Goal: Task Accomplishment & Management: Use online tool/utility

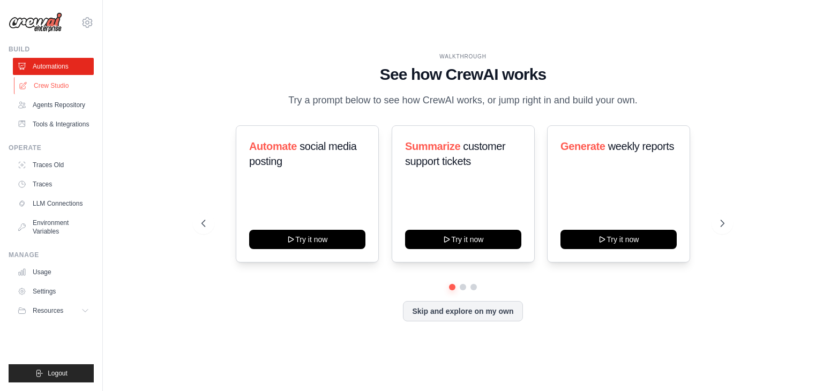
click at [75, 88] on link "Crew Studio" at bounding box center [54, 85] width 81 height 17
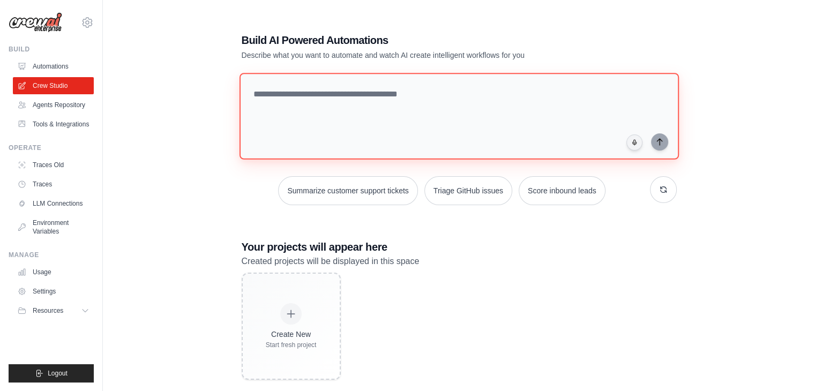
click at [343, 93] on textarea at bounding box center [458, 116] width 439 height 87
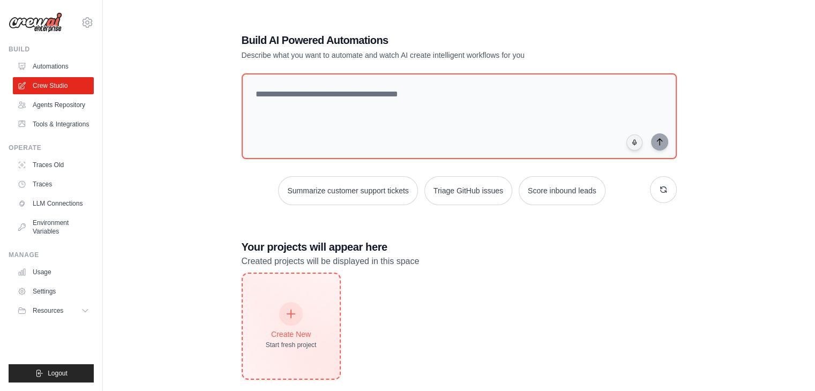
click at [279, 309] on div "Create New Start fresh project" at bounding box center [291, 326] width 51 height 46
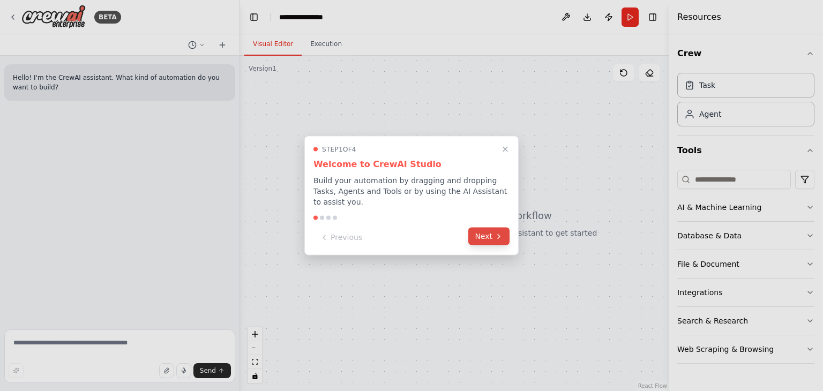
click at [491, 232] on button "Next" at bounding box center [488, 237] width 41 height 18
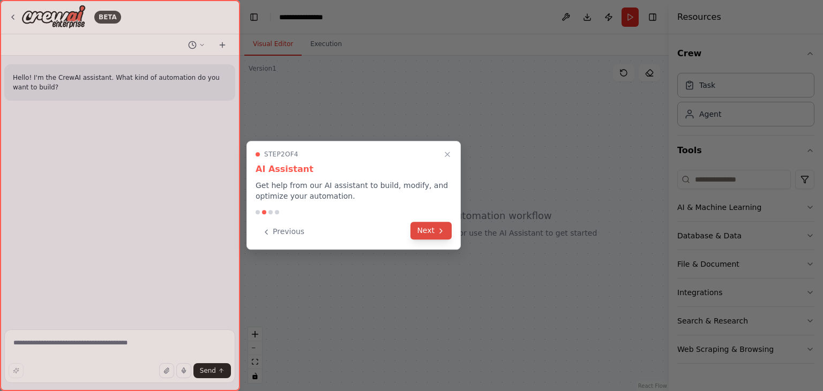
click at [432, 233] on button "Next" at bounding box center [430, 231] width 41 height 18
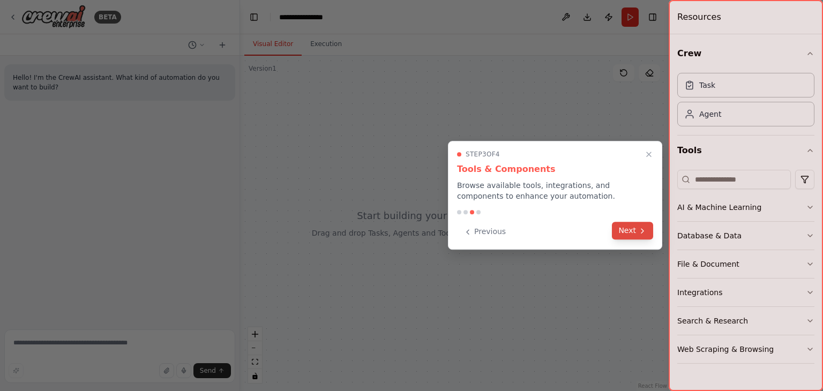
click at [621, 228] on button "Next" at bounding box center [632, 231] width 41 height 18
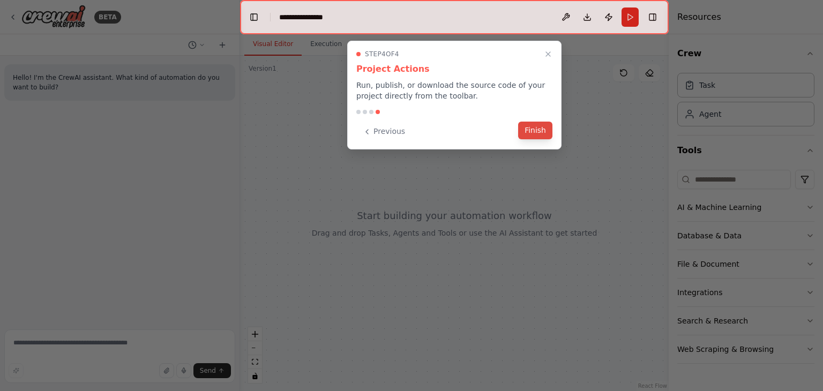
click at [526, 130] on button "Finish" at bounding box center [535, 131] width 34 height 18
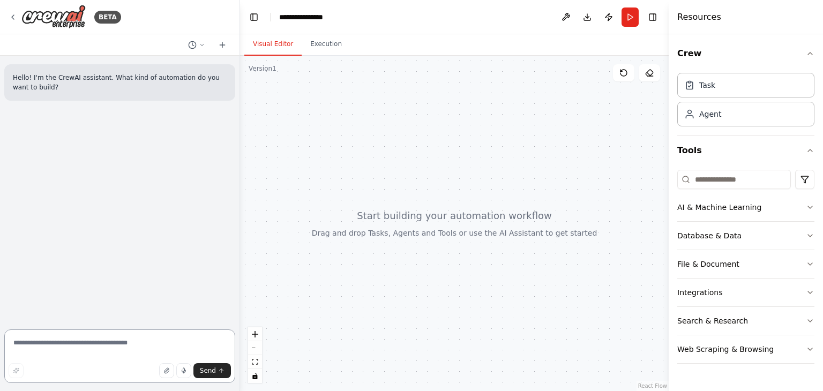
click at [51, 356] on textarea at bounding box center [119, 356] width 231 height 54
click at [482, 180] on div at bounding box center [454, 223] width 428 height 335
click at [66, 339] on textarea at bounding box center [119, 356] width 231 height 54
click at [55, 345] on textarea at bounding box center [119, 356] width 231 height 54
paste textarea "**********"
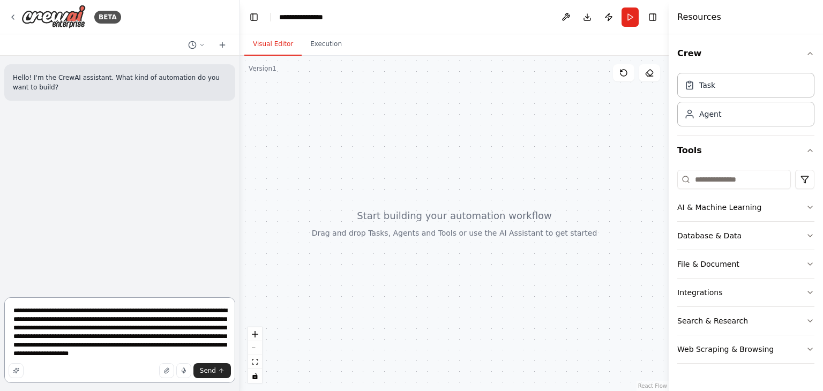
click at [182, 352] on textarea "**********" at bounding box center [119, 340] width 231 height 86
click at [163, 311] on textarea "**********" at bounding box center [119, 340] width 231 height 86
click at [201, 328] on textarea "**********" at bounding box center [119, 336] width 231 height 94
click at [42, 336] on textarea "**********" at bounding box center [119, 336] width 231 height 94
type textarea "**********"
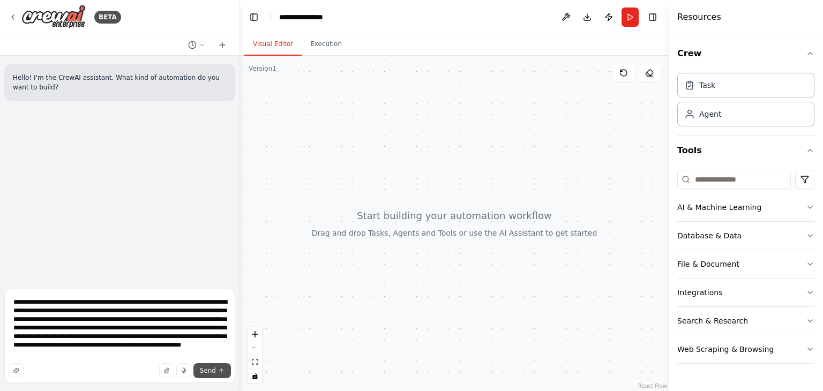
click at [217, 367] on button "Send" at bounding box center [211, 370] width 37 height 15
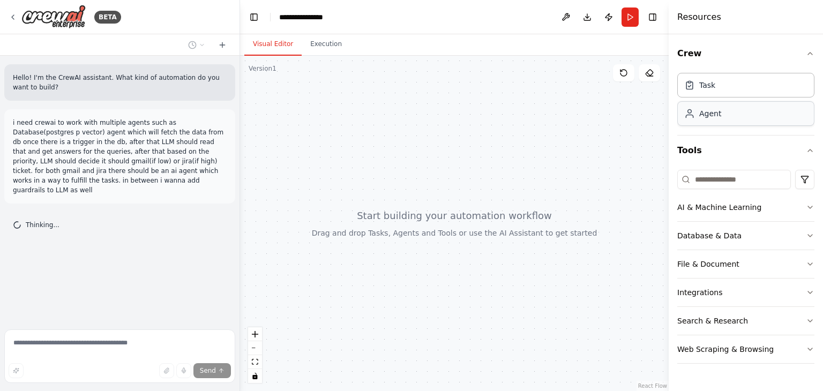
click at [701, 116] on div "Agent" at bounding box center [710, 113] width 22 height 11
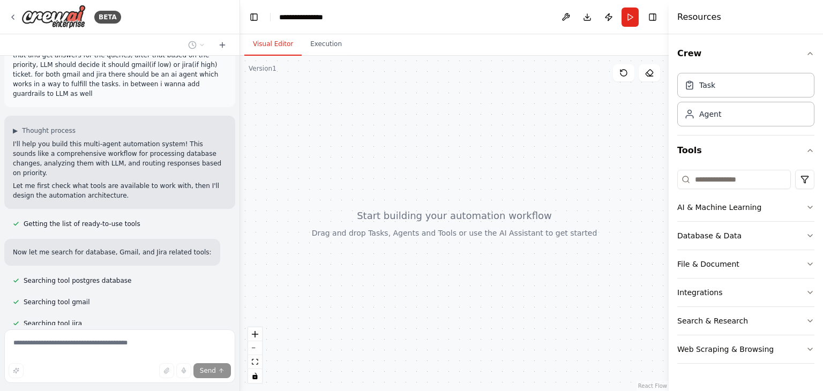
scroll to position [234, 0]
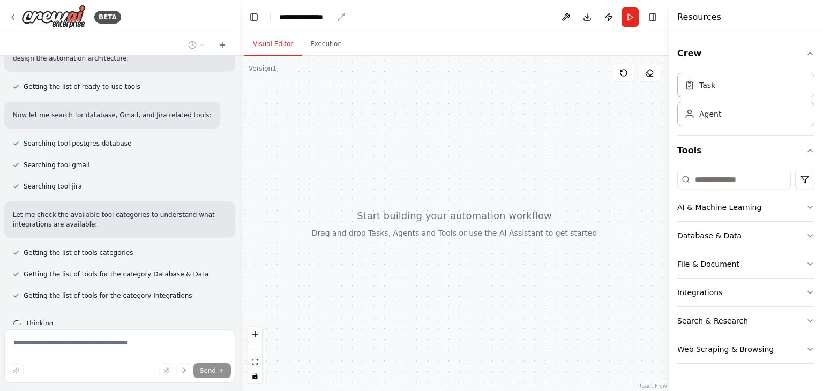
click at [310, 16] on div "**********" at bounding box center [306, 17] width 54 height 11
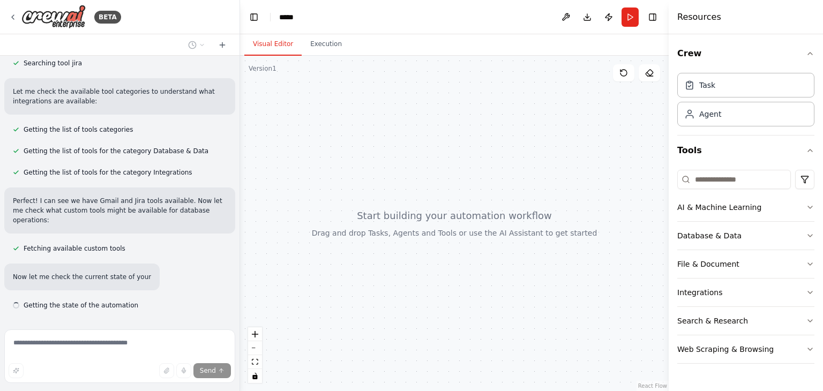
scroll to position [366, 0]
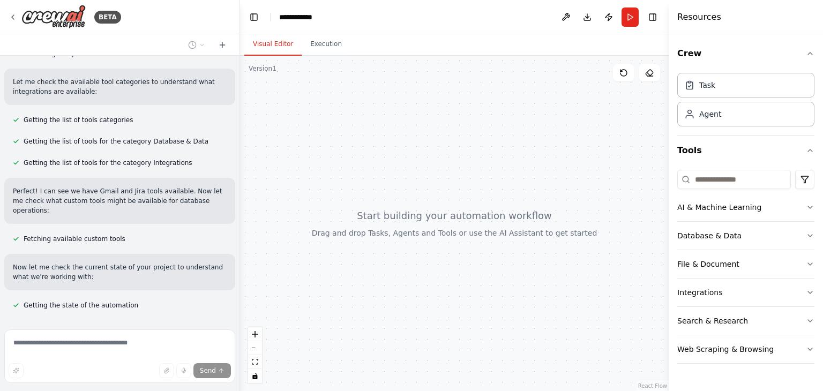
click at [467, 42] on div "Visual Editor Execution" at bounding box center [454, 44] width 428 height 21
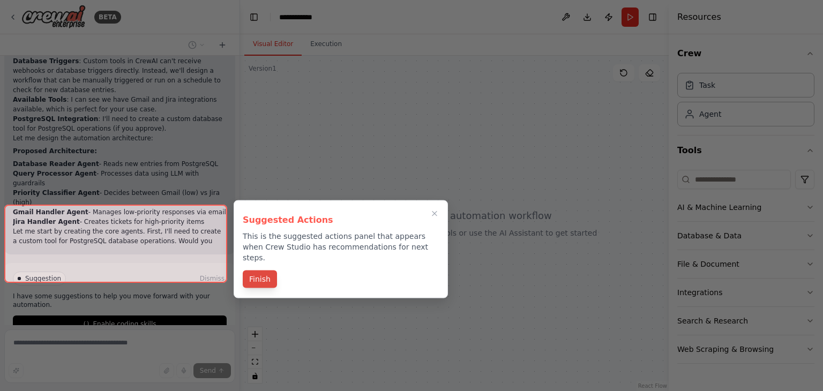
scroll to position [694, 0]
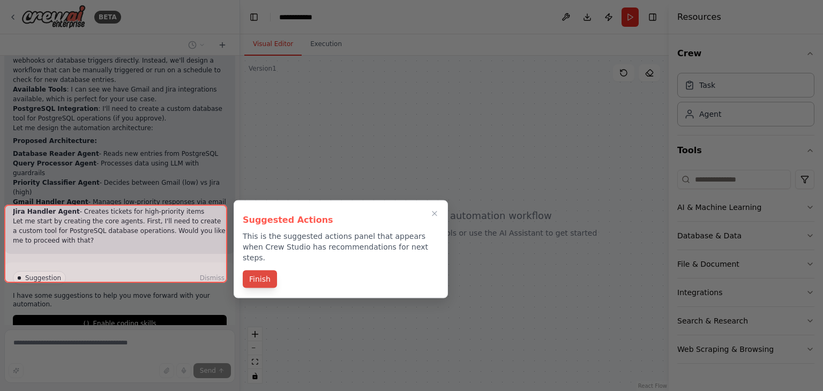
click at [259, 270] on button "Finish" at bounding box center [260, 279] width 34 height 18
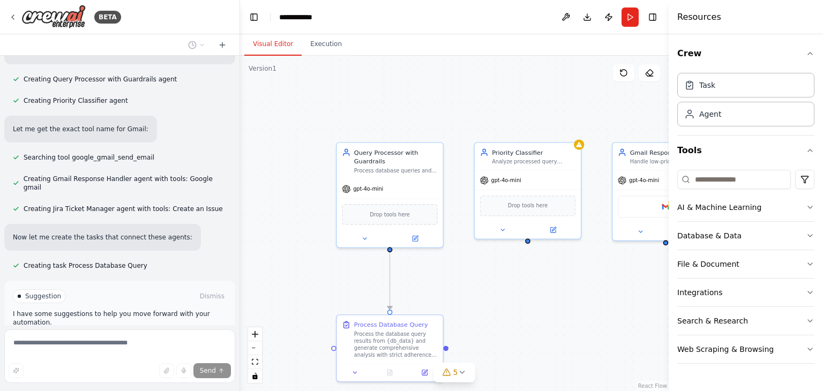
scroll to position [992, 0]
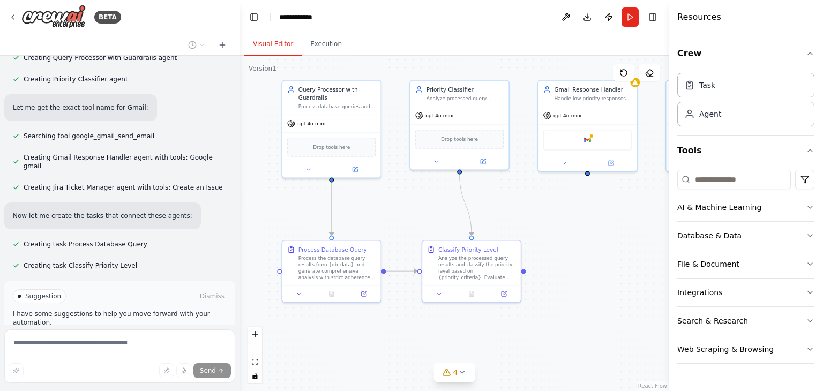
drag, startPoint x: 579, startPoint y: 277, endPoint x: 512, endPoint y: 205, distance: 98.2
click at [512, 205] on div ".deletable-edge-delete-btn { width: 20px; height: 20px; border: 0px solid #ffff…" at bounding box center [454, 223] width 428 height 335
click at [252, 348] on icon "zoom out" at bounding box center [255, 348] width 6 height 1
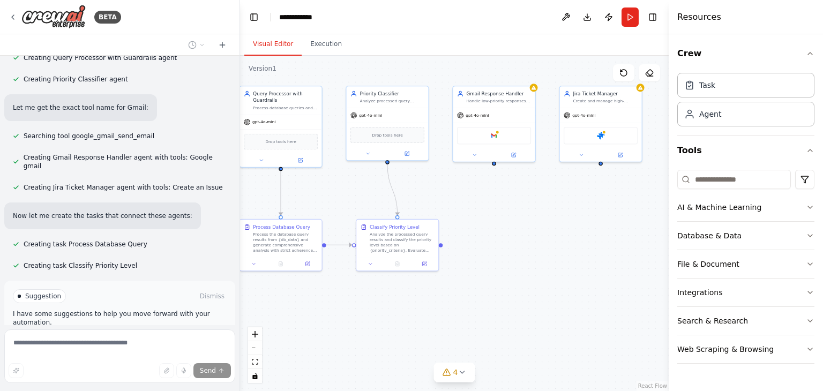
scroll to position [1013, 0]
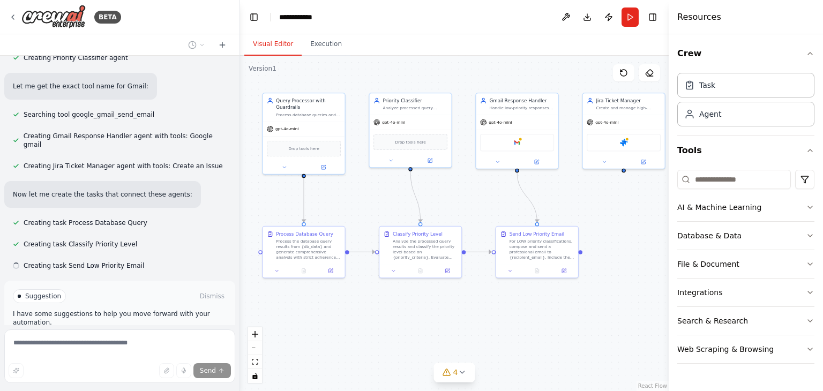
drag, startPoint x: 537, startPoint y: 311, endPoint x: 488, endPoint y: 299, distance: 50.0
click at [488, 299] on div ".deletable-edge-delete-btn { width: 20px; height: 20px; border: 0px solid #ffff…" at bounding box center [454, 223] width 428 height 335
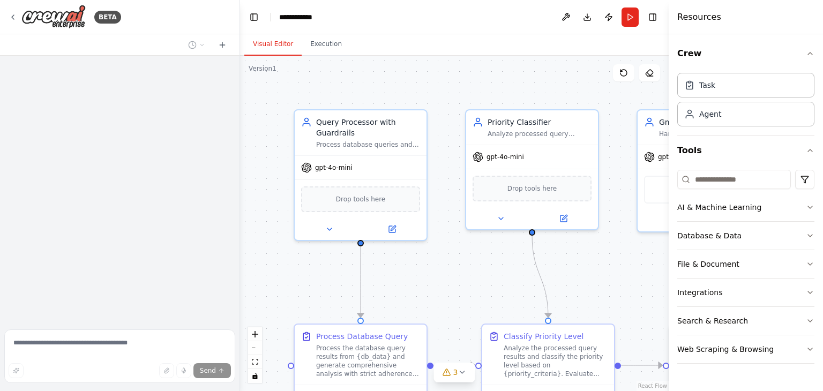
click at [470, 284] on div ".deletable-edge-delete-btn { width: 20px; height: 20px; border: 0px solid #ffff…" at bounding box center [454, 223] width 428 height 335
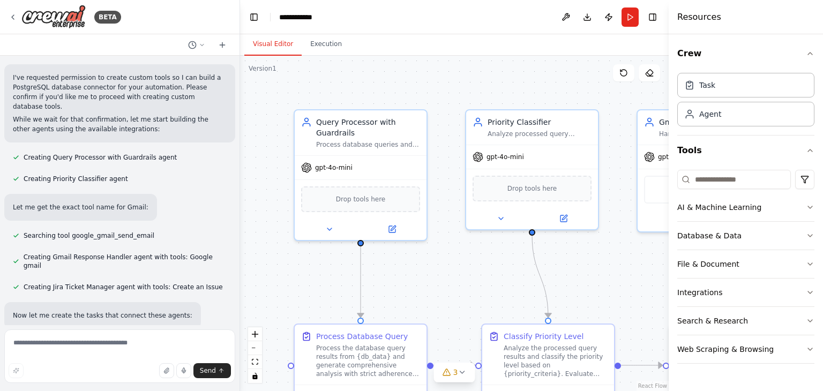
scroll to position [948, 0]
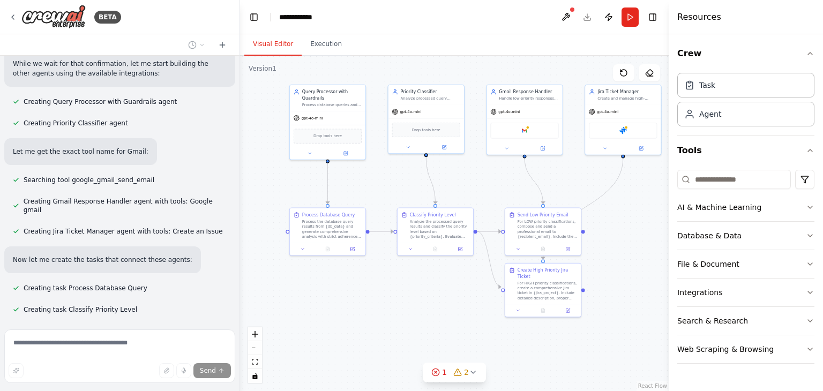
drag, startPoint x: 477, startPoint y: 279, endPoint x: 400, endPoint y: 183, distance: 123.5
click at [400, 183] on div ".deletable-edge-delete-btn { width: 20px; height: 20px; border: 0px solid #ffff…" at bounding box center [454, 223] width 428 height 335
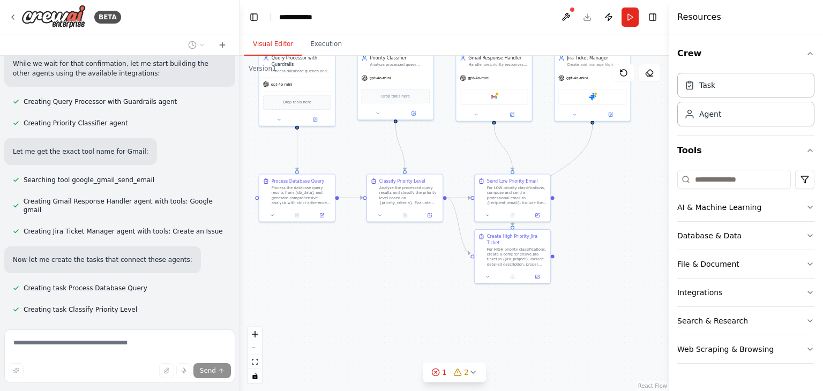
drag, startPoint x: 615, startPoint y: 298, endPoint x: 585, endPoint y: 266, distance: 43.6
click at [585, 266] on div ".deletable-edge-delete-btn { width: 20px; height: 20px; border: 0px solid #ffff…" at bounding box center [454, 223] width 428 height 335
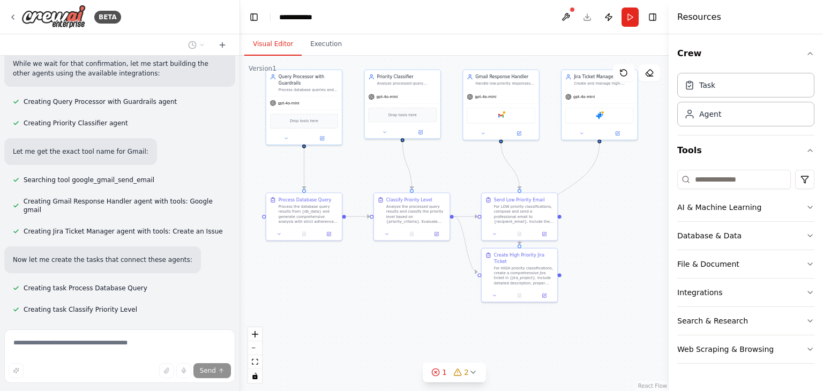
drag, startPoint x: 594, startPoint y: 285, endPoint x: 601, endPoint y: 304, distance: 20.0
click at [601, 304] on div ".deletable-edge-delete-btn { width: 20px; height: 20px; border: 0px solid #ffff…" at bounding box center [454, 223] width 428 height 335
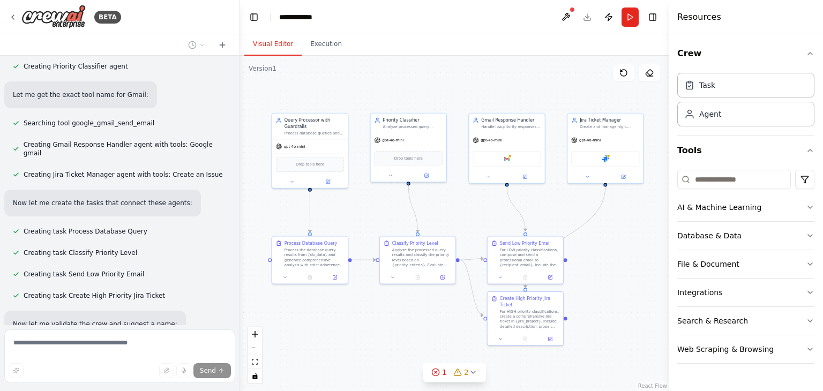
drag, startPoint x: 635, startPoint y: 242, endPoint x: 641, endPoint y: 285, distance: 43.8
click at [641, 285] on div ".deletable-edge-delete-btn { width: 20px; height: 20px; border: 0px solid #ffff…" at bounding box center [454, 223] width 428 height 335
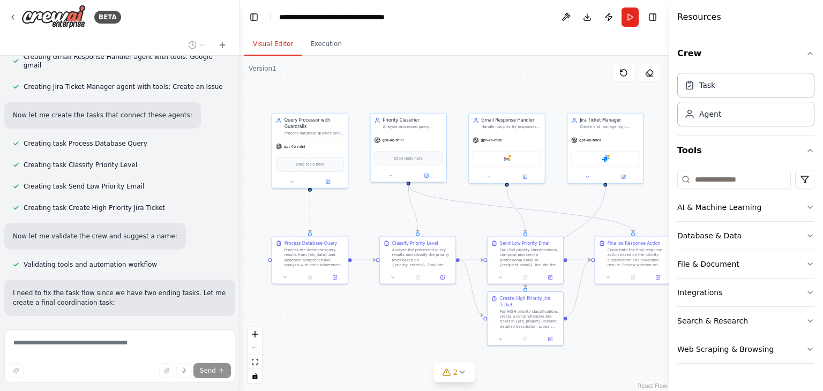
scroll to position [1114, 0]
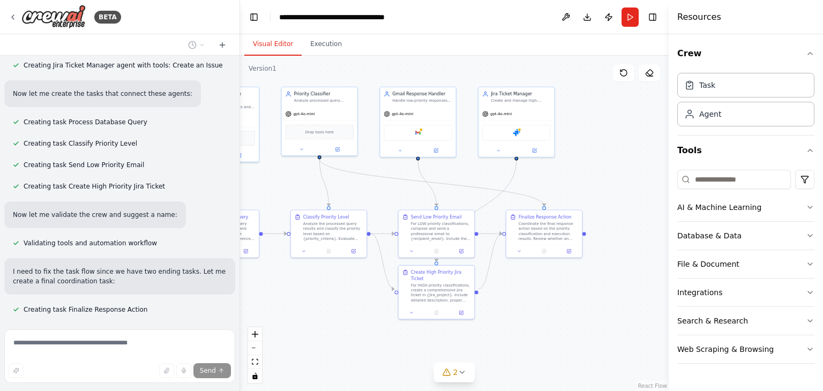
drag, startPoint x: 394, startPoint y: 321, endPoint x: 313, endPoint y: 296, distance: 84.9
click at [313, 296] on div ".deletable-edge-delete-btn { width: 20px; height: 20px; border: 0px solid #ffff…" at bounding box center [454, 223] width 428 height 335
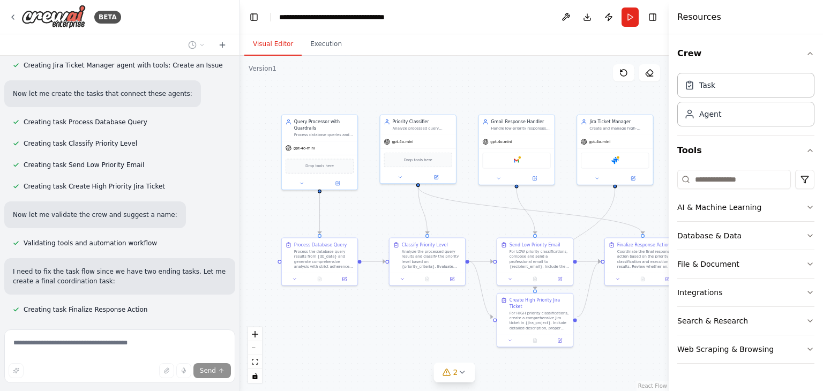
drag, startPoint x: 386, startPoint y: 186, endPoint x: 476, endPoint y: 214, distance: 94.5
click at [476, 214] on div ".deletable-edge-delete-btn { width: 20px; height: 20px; border: 0px solid #ffff…" at bounding box center [454, 223] width 428 height 335
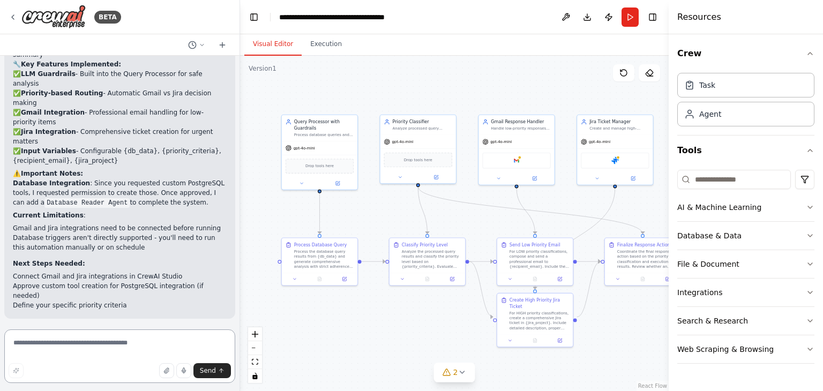
scroll to position [1686, 0]
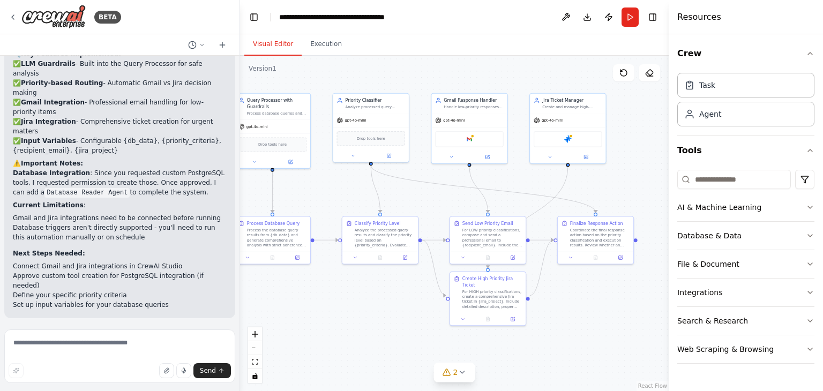
drag, startPoint x: 418, startPoint y: 324, endPoint x: 371, endPoint y: 303, distance: 51.8
click at [371, 303] on div ".deletable-edge-delete-btn { width: 20px; height: 20px; border: 0px solid #ffff…" at bounding box center [454, 223] width 428 height 335
click at [467, 138] on img at bounding box center [468, 137] width 7 height 7
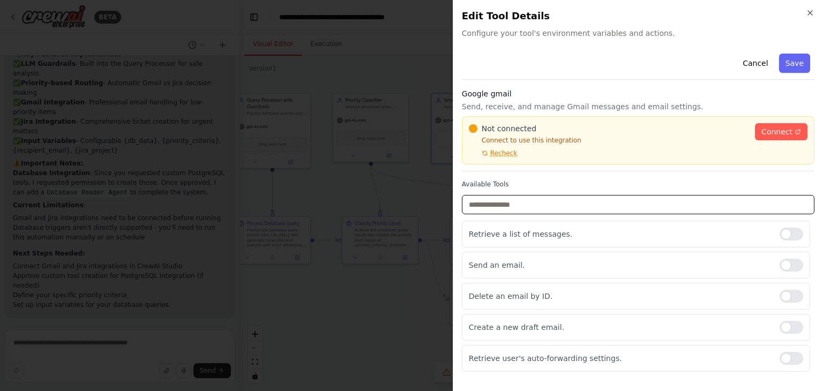
click at [495, 207] on input "text" at bounding box center [638, 204] width 352 height 19
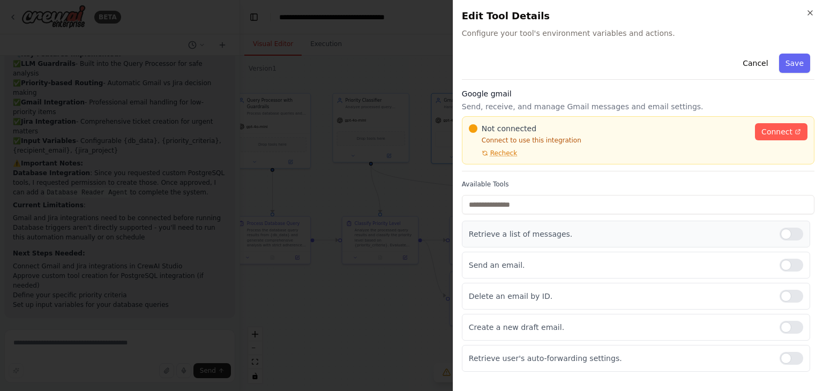
click at [536, 238] on p "Retrieve a list of messages." at bounding box center [620, 234] width 302 height 11
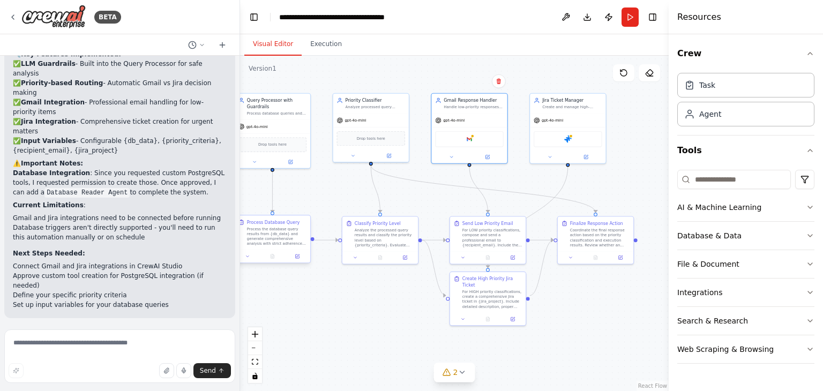
click at [284, 235] on div "Process the database query results from {db_data} and generate comprehensive an…" at bounding box center [276, 237] width 59 height 20
click at [263, 224] on div "Process Database Query" at bounding box center [273, 222] width 52 height 6
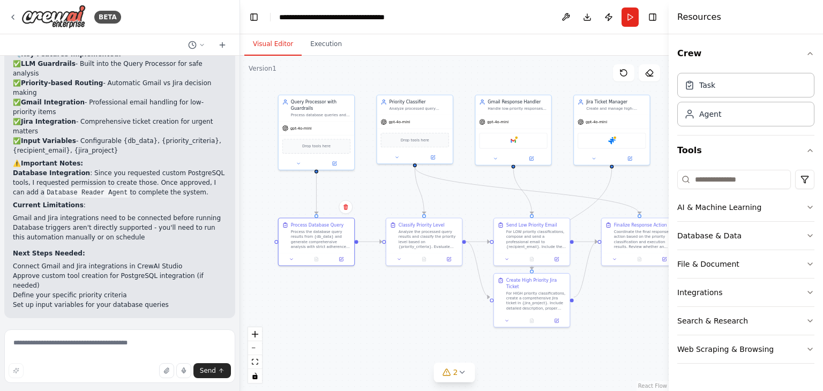
drag, startPoint x: 334, startPoint y: 277, endPoint x: 378, endPoint y: 279, distance: 43.9
click at [378, 279] on div ".deletable-edge-delete-btn { width: 20px; height: 20px; border: 0px solid #ffff…" at bounding box center [454, 223] width 428 height 335
click at [111, 345] on textarea at bounding box center [119, 356] width 231 height 54
click at [720, 234] on div "Database & Data" at bounding box center [709, 235] width 64 height 11
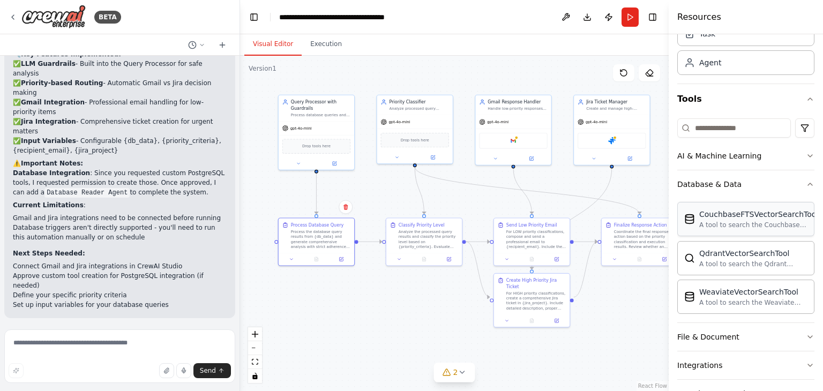
scroll to position [53, 0]
click at [700, 334] on div "File & Document" at bounding box center [708, 335] width 62 height 11
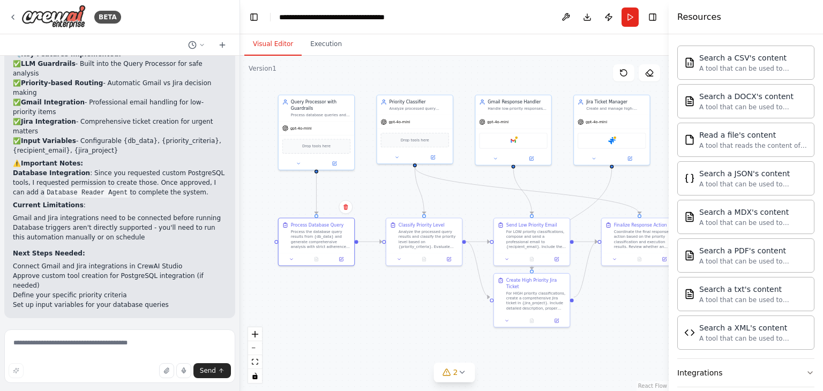
scroll to position [428, 0]
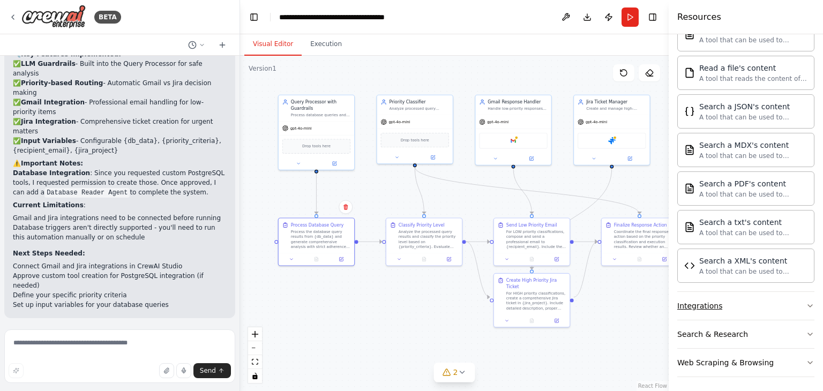
click at [712, 303] on div "Integrations" at bounding box center [699, 305] width 45 height 11
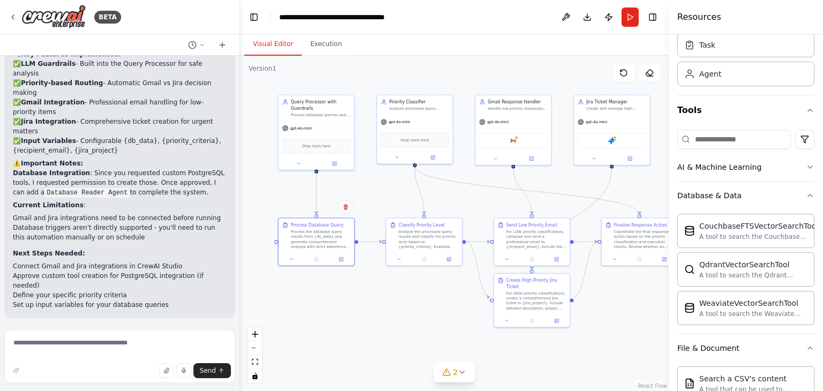
scroll to position [34, 0]
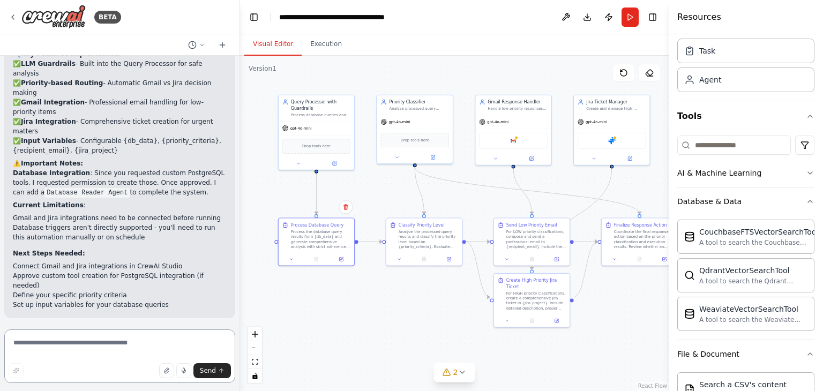
click at [114, 348] on textarea at bounding box center [119, 356] width 231 height 54
click at [79, 342] on textarea at bounding box center [119, 356] width 231 height 54
click at [329, 103] on div "Query Processor with Guardrails" at bounding box center [320, 103] width 59 height 12
click at [317, 115] on div "Process database queries and data using LLM analysis with strict guardrails to …" at bounding box center [320, 113] width 59 height 5
click at [418, 124] on div "gpt-4o-mini" at bounding box center [415, 120] width 76 height 13
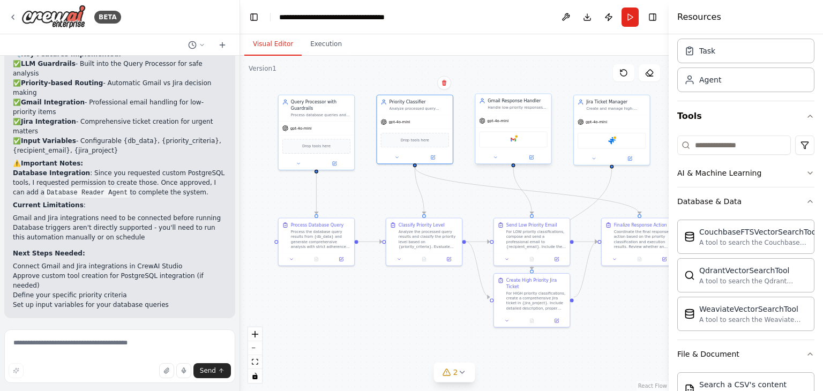
click at [503, 107] on div "Handle low-priority responses by sending well-formatted email communications to…" at bounding box center [516, 107] width 59 height 5
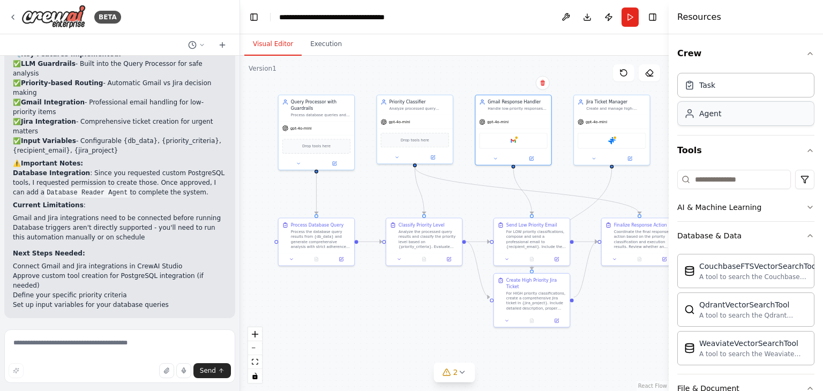
click at [703, 121] on div "Agent" at bounding box center [745, 113] width 137 height 25
click at [704, 110] on div "Agent" at bounding box center [710, 113] width 22 height 11
click at [333, 111] on div "Process database queries and data using LLM analysis with strict guardrails to …" at bounding box center [320, 113] width 59 height 5
click at [335, 111] on div "Process database queries and data using LLM analysis with strict guardrails to …" at bounding box center [320, 113] width 59 height 5
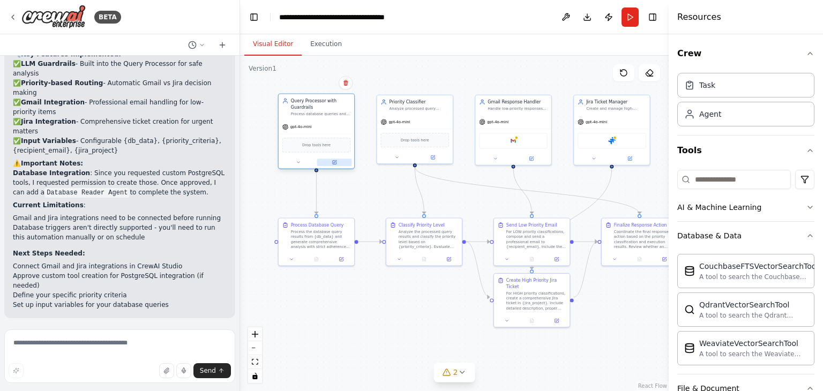
click at [335, 163] on icon at bounding box center [335, 163] width 4 height 4
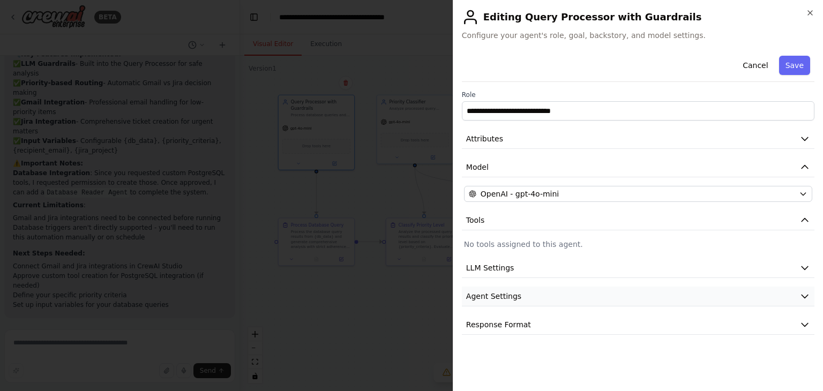
click at [517, 287] on button "Agent Settings" at bounding box center [638, 297] width 352 height 20
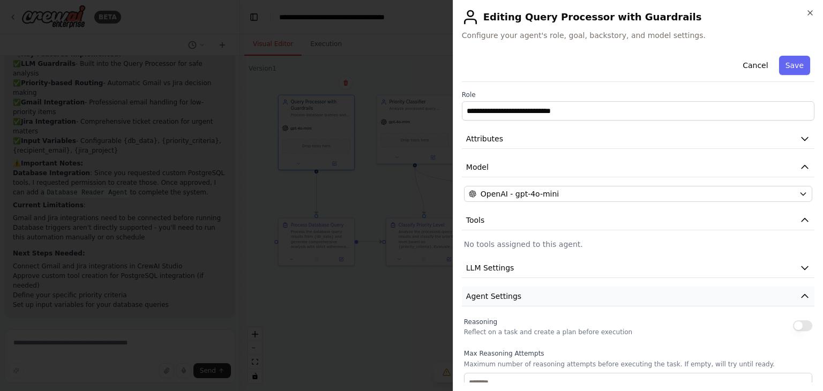
click at [497, 295] on span "Agent Settings" at bounding box center [493, 296] width 55 height 11
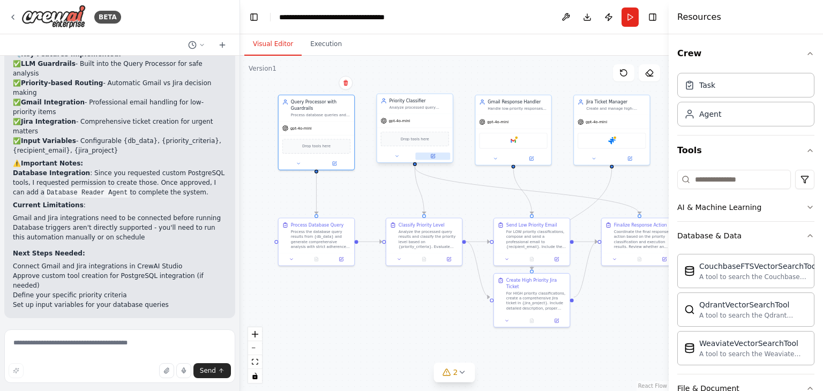
click at [433, 157] on icon at bounding box center [433, 156] width 4 height 4
click at [536, 155] on button at bounding box center [531, 157] width 35 height 7
click at [316, 146] on span "Drop tools here" at bounding box center [316, 145] width 28 height 6
click at [415, 103] on div "Priority Classifier" at bounding box center [418, 100] width 59 height 6
click at [429, 159] on button at bounding box center [432, 156] width 35 height 7
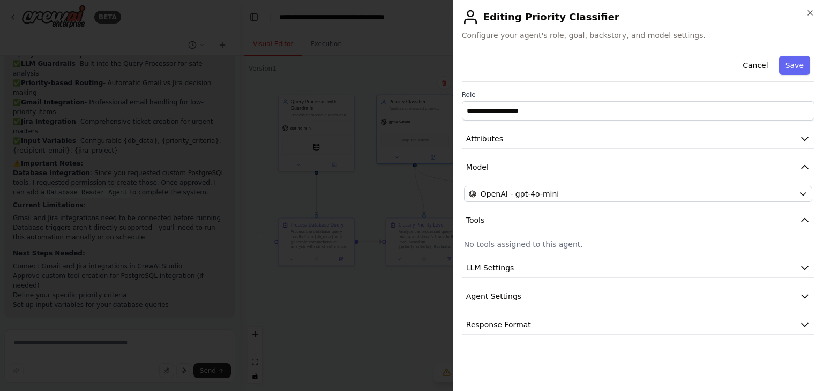
drag, startPoint x: 357, startPoint y: 303, endPoint x: 365, endPoint y: 304, distance: 8.1
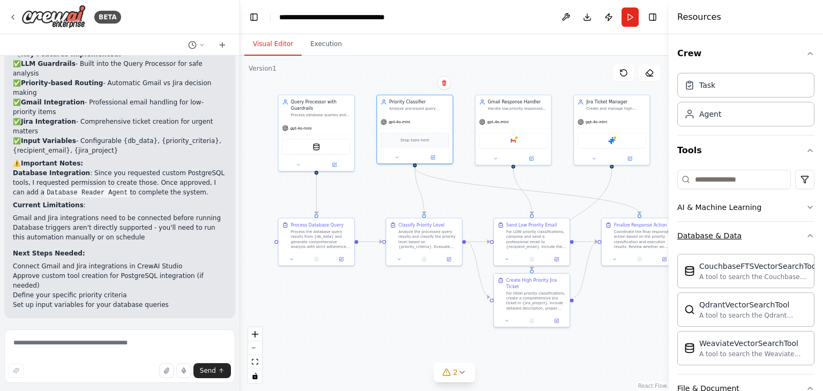
click at [796, 233] on button "Database & Data" at bounding box center [745, 236] width 137 height 28
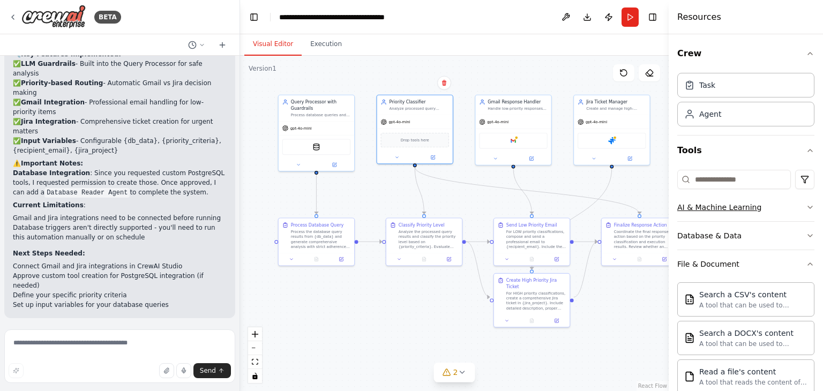
click at [731, 205] on div "AI & Machine Learning" at bounding box center [719, 207] width 84 height 11
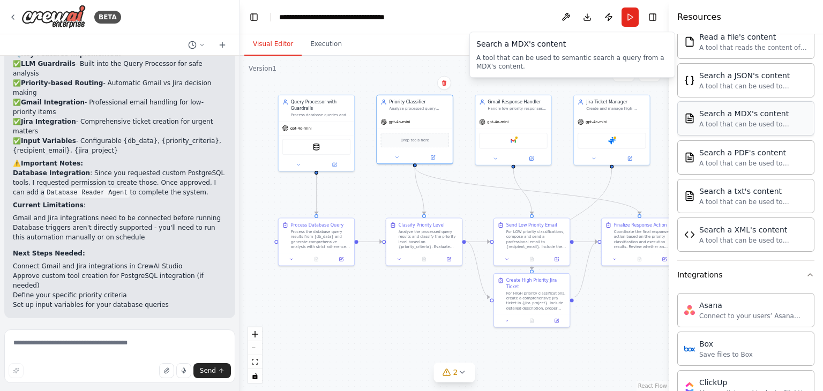
scroll to position [568, 0]
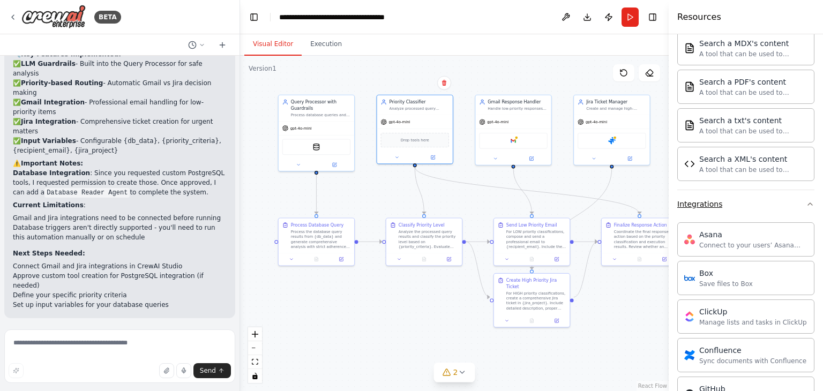
click at [711, 200] on div "Integrations" at bounding box center [699, 204] width 45 height 11
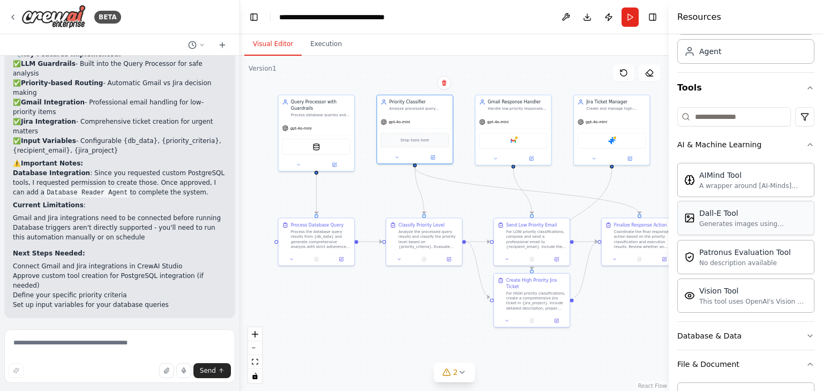
scroll to position [37, 0]
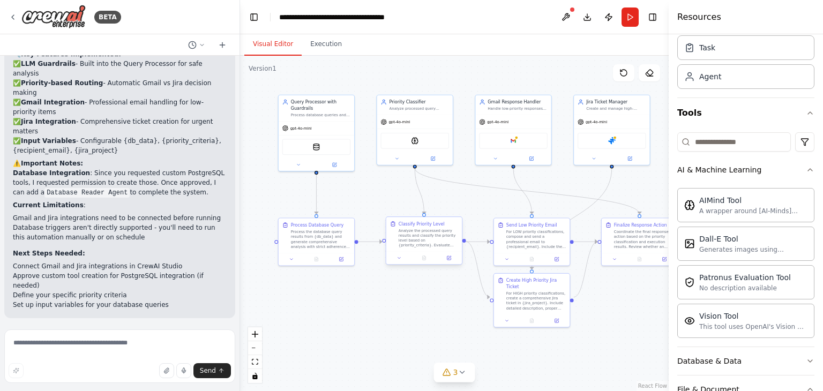
click at [440, 247] on div "Analyze the processed query results and classify the priority level based on {p…" at bounding box center [427, 238] width 59 height 20
click at [620, 136] on div "Jira" at bounding box center [611, 140] width 69 height 16
click at [613, 138] on div at bounding box center [615, 136] width 4 height 4
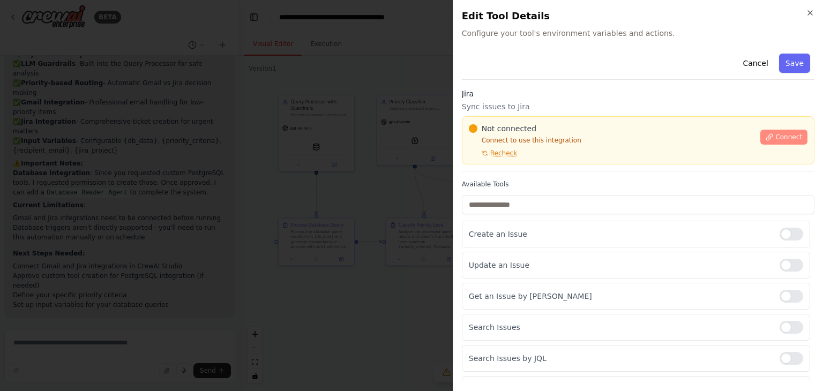
click at [765, 139] on icon at bounding box center [768, 136] width 7 height 7
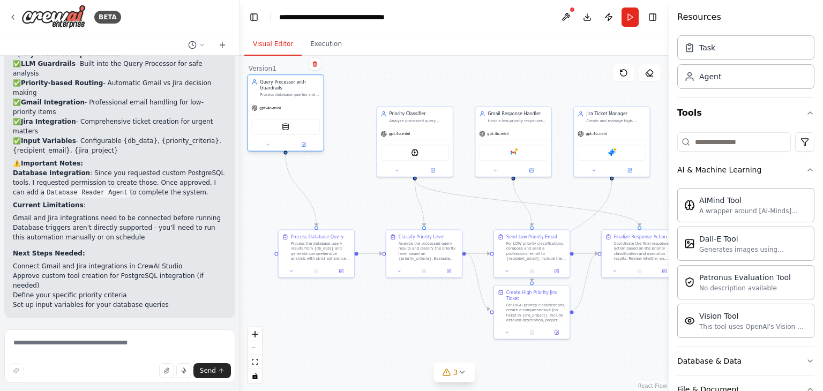
drag, startPoint x: 325, startPoint y: 108, endPoint x: 295, endPoint y: 88, distance: 35.9
click at [295, 88] on div "Query Processor with Guardrails" at bounding box center [289, 85] width 59 height 12
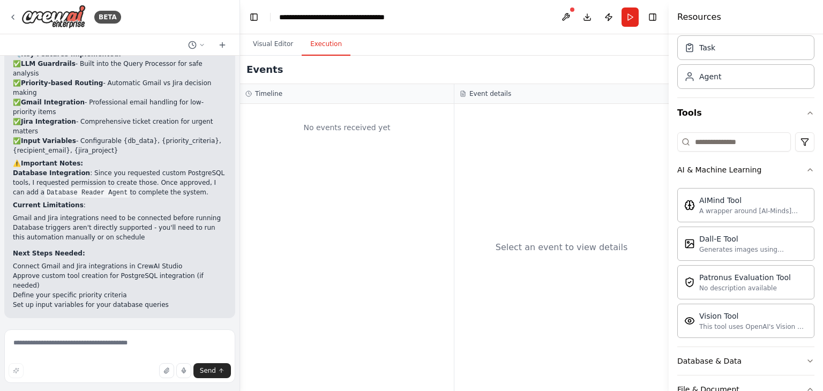
click at [313, 43] on button "Execution" at bounding box center [326, 44] width 49 height 22
click at [279, 43] on button "Visual Editor" at bounding box center [272, 44] width 57 height 22
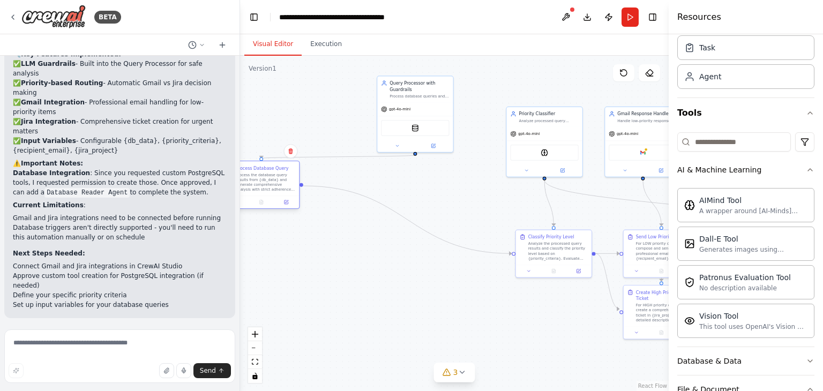
drag, startPoint x: 321, startPoint y: 262, endPoint x: 266, endPoint y: 193, distance: 89.2
click at [266, 193] on div "Process Database Query Process the database query results from {db_data} and ge…" at bounding box center [261, 178] width 76 height 34
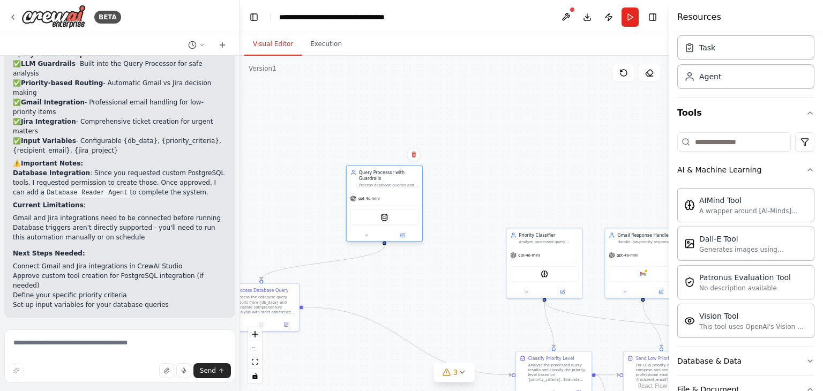
drag, startPoint x: 405, startPoint y: 93, endPoint x: 375, endPoint y: 180, distance: 92.3
click at [375, 180] on div "Query Processor with Guardrails Process database queries and data using LLM ana…" at bounding box center [388, 178] width 59 height 18
drag, startPoint x: 282, startPoint y: 307, endPoint x: 352, endPoint y: 304, distance: 70.2
click at [339, 312] on div "Process the database query results from {db_data} and generate comprehensive an…" at bounding box center [320, 310] width 59 height 20
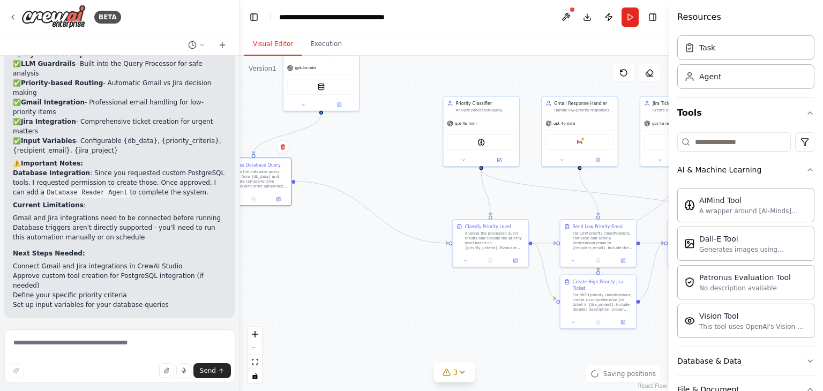
drag, startPoint x: 462, startPoint y: 291, endPoint x: 404, endPoint y: 170, distance: 133.9
click at [400, 161] on div ".deletable-edge-delete-btn { width: 20px; height: 20px; border: 0px solid #ffff…" at bounding box center [454, 223] width 428 height 335
drag, startPoint x: 488, startPoint y: 129, endPoint x: 482, endPoint y: 240, distance: 111.6
click at [442, 92] on div "gpt-4o-mini" at bounding box center [439, 87] width 76 height 13
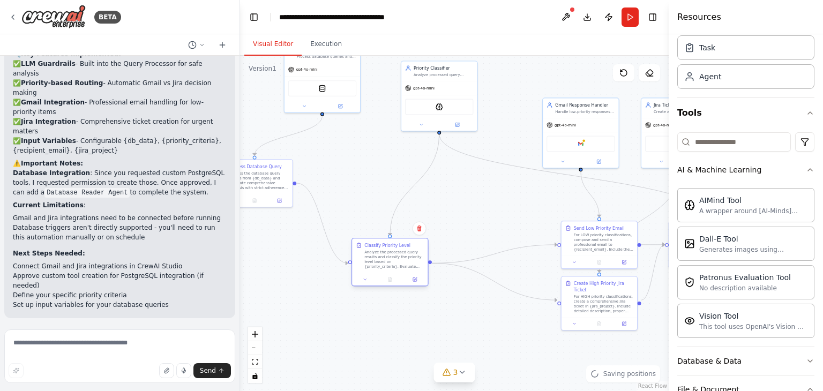
drag, startPoint x: 485, startPoint y: 246, endPoint x: 383, endPoint y: 267, distance: 103.4
click at [383, 267] on div "Analyze the processed query results and classify the priority level based on {p…" at bounding box center [393, 260] width 59 height 20
drag, startPoint x: 574, startPoint y: 132, endPoint x: 551, endPoint y: 89, distance: 49.4
click at [551, 89] on div "Google gmail" at bounding box center [556, 99] width 76 height 24
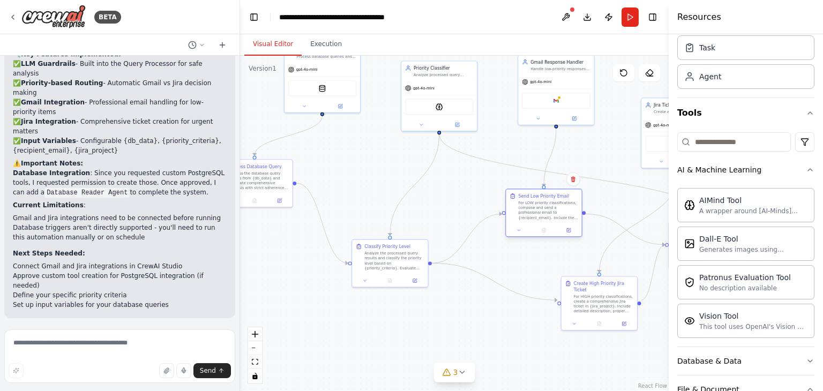
drag, startPoint x: 606, startPoint y: 242, endPoint x: 552, endPoint y: 210, distance: 62.8
click at [552, 210] on div "For LOW priority classifications, compose and send a professional email to {rec…" at bounding box center [547, 210] width 59 height 20
drag, startPoint x: 607, startPoint y: 302, endPoint x: 624, endPoint y: 288, distance: 22.0
click at [635, 290] on div "For HIGH priority classifications, create a comprehensive Jira ticket in {jira_…" at bounding box center [627, 290] width 59 height 20
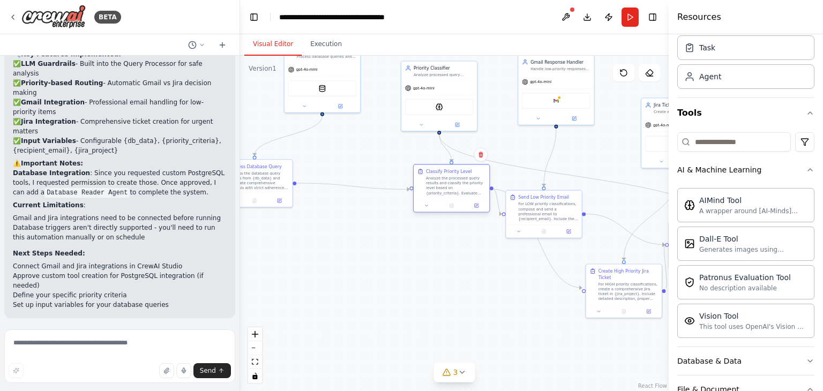
drag, startPoint x: 403, startPoint y: 259, endPoint x: 464, endPoint y: 185, distance: 96.3
click at [464, 185] on div "Analyze the processed query results and classify the priority level based on {p…" at bounding box center [455, 186] width 59 height 20
drag, startPoint x: 542, startPoint y: 224, endPoint x: 525, endPoint y: 317, distance: 94.8
click at [525, 317] on div "For LOW priority classifications, compose and send a professional email to {rec…" at bounding box center [529, 309] width 59 height 20
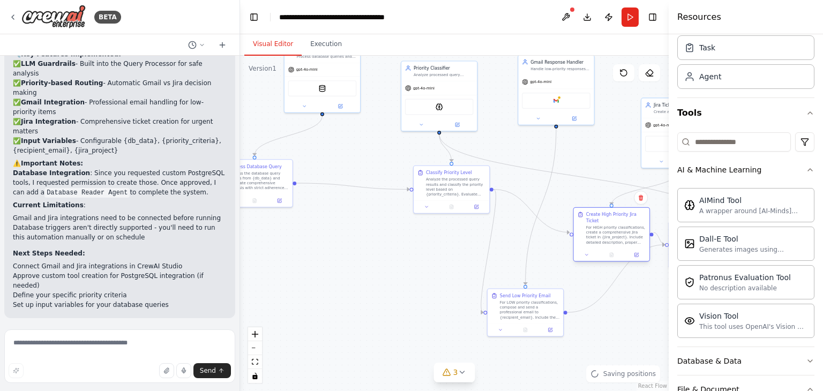
drag, startPoint x: 617, startPoint y: 283, endPoint x: 603, endPoint y: 234, distance: 51.7
click at [603, 234] on div "For HIGH priority classifications, create a comprehensive Jira ticket in {jira_…" at bounding box center [615, 235] width 59 height 20
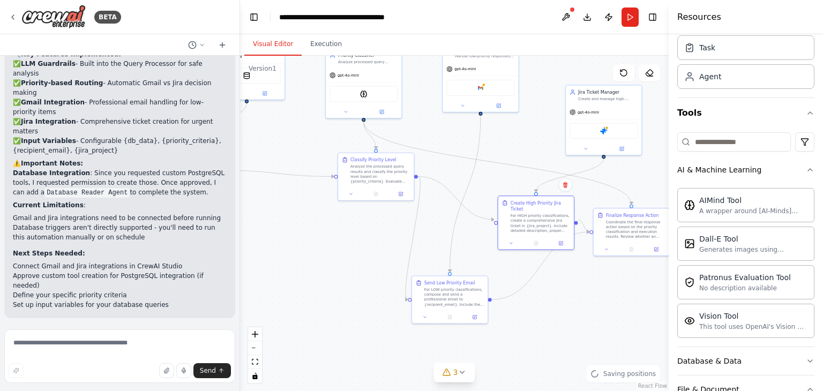
drag, startPoint x: 652, startPoint y: 296, endPoint x: 568, endPoint y: 285, distance: 84.7
click at [568, 285] on div ".deletable-edge-delete-btn { width: 20px; height: 20px; border: 0px solid #ffff…" at bounding box center [454, 223] width 428 height 335
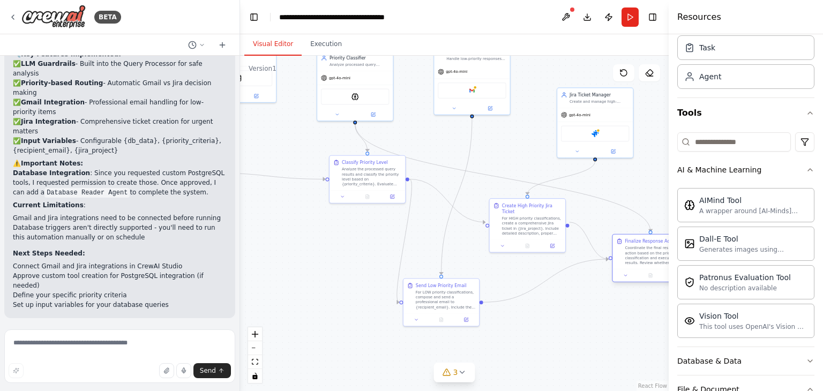
drag, startPoint x: 612, startPoint y: 242, endPoint x: 638, endPoint y: 266, distance: 36.0
click at [638, 266] on div "Finalize Response Action Coordinate the final response action based on the prio…" at bounding box center [650, 252] width 76 height 34
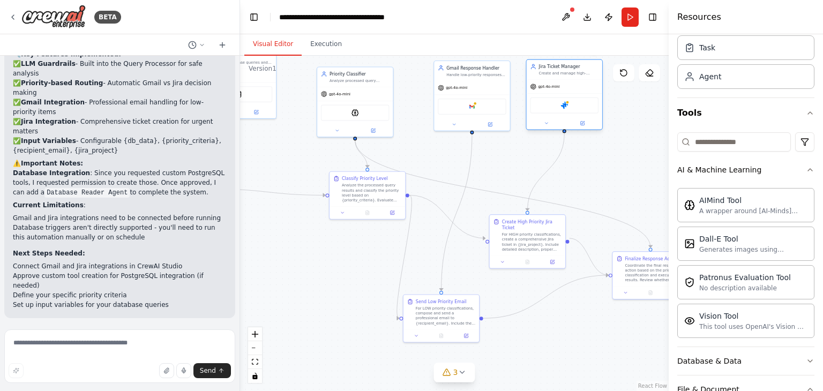
drag, startPoint x: 595, startPoint y: 117, endPoint x: 567, endPoint y: 87, distance: 40.5
click at [567, 87] on div "gpt-4o-mini" at bounding box center [564, 86] width 76 height 13
click at [514, 148] on div ".deletable-edge-delete-btn { width: 20px; height: 20px; border: 0px solid #ffff…" at bounding box center [454, 223] width 428 height 335
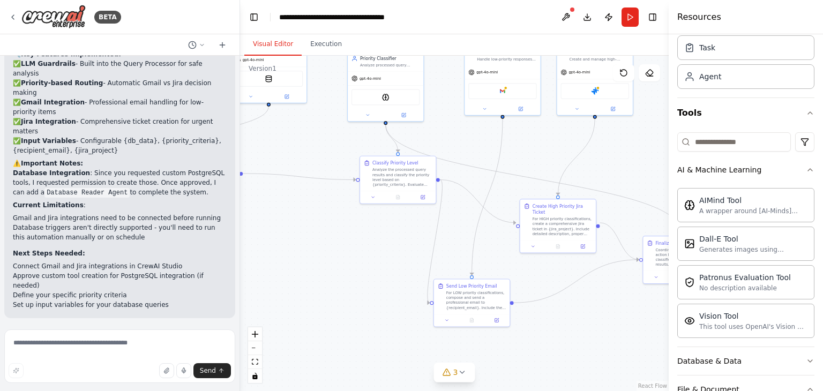
drag, startPoint x: 472, startPoint y: 206, endPoint x: 503, endPoint y: 190, distance: 34.3
click at [503, 190] on div ".deletable-edge-delete-btn { width: 20px; height: 20px; border: 0px solid #ffff…" at bounding box center [454, 223] width 428 height 335
drag, startPoint x: 398, startPoint y: 177, endPoint x: 386, endPoint y: 202, distance: 27.5
click at [386, 202] on div "Analyze the processed query results and classify the priority level based on {p…" at bounding box center [389, 201] width 59 height 20
drag, startPoint x: 467, startPoint y: 309, endPoint x: 478, endPoint y: 295, distance: 18.3
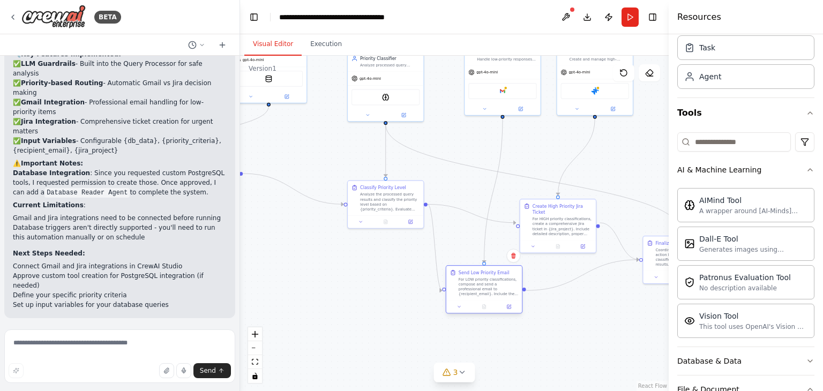
click at [478, 295] on div "Send Low Priority Email For LOW priority classifications, compose and send a pr…" at bounding box center [484, 283] width 76 height 34
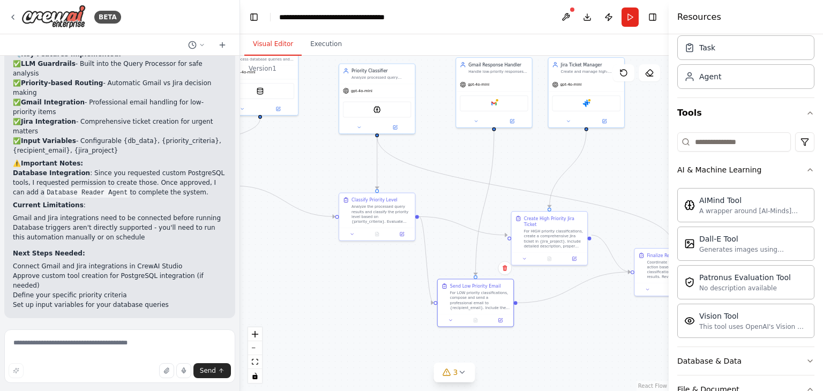
drag, startPoint x: 476, startPoint y: 135, endPoint x: 465, endPoint y: 133, distance: 10.9
click at [467, 147] on div ".deletable-edge-delete-btn { width: 20px; height: 20px; border: 0px solid #ffff…" at bounding box center [454, 223] width 428 height 335
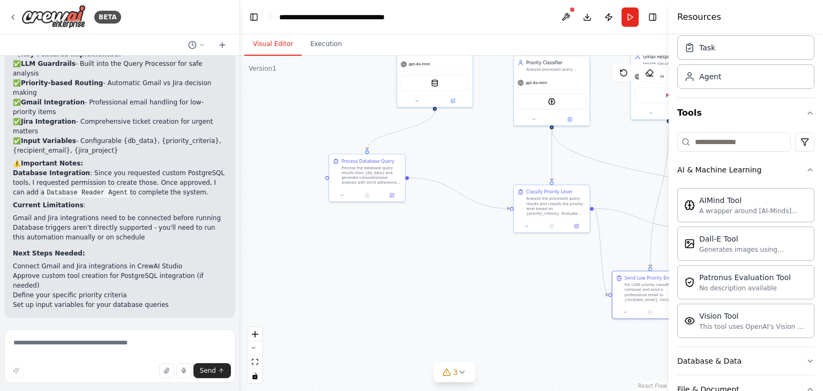
drag, startPoint x: 324, startPoint y: 273, endPoint x: 498, endPoint y: 266, distance: 174.8
click at [498, 266] on div ".deletable-edge-delete-btn { width: 20px; height: 20px; border: 0px solid #ffff…" at bounding box center [454, 223] width 428 height 335
drag, startPoint x: 550, startPoint y: 206, endPoint x: 522, endPoint y: 209, distance: 28.5
click at [522, 209] on div "Analyze the processed query results and classify the priority level based on {p…" at bounding box center [530, 205] width 59 height 20
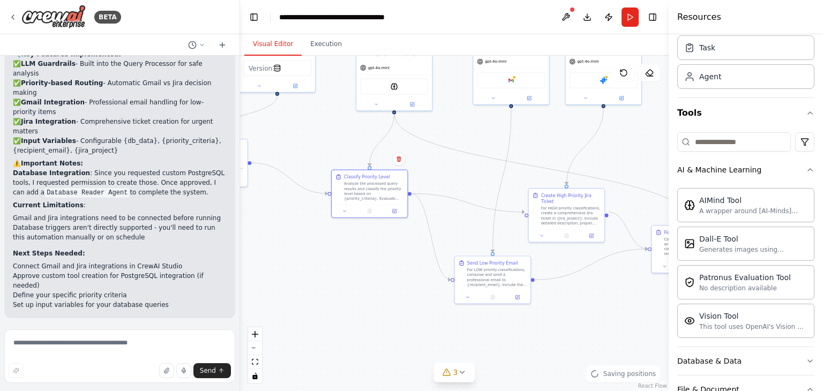
drag, startPoint x: 535, startPoint y: 275, endPoint x: 372, endPoint y: 258, distance: 163.2
click at [372, 258] on div ".deletable-edge-delete-btn { width: 20px; height: 20px; border: 0px solid #ffff…" at bounding box center [454, 223] width 428 height 335
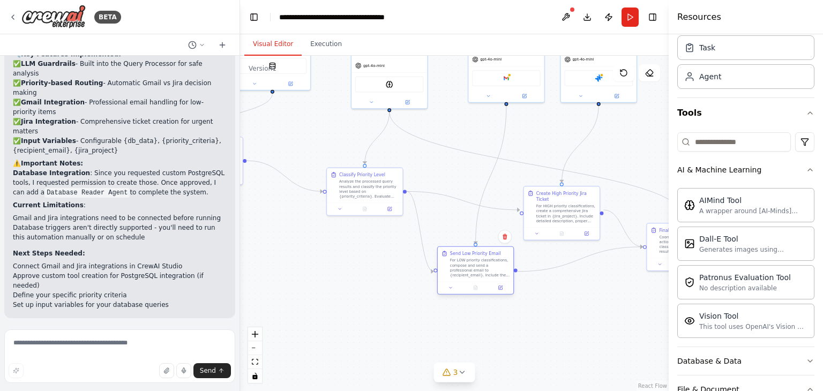
drag, startPoint x: 495, startPoint y: 274, endPoint x: 481, endPoint y: 270, distance: 14.4
click at [481, 270] on div "For LOW priority classifications, compose and send a professional email to {rec…" at bounding box center [479, 268] width 59 height 20
drag, startPoint x: 565, startPoint y: 202, endPoint x: 574, endPoint y: 211, distance: 12.5
click at [574, 211] on div "For HIGH priority classifications, create a comprehensive Jira ticket in {jira_…" at bounding box center [571, 219] width 59 height 20
drag, startPoint x: 623, startPoint y: 312, endPoint x: 556, endPoint y: 317, distance: 67.2
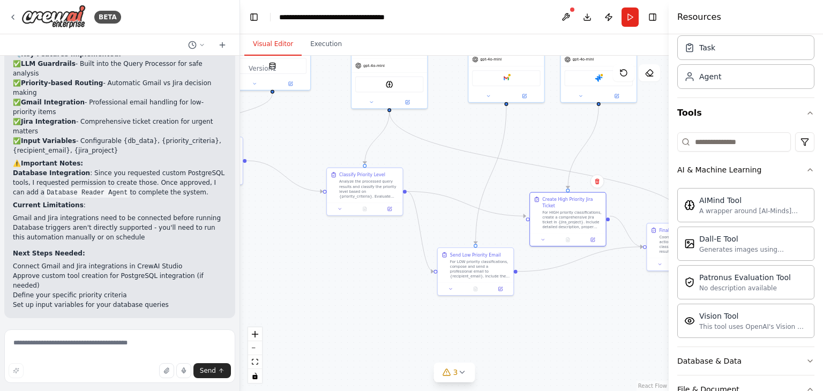
drag, startPoint x: 556, startPoint y: 317, endPoint x: 549, endPoint y: 358, distance: 41.8
click at [549, 358] on div ".deletable-edge-delete-btn { width: 20px; height: 20px; border: 0px solid #ffff…" at bounding box center [454, 223] width 428 height 335
click at [456, 381] on button "3" at bounding box center [454, 373] width 41 height 20
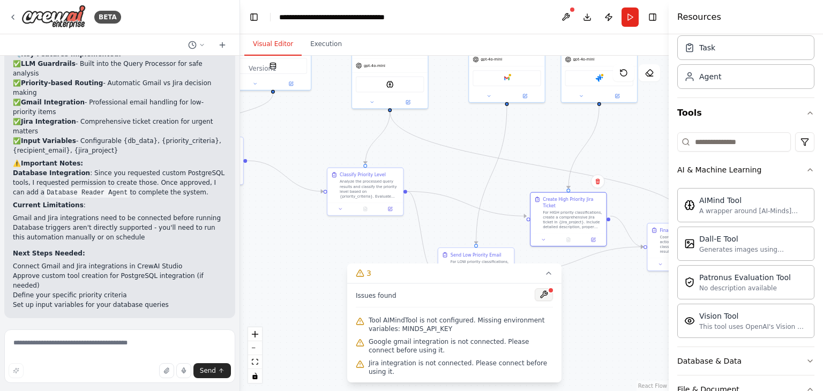
click at [546, 301] on button at bounding box center [544, 294] width 18 height 13
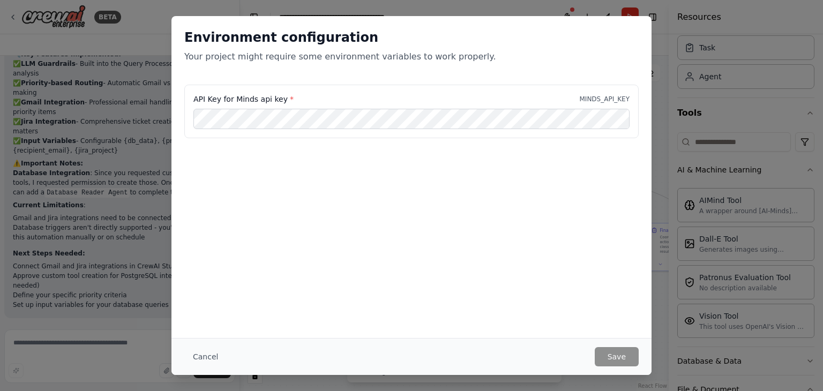
click at [680, 192] on div "Environment configuration Your project might require some environment variables…" at bounding box center [411, 195] width 823 height 391
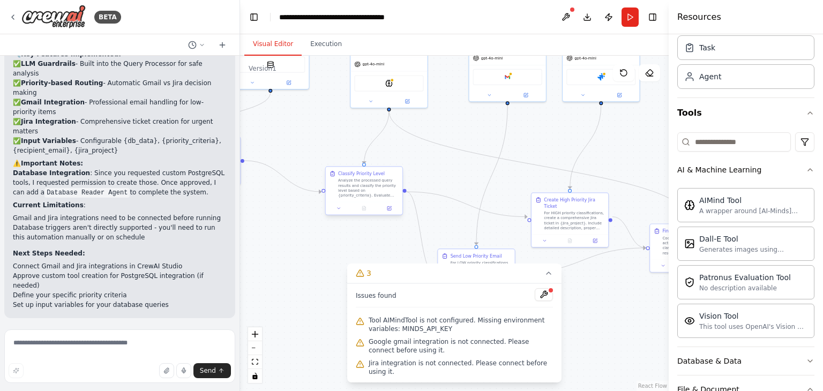
click at [375, 187] on div "Analyze the processed query results and classify the priority level based on {p…" at bounding box center [368, 188] width 61 height 20
click at [393, 210] on button at bounding box center [388, 208] width 21 height 7
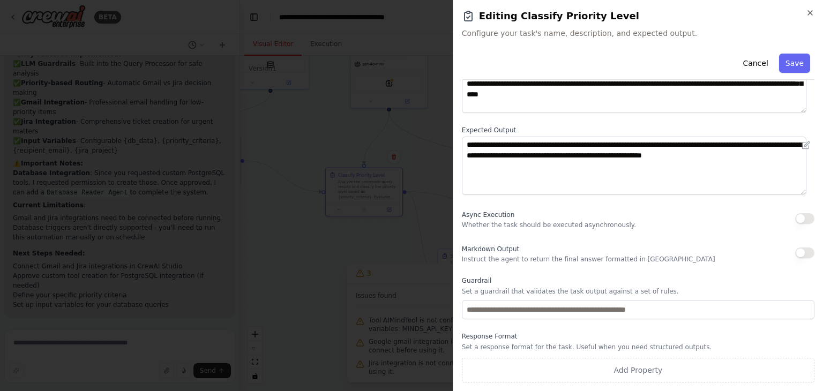
scroll to position [0, 0]
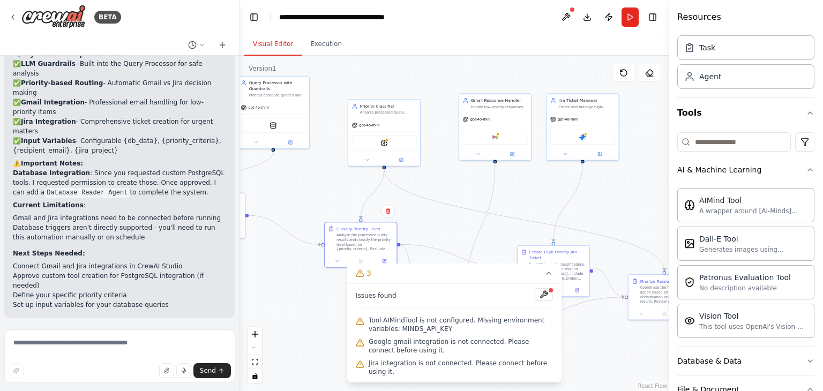
drag, startPoint x: 322, startPoint y: 128, endPoint x: 308, endPoint y: 200, distance: 73.6
click at [308, 200] on div ".deletable-edge-delete-btn { width: 20px; height: 20px; border: 0px solid #ffff…" at bounding box center [454, 223] width 428 height 335
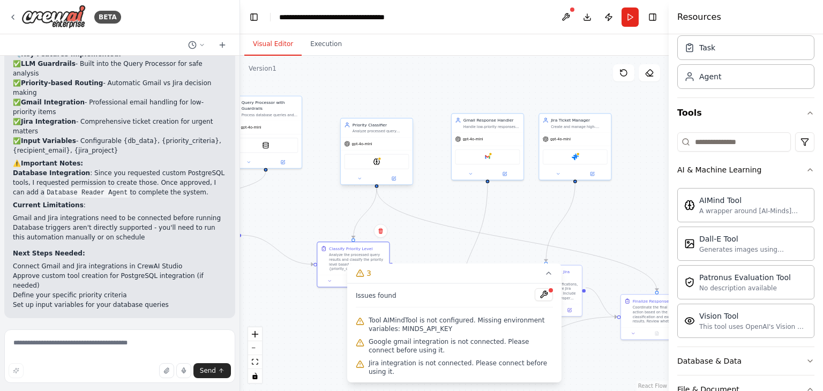
click at [378, 129] on div "Analyze processed query results and classify them as either low-priority (Gmail…" at bounding box center [380, 131] width 57 height 5
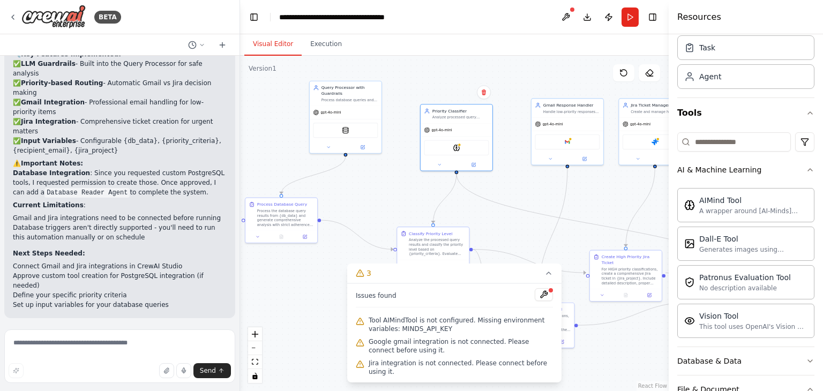
drag, startPoint x: 298, startPoint y: 193, endPoint x: 378, endPoint y: 178, distance: 81.2
click at [378, 178] on div ".deletable-edge-delete-btn { width: 20px; height: 20px; border: 0px solid #ffff…" at bounding box center [454, 223] width 428 height 335
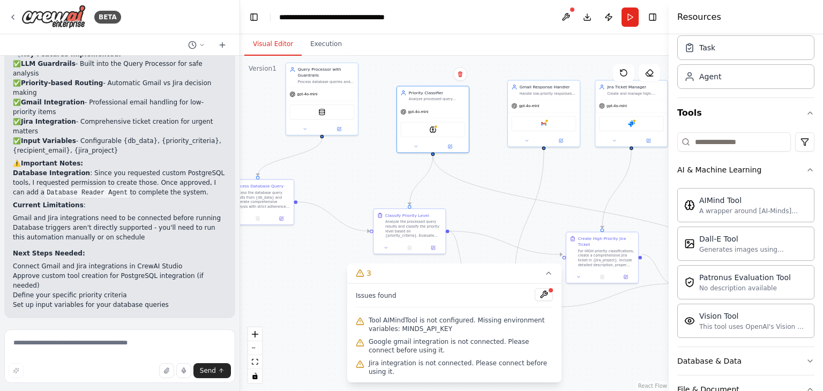
drag, startPoint x: 416, startPoint y: 198, endPoint x: 393, endPoint y: 179, distance: 29.4
click at [393, 179] on div ".deletable-edge-delete-btn { width: 20px; height: 20px; border: 0px solid #ffff…" at bounding box center [454, 223] width 428 height 335
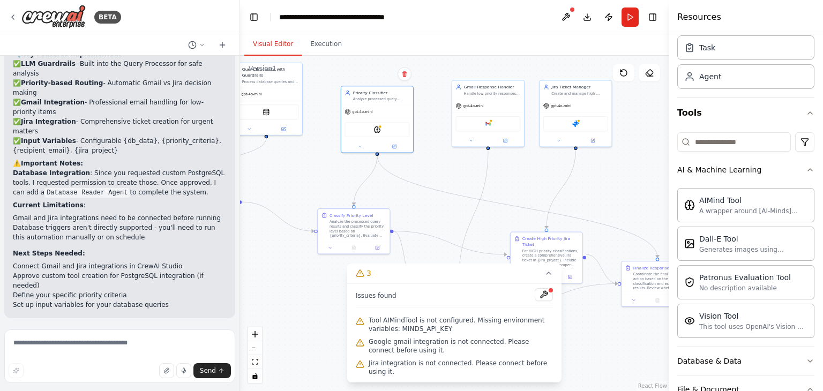
drag, startPoint x: 393, startPoint y: 179, endPoint x: 352, endPoint y: 185, distance: 41.1
click at [352, 185] on div ".deletable-edge-delete-btn { width: 20px; height: 20px; border: 0px solid #ffff…" at bounding box center [454, 223] width 428 height 335
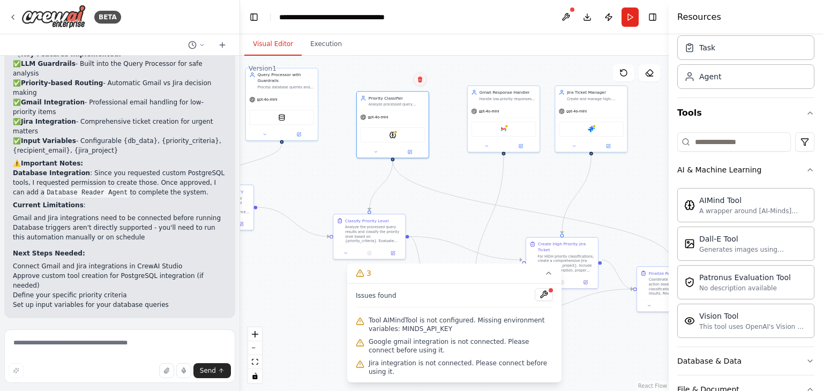
click at [420, 80] on icon at bounding box center [420, 80] width 4 height 6
click at [398, 81] on button "Confirm" at bounding box center [390, 79] width 38 height 13
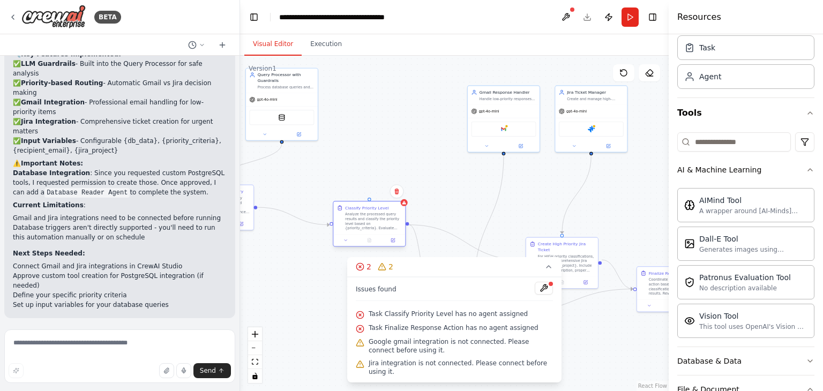
drag, startPoint x: 366, startPoint y: 234, endPoint x: 367, endPoint y: 221, distance: 12.9
click at [367, 221] on div "Analyze the processed query results and classify the priority level based on {p…" at bounding box center [373, 221] width 57 height 19
click at [806, 172] on icon "button" at bounding box center [810, 170] width 9 height 9
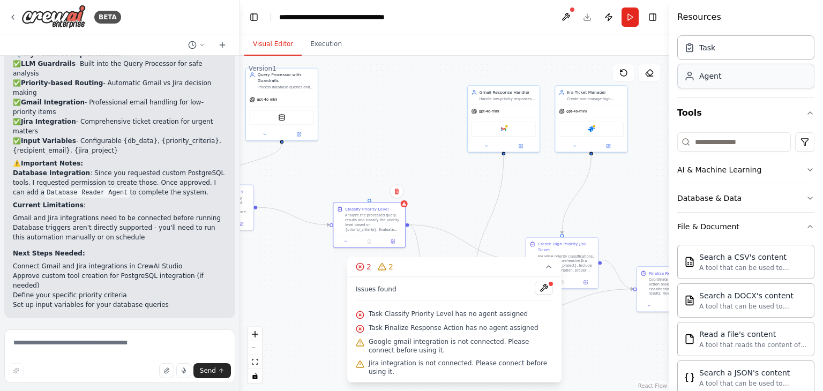
click at [711, 80] on div "Agent" at bounding box center [710, 76] width 22 height 11
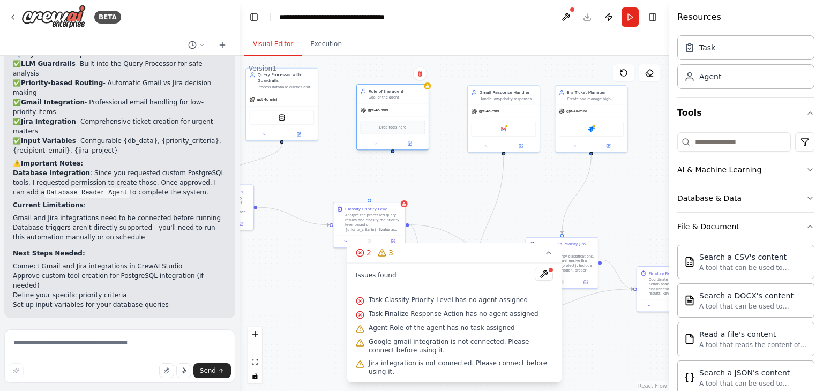
drag, startPoint x: 465, startPoint y: 135, endPoint x: 406, endPoint y: 106, distance: 66.4
click at [406, 106] on div "gpt-4o-mini" at bounding box center [393, 110] width 72 height 13
click at [396, 94] on div "Role of the agent" at bounding box center [396, 91] width 57 height 6
click at [395, 94] on div "Role of the agent Goal of the agent" at bounding box center [396, 94] width 57 height 12
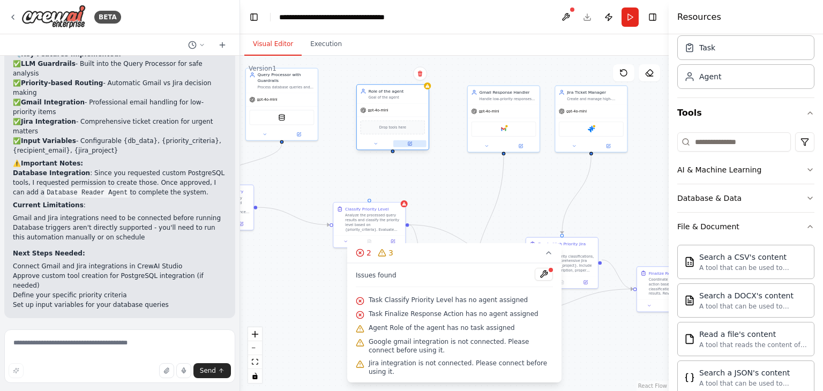
click at [410, 146] on button at bounding box center [409, 143] width 33 height 7
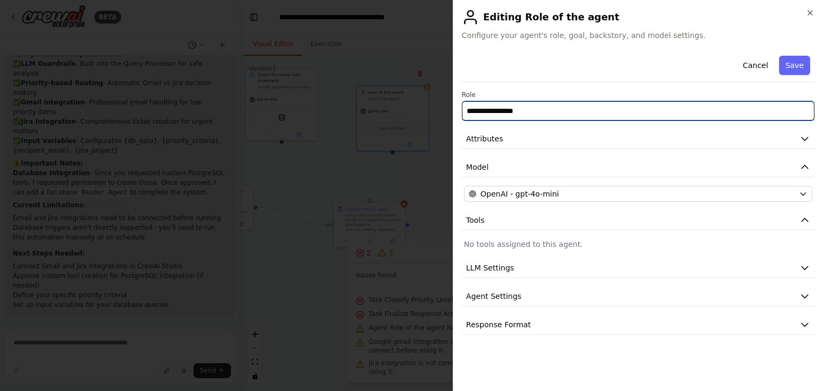
click at [554, 112] on input "**********" at bounding box center [638, 110] width 352 height 19
drag, startPoint x: 546, startPoint y: 112, endPoint x: 457, endPoint y: 110, distance: 88.9
click at [457, 110] on div "**********" at bounding box center [638, 195] width 370 height 391
type input "**********"
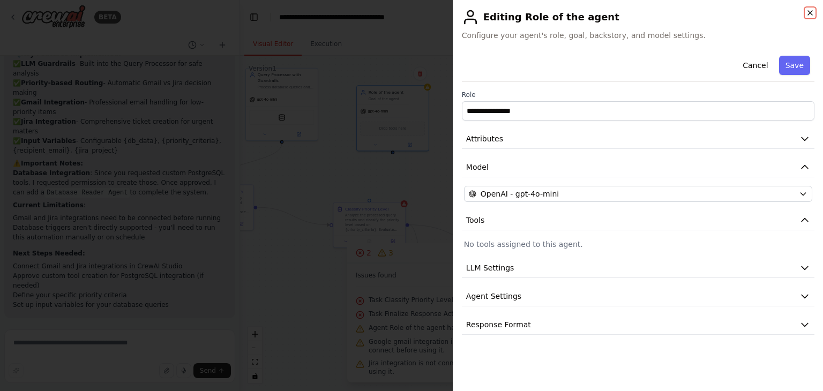
click at [809, 11] on icon "button" at bounding box center [810, 13] width 9 height 9
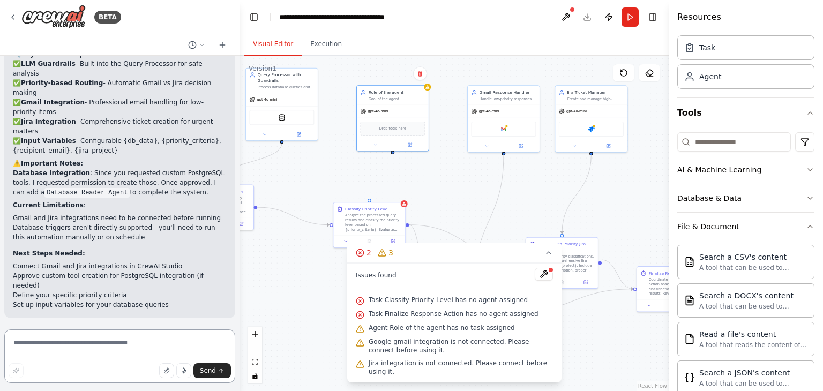
click at [101, 343] on textarea at bounding box center [119, 356] width 231 height 54
click at [459, 179] on div ".deletable-edge-delete-btn { width: 20px; height: 20px; border: 0px solid #ffff…" at bounding box center [454, 223] width 428 height 335
click at [566, 17] on button at bounding box center [565, 16] width 17 height 19
click at [118, 341] on textarea at bounding box center [119, 356] width 231 height 54
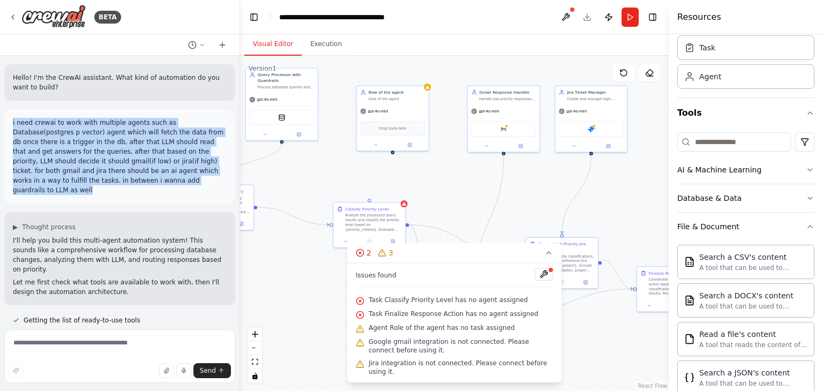
drag, startPoint x: 91, startPoint y: 184, endPoint x: 11, endPoint y: 124, distance: 99.8
click at [11, 124] on div "i need crewai to work with multiple agents such as Database(postgres p vector) …" at bounding box center [119, 156] width 231 height 94
copy p "i need crewai to work with multiple agents such as Database(postgres p vector) …"
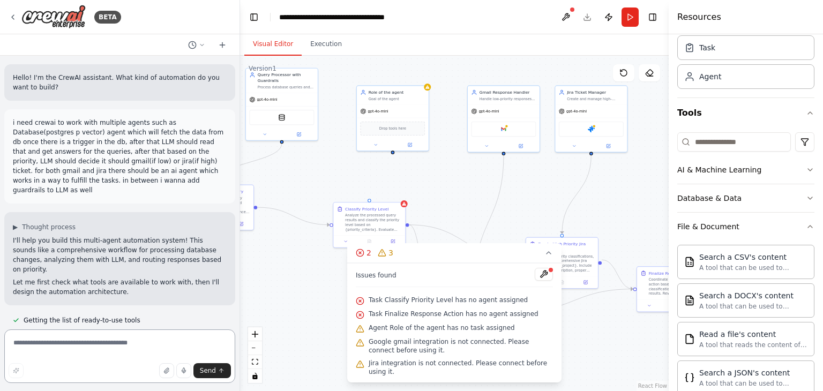
click at [69, 342] on textarea at bounding box center [119, 356] width 231 height 54
paste textarea "**********"
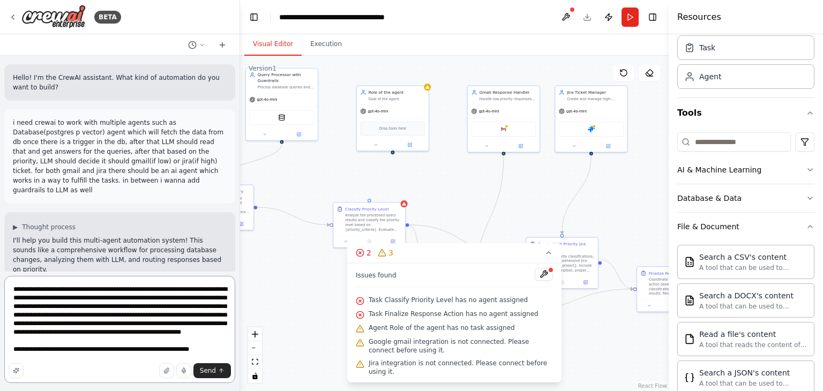
click at [110, 358] on textarea "**********" at bounding box center [119, 329] width 231 height 107
click at [80, 354] on textarea "**********" at bounding box center [119, 329] width 231 height 107
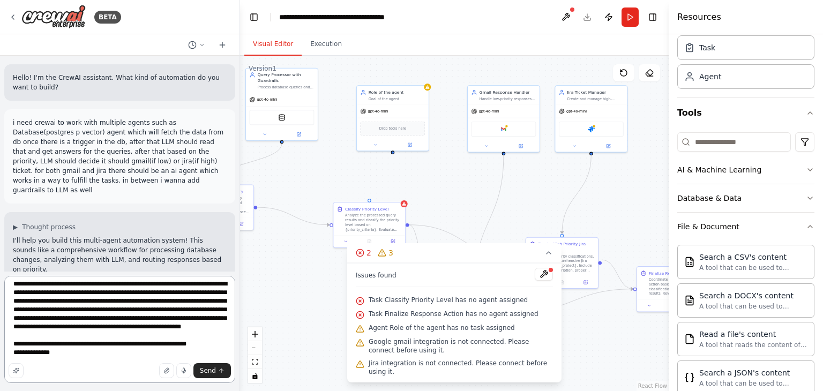
click at [28, 352] on textarea "**********" at bounding box center [119, 329] width 231 height 107
click at [85, 352] on textarea "**********" at bounding box center [119, 329] width 231 height 107
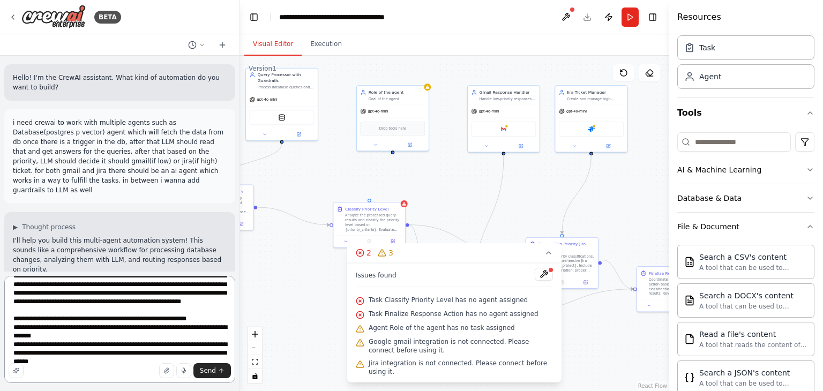
scroll to position [48, 0]
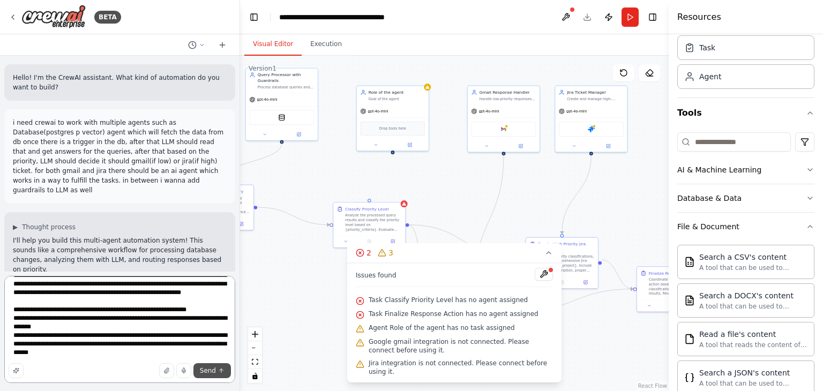
type textarea "**********"
click at [210, 372] on span "Send" at bounding box center [208, 370] width 16 height 9
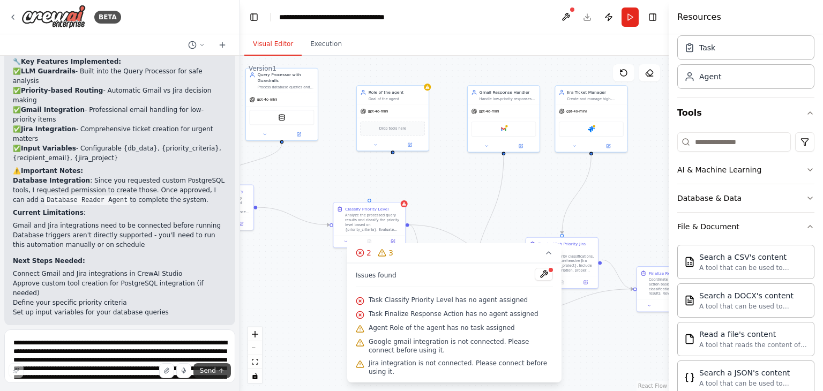
scroll to position [1805, 0]
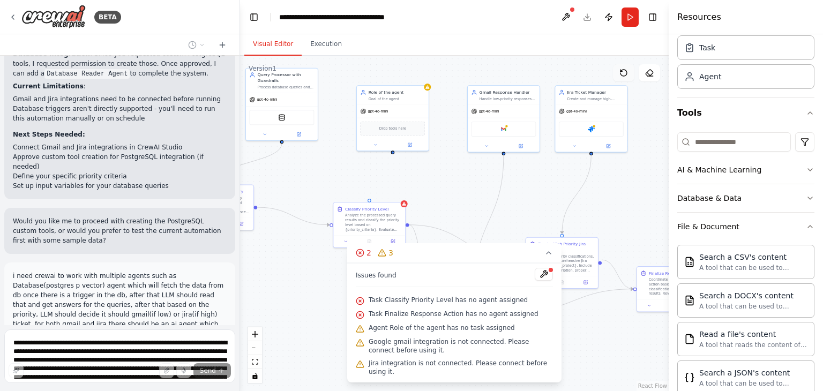
click at [627, 71] on icon at bounding box center [623, 73] width 9 height 9
click at [626, 71] on icon at bounding box center [623, 73] width 6 height 6
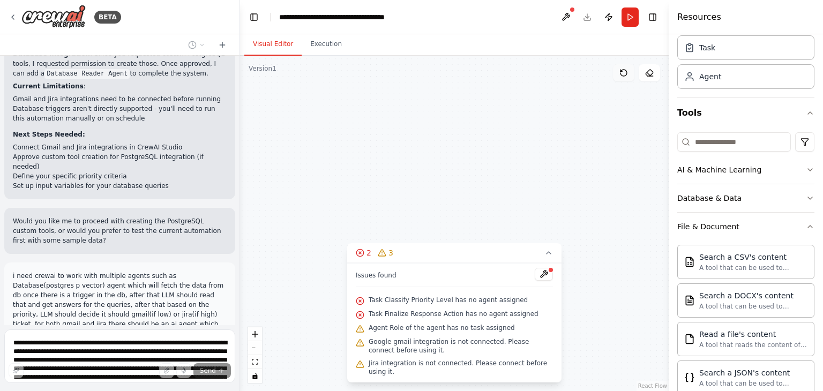
click at [626, 71] on icon at bounding box center [623, 73] width 6 height 6
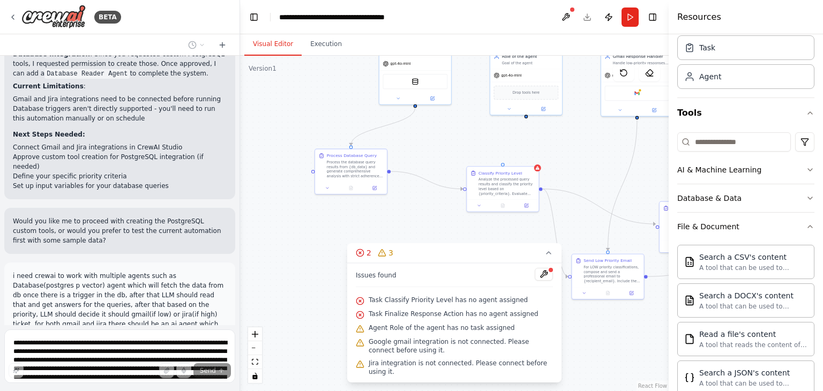
drag, startPoint x: 296, startPoint y: 309, endPoint x: 428, endPoint y: 272, distance: 137.4
click at [428, 272] on div "Version 1 Show Tools Hide Agents .deletable-edge-delete-btn { width: 20px; heig…" at bounding box center [454, 223] width 428 height 335
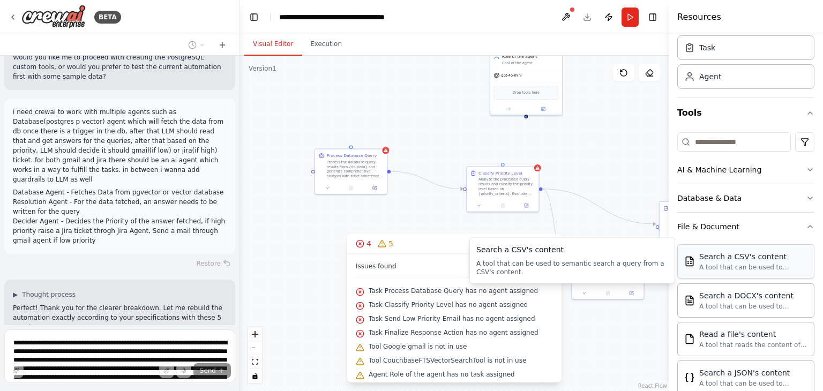
scroll to position [1990, 0]
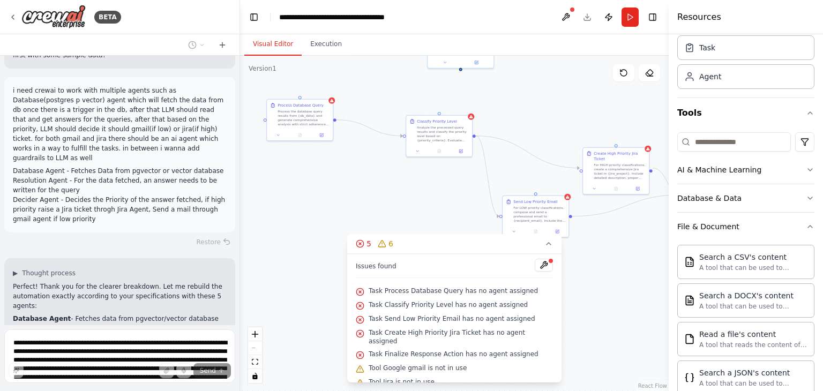
drag, startPoint x: 443, startPoint y: 215, endPoint x: 390, endPoint y: 161, distance: 75.7
click at [390, 161] on div ".deletable-edge-delete-btn { width: 20px; height: 20px; border: 0px solid #ffff…" at bounding box center [454, 223] width 428 height 335
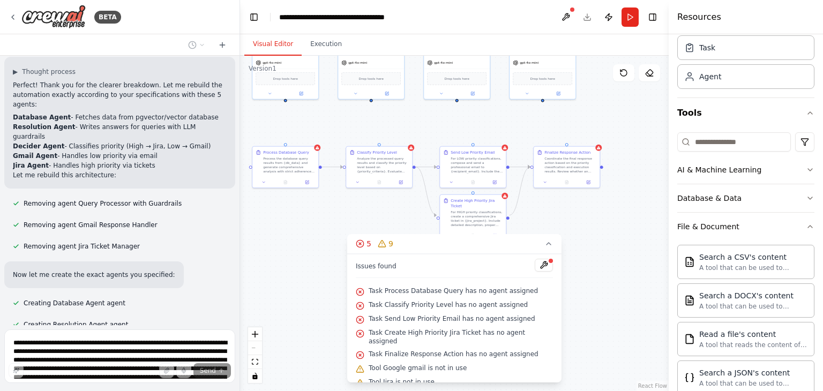
scroll to position [2248, 0]
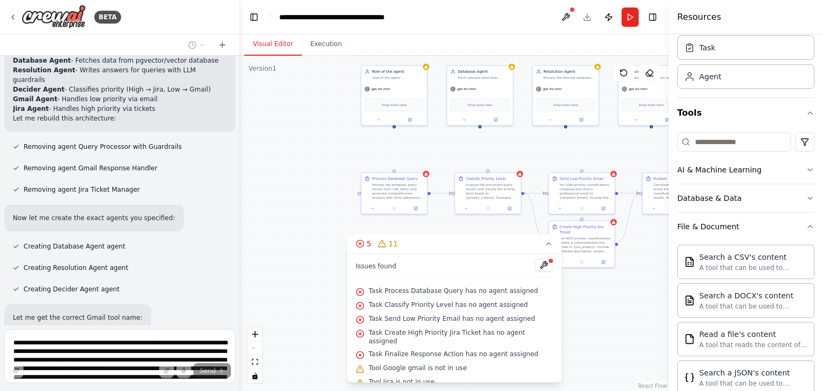
drag, startPoint x: 462, startPoint y: 222, endPoint x: 454, endPoint y: 264, distance: 43.0
click at [448, 242] on div "Version 1 Show Tools Hide Agents .deletable-edge-delete-btn { width: 20px; heig…" at bounding box center [454, 223] width 428 height 335
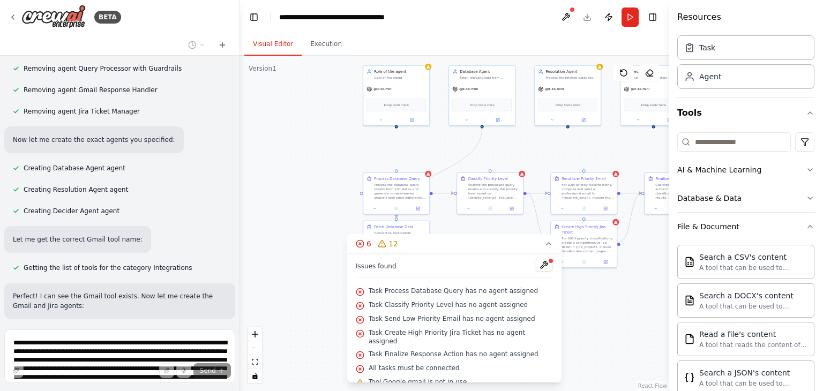
scroll to position [2348, 0]
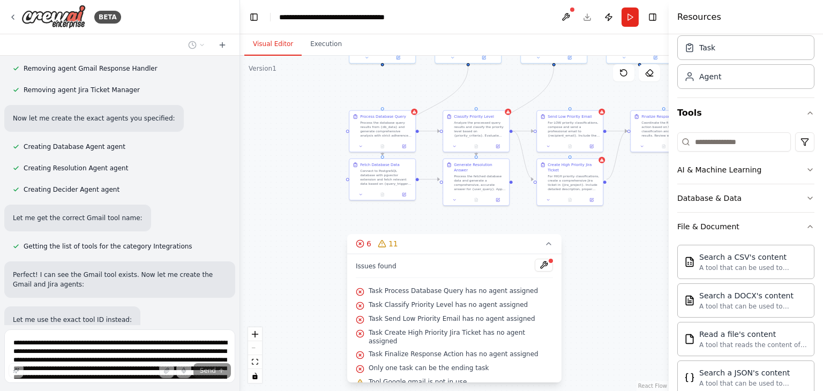
drag, startPoint x: 334, startPoint y: 221, endPoint x: 320, endPoint y: 159, distance: 63.7
click at [320, 159] on div ".deletable-edge-delete-btn { width: 20px; height: 20px; border: 0px solid #ffff…" at bounding box center [454, 223] width 428 height 335
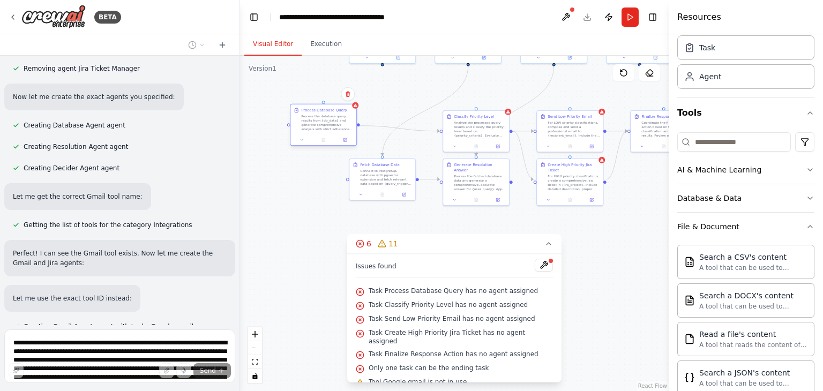
drag, startPoint x: 381, startPoint y: 133, endPoint x: 323, endPoint y: 129, distance: 58.0
click at [323, 129] on div ".deletable-edge-delete-btn { width: 20px; height: 20px; border: 0px solid #ffff…" at bounding box center [454, 223] width 428 height 335
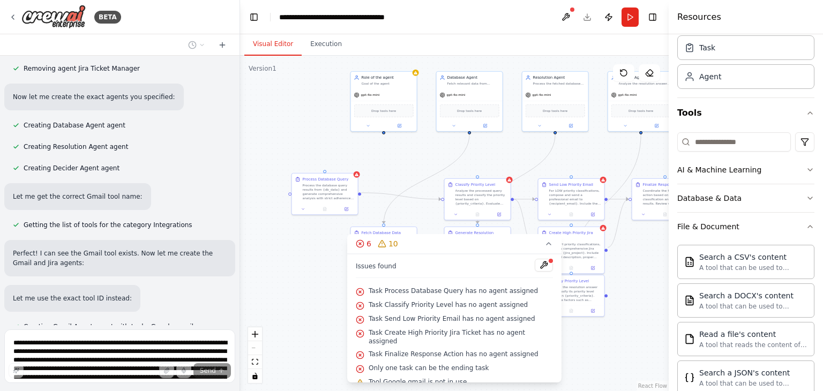
drag, startPoint x: 328, startPoint y: 183, endPoint x: 325, endPoint y: 250, distance: 66.5
click at [325, 250] on div ".deletable-edge-delete-btn { width: 20px; height: 20px; border: 0px solid #ffff…" at bounding box center [454, 223] width 428 height 335
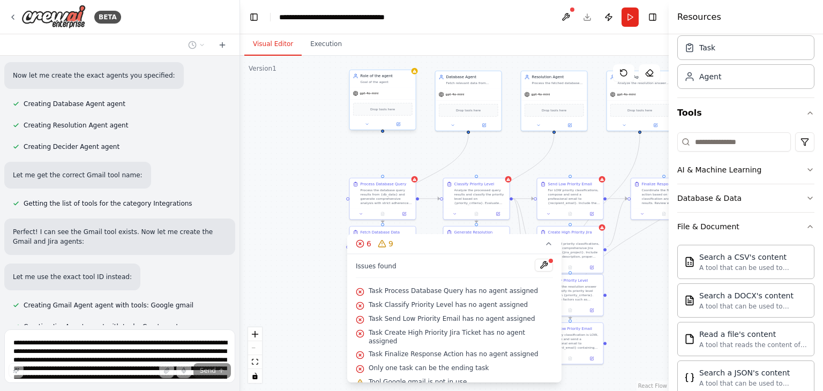
click at [385, 84] on div "Goal of the agent" at bounding box center [386, 82] width 52 height 4
click at [405, 62] on button at bounding box center [407, 59] width 14 height 14
click at [375, 58] on button "Confirm" at bounding box center [376, 58] width 38 height 13
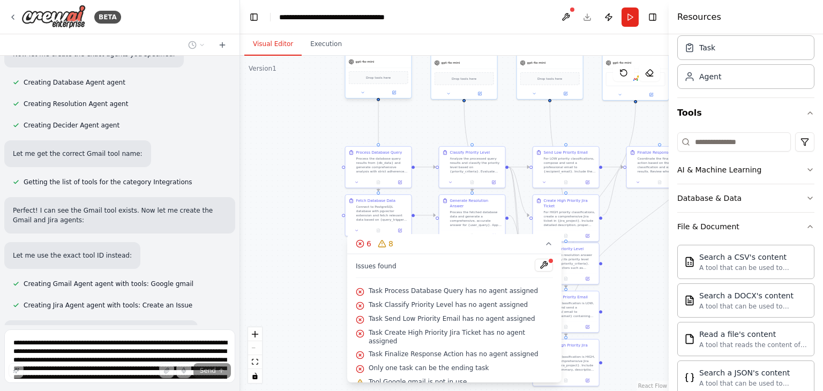
drag, startPoint x: 386, startPoint y: 131, endPoint x: 381, endPoint y: 100, distance: 31.9
click at [381, 100] on div ".deletable-edge-delete-btn { width: 20px; height: 20px; border: 0px solid #ffff…" at bounding box center [454, 223] width 428 height 335
drag, startPoint x: 385, startPoint y: 159, endPoint x: 339, endPoint y: 152, distance: 46.7
click at [352, 151] on div "Process the database query results from {db_data} and generate comprehensive an…" at bounding box center [350, 153] width 52 height 17
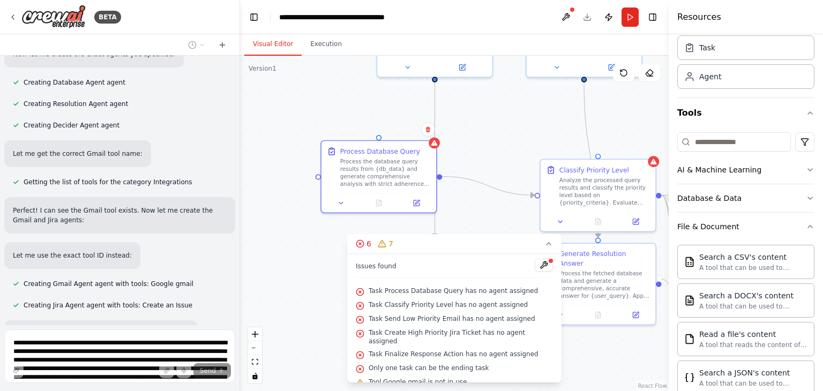
scroll to position [2469, 0]
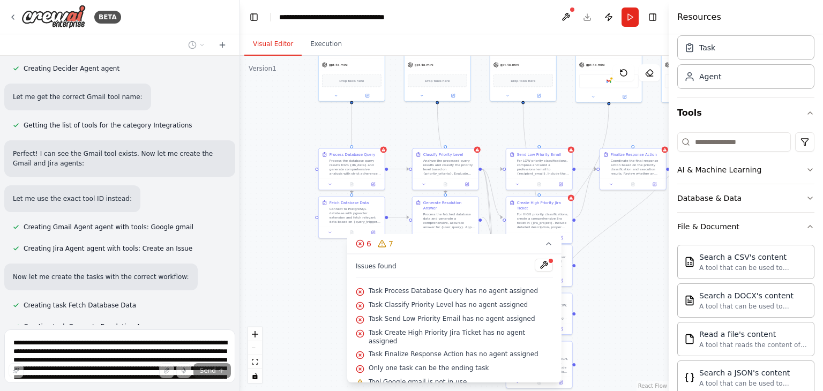
drag, startPoint x: 300, startPoint y: 141, endPoint x: 276, endPoint y: 134, distance: 25.6
click at [274, 134] on div ".deletable-edge-delete-btn { width: 20px; height: 20px; border: 0px solid #ffff…" at bounding box center [454, 223] width 428 height 335
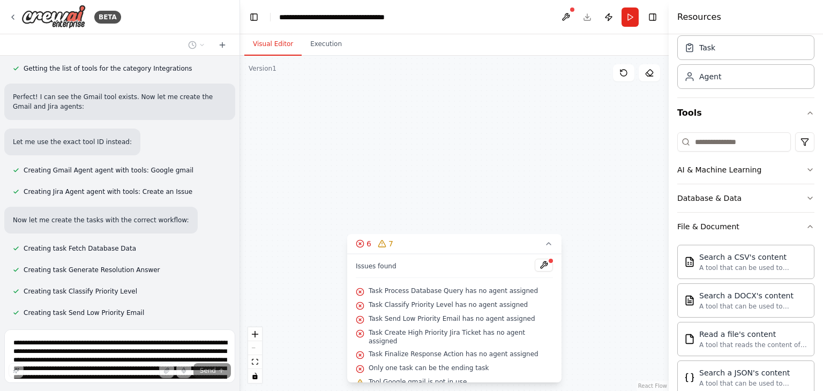
scroll to position [2536, 0]
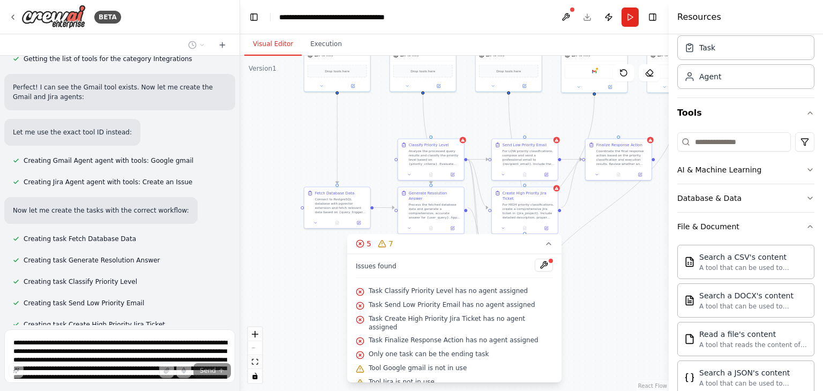
drag, startPoint x: 341, startPoint y: 164, endPoint x: 326, endPoint y: 155, distance: 17.5
click at [326, 155] on div ".deletable-edge-delete-btn { width: 20px; height: 20px; border: 0px solid #ffff…" at bounding box center [454, 223] width 428 height 335
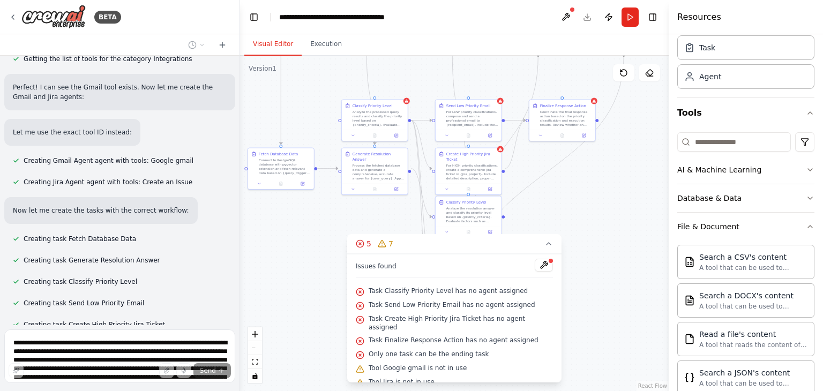
drag, startPoint x: 364, startPoint y: 154, endPoint x: 309, endPoint y: 116, distance: 67.7
click at [309, 116] on div ".deletable-edge-delete-btn { width: 20px; height: 20px; border: 0px solid #ffff…" at bounding box center [454, 223] width 428 height 335
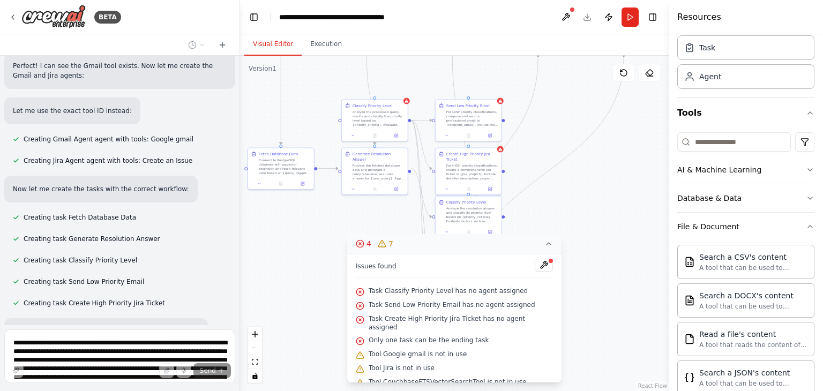
scroll to position [2614, 0]
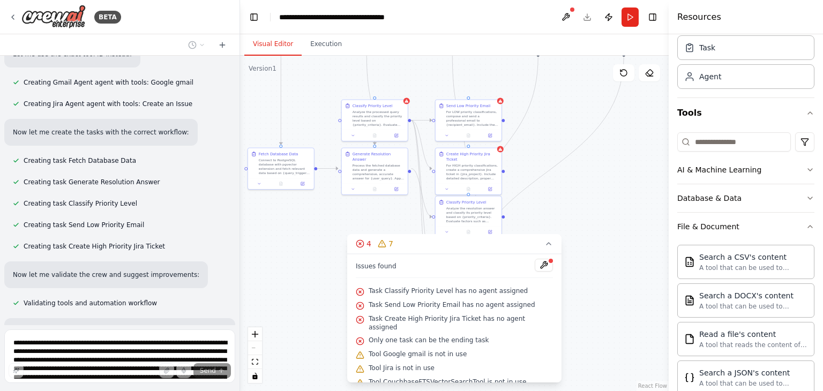
click at [544, 243] on icon at bounding box center [548, 243] width 9 height 9
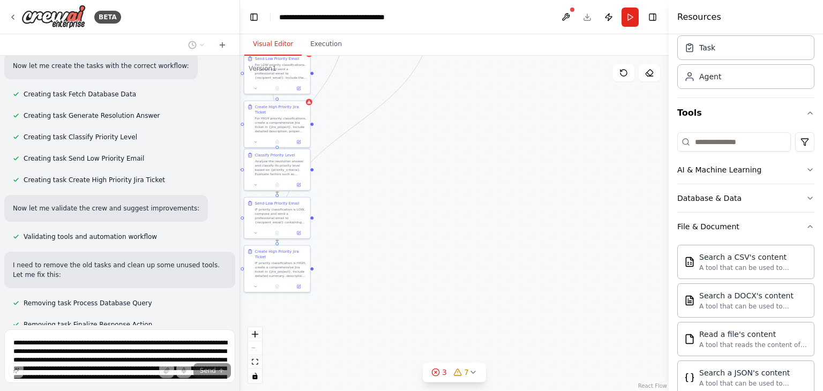
scroll to position [2702, 0]
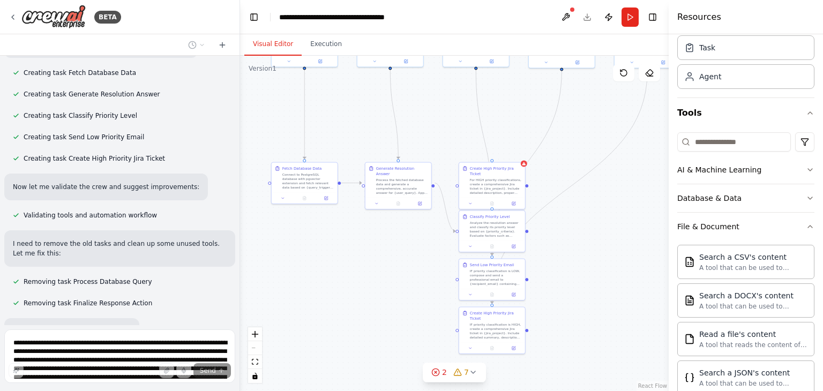
drag, startPoint x: 600, startPoint y: 253, endPoint x: 623, endPoint y: 268, distance: 27.6
click at [623, 268] on div ".deletable-edge-delete-btn { width: 20px; height: 20px; border: 0px solid #ffff…" at bounding box center [454, 223] width 428 height 335
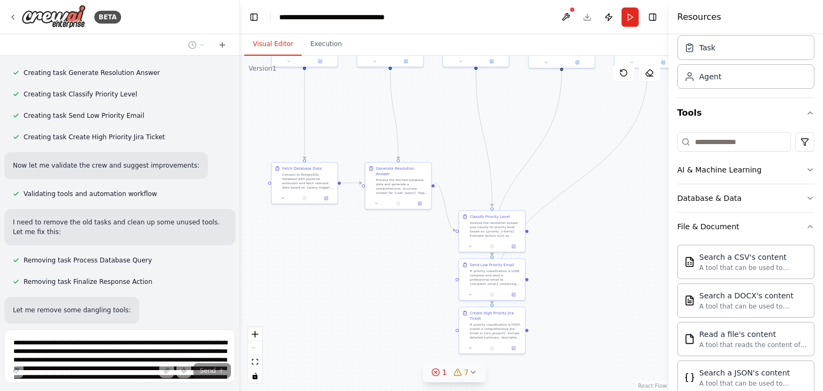
click at [465, 369] on span "7" at bounding box center [466, 372] width 5 height 11
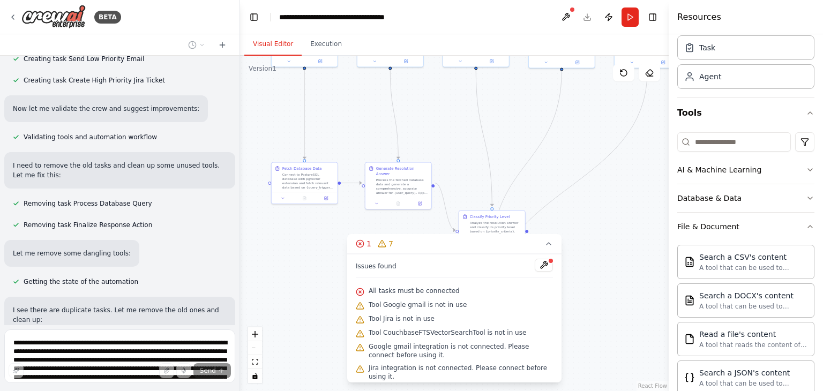
scroll to position [2780, 0]
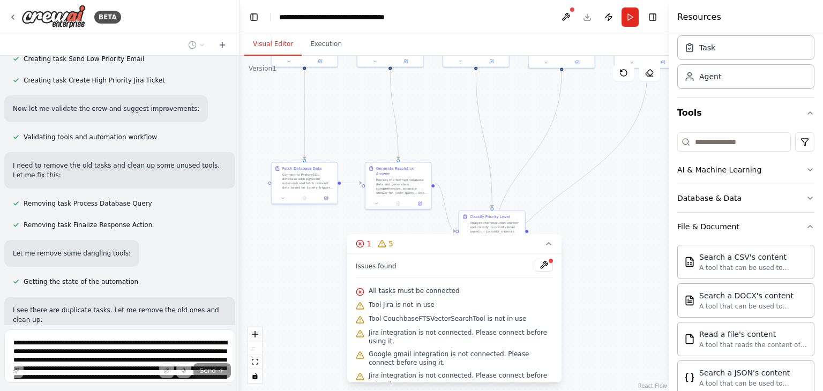
click at [303, 283] on div ".deletable-edge-delete-btn { width: 20px; height: 20px; border: 0px solid #ffff…" at bounding box center [454, 223] width 428 height 335
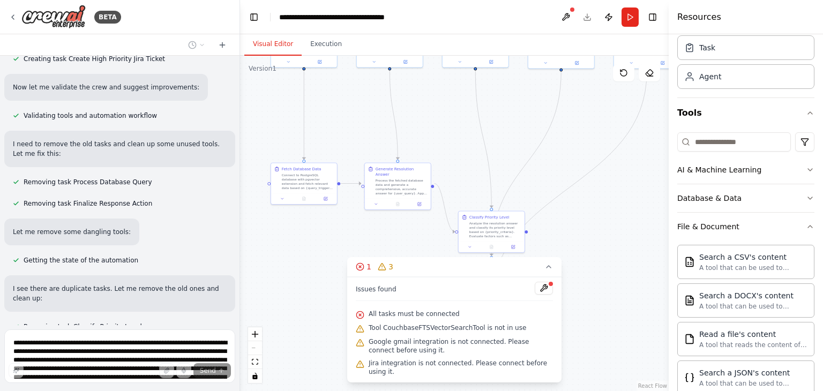
click at [298, 294] on div ".deletable-edge-delete-btn { width: 20px; height: 20px; border: 0px solid #ffff…" at bounding box center [454, 223] width 428 height 335
click at [547, 271] on icon at bounding box center [548, 266] width 9 height 9
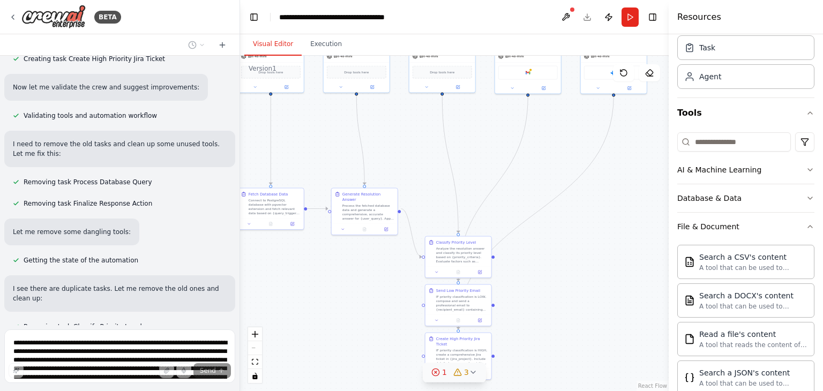
scroll to position [2823, 0]
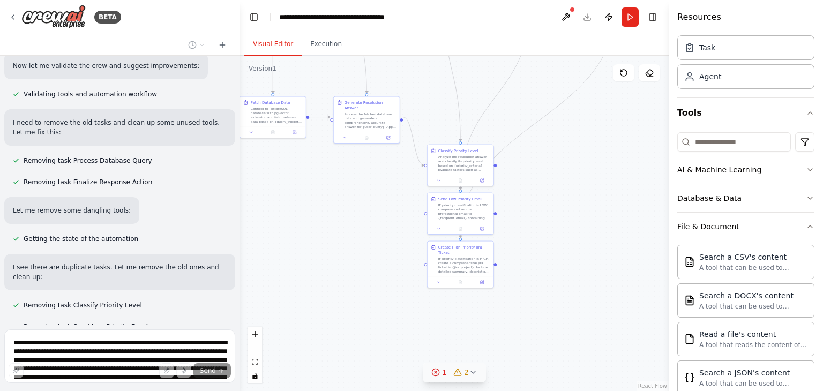
drag, startPoint x: 380, startPoint y: 275, endPoint x: 349, endPoint y: 198, distance: 82.7
click at [349, 198] on div ".deletable-edge-delete-btn { width: 20px; height: 20px; border: 0px solid #ffff…" at bounding box center [454, 223] width 428 height 335
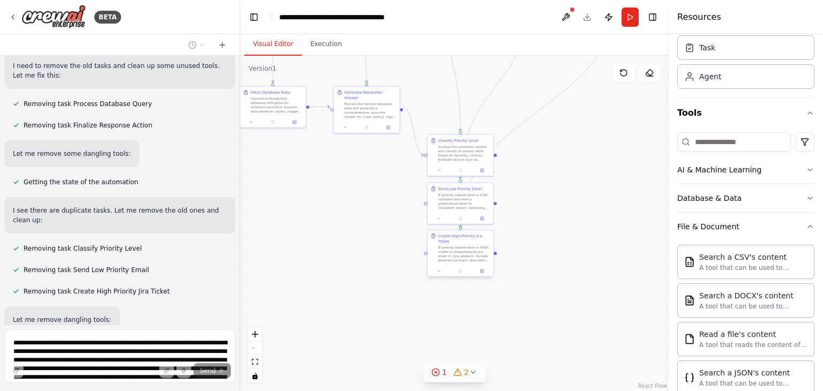
scroll to position [2879, 0]
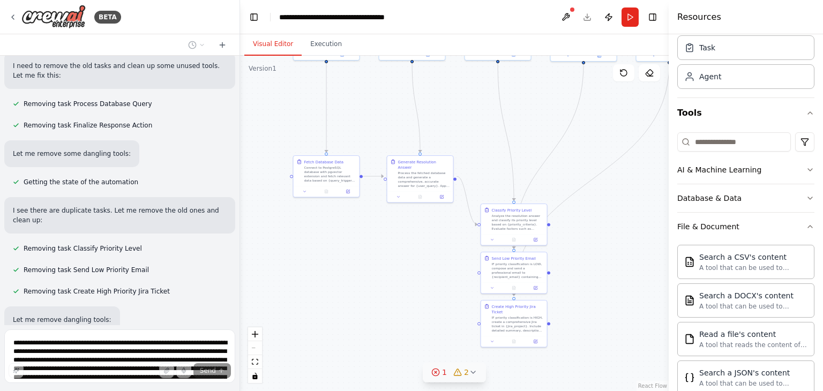
drag, startPoint x: 546, startPoint y: 220, endPoint x: 613, endPoint y: 309, distance: 111.3
click at [613, 309] on div ".deletable-edge-delete-btn { width: 20px; height: 20px; border: 0px solid #ffff…" at bounding box center [454, 223] width 428 height 335
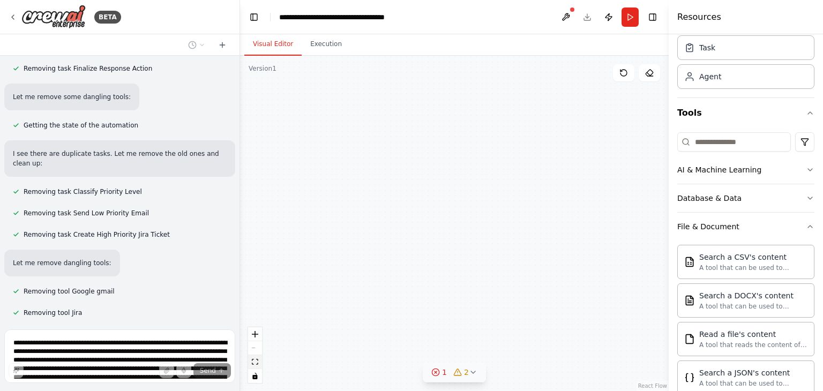
scroll to position [2946, 0]
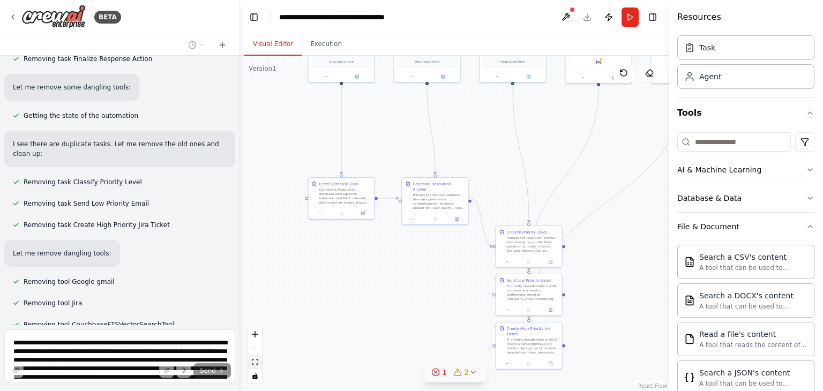
click at [257, 360] on icon "fit view" at bounding box center [255, 362] width 6 height 6
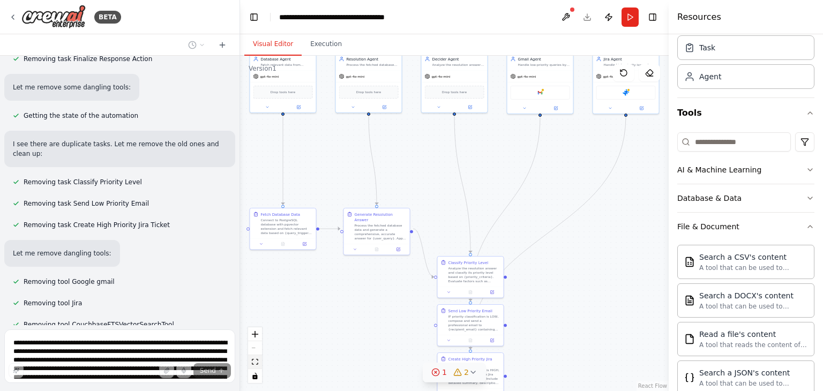
click at [257, 360] on icon "fit view" at bounding box center [255, 362] width 6 height 6
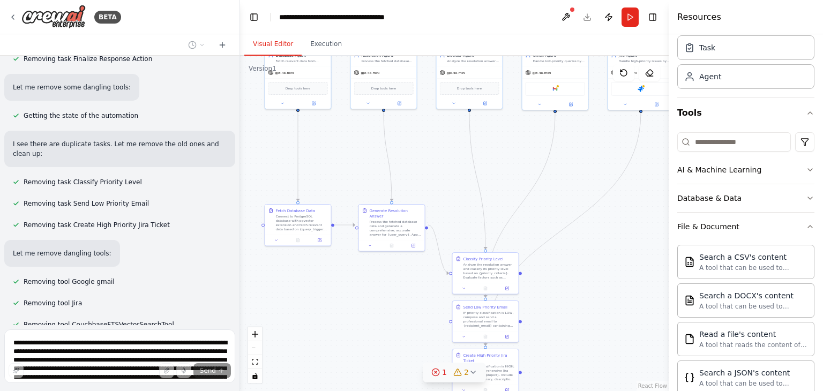
scroll to position [2967, 0]
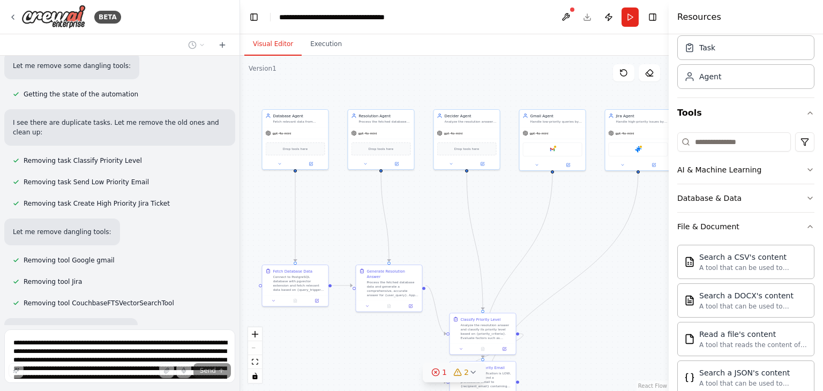
drag, startPoint x: 417, startPoint y: 193, endPoint x: 430, endPoint y: 250, distance: 58.1
click at [430, 250] on div ".deletable-edge-delete-btn { width: 20px; height: 20px; border: 0px solid #ffff…" at bounding box center [454, 223] width 428 height 335
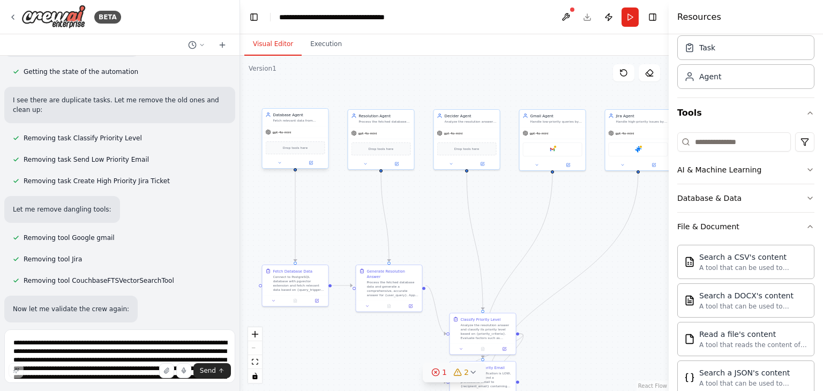
scroll to position [2999, 0]
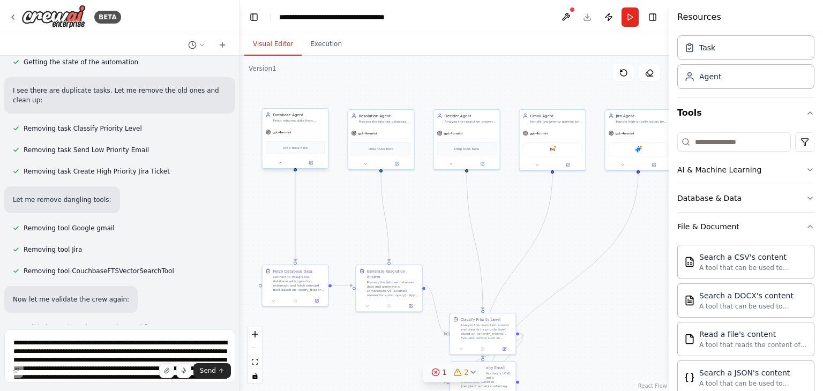
click at [310, 118] on div "Fetch relevant data from PostgreSQL with pgvector database based on {query_trig…" at bounding box center [299, 120] width 52 height 4
click at [298, 123] on div "Database Agent Fetch relevant data from PostgreSQL with pgvector database based…" at bounding box center [295, 117] width 66 height 17
click at [300, 139] on div "Drop tools here" at bounding box center [295, 148] width 66 height 20
click at [95, 344] on textarea "**********" at bounding box center [119, 356] width 231 height 54
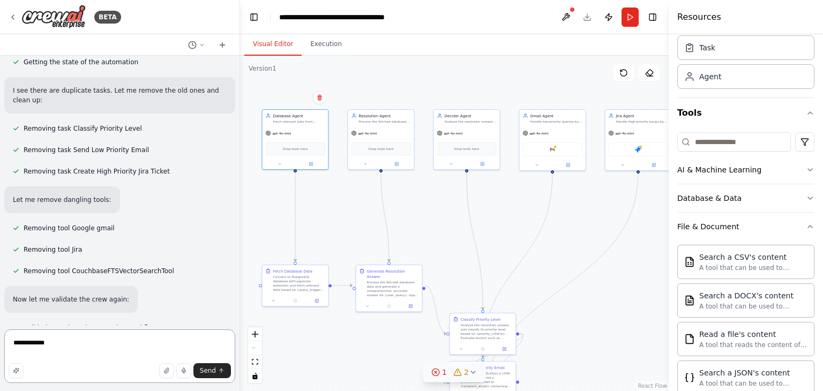
type textarea "**********"
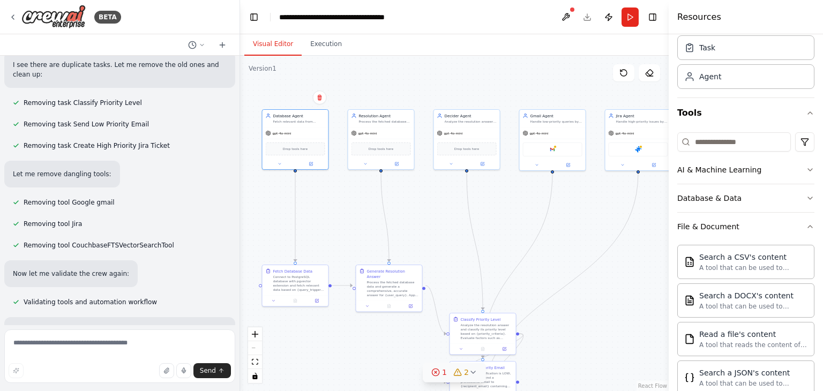
scroll to position [3086, 0]
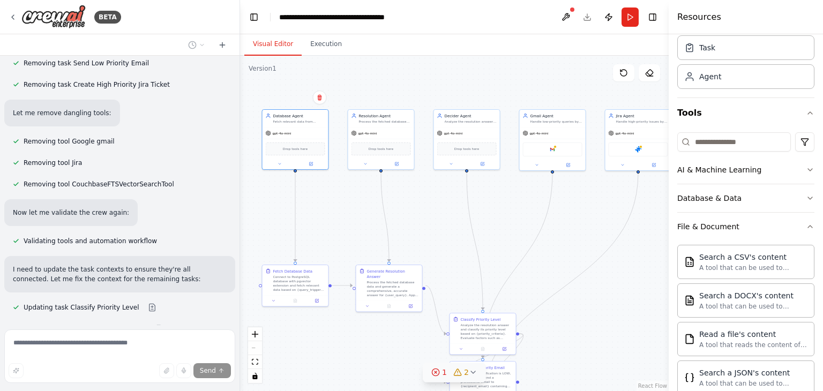
click at [473, 374] on icon at bounding box center [473, 372] width 9 height 9
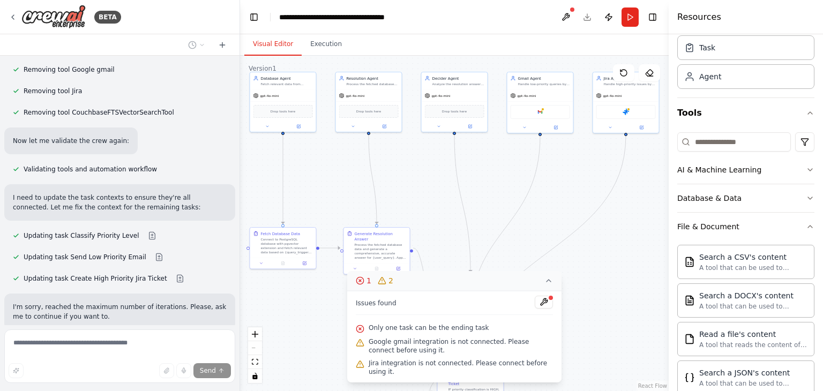
scroll to position [3168, 0]
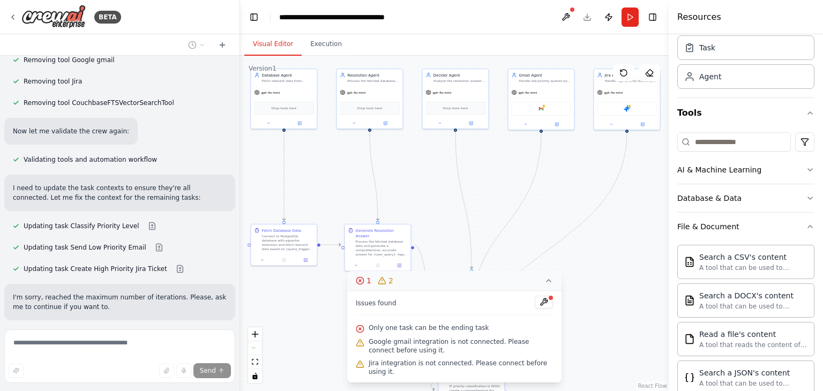
drag, startPoint x: 444, startPoint y: 231, endPoint x: 433, endPoint y: 190, distance: 42.2
click at [433, 190] on div ".deletable-edge-delete-btn { width: 20px; height: 20px; border: 0px solid #ffff…" at bounding box center [454, 223] width 428 height 335
click at [547, 285] on icon at bounding box center [548, 280] width 9 height 9
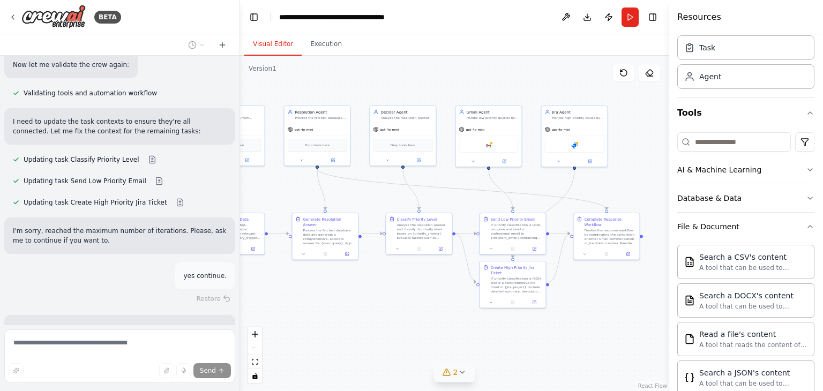
scroll to position [3291, 0]
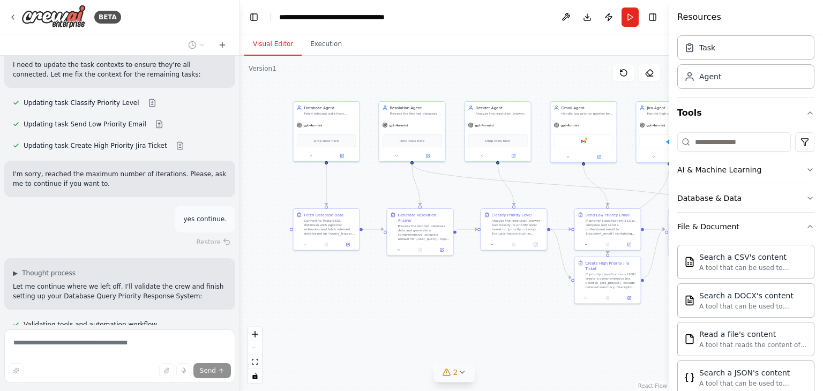
drag, startPoint x: 570, startPoint y: 315, endPoint x: 612, endPoint y: 348, distance: 53.5
click at [612, 348] on div ".deletable-edge-delete-btn { width: 20px; height: 20px; border: 0px solid #ffff…" at bounding box center [454, 223] width 428 height 335
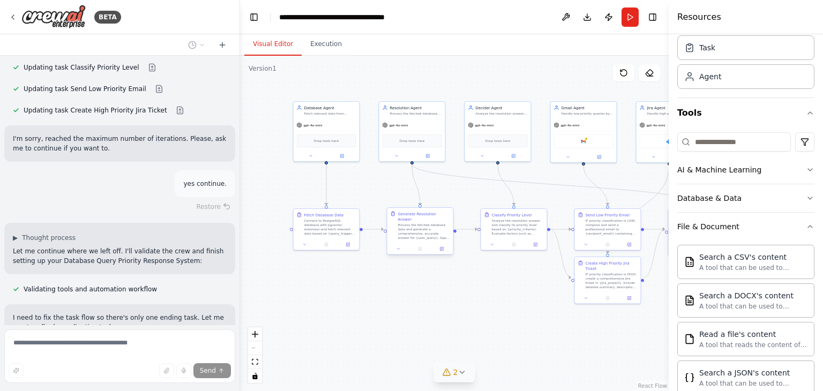
scroll to position [3336, 0]
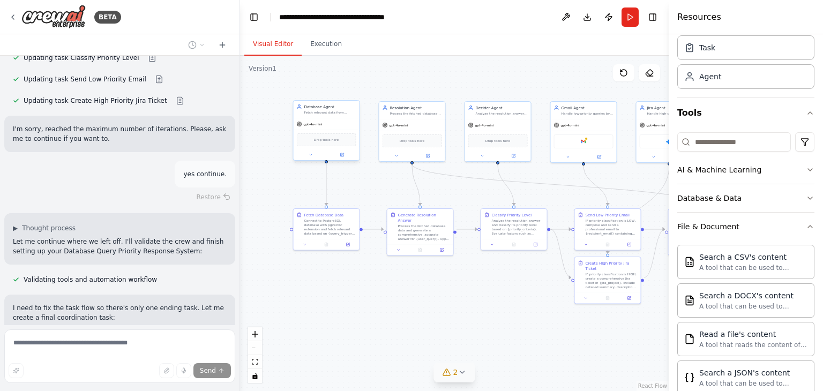
click at [326, 120] on div "gpt-4o-mini" at bounding box center [327, 124] width 66 height 12
click at [718, 198] on div "Database & Data" at bounding box center [709, 198] width 64 height 11
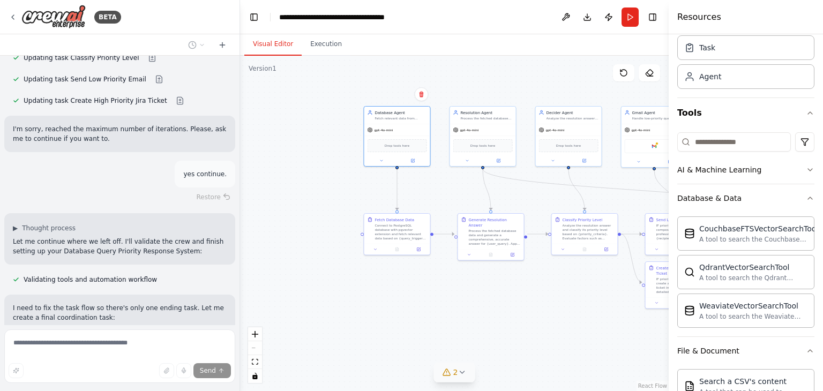
drag, startPoint x: 453, startPoint y: 309, endPoint x: 524, endPoint y: 314, distance: 70.9
click at [524, 314] on div ".deletable-edge-delete-btn { width: 20px; height: 20px; border: 0px solid #ffff…" at bounding box center [454, 223] width 428 height 335
click at [411, 125] on div "gpt-4o-mini" at bounding box center [397, 129] width 66 height 12
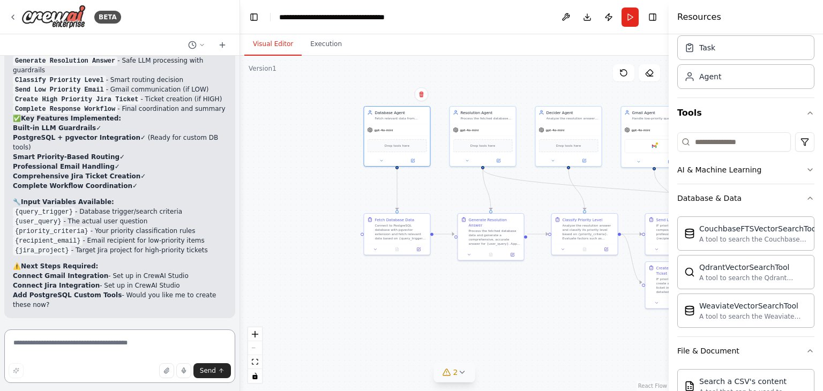
scroll to position [4078, 0]
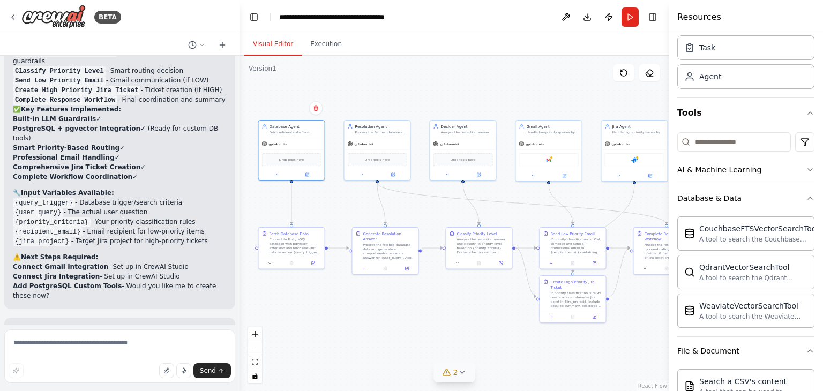
drag, startPoint x: 456, startPoint y: 192, endPoint x: 351, endPoint y: 206, distance: 106.4
click at [351, 206] on div ".deletable-edge-delete-btn { width: 20px; height: 20px; border: 0px solid #ffff…" at bounding box center [454, 223] width 428 height 335
click at [456, 366] on button "2" at bounding box center [454, 373] width 41 height 20
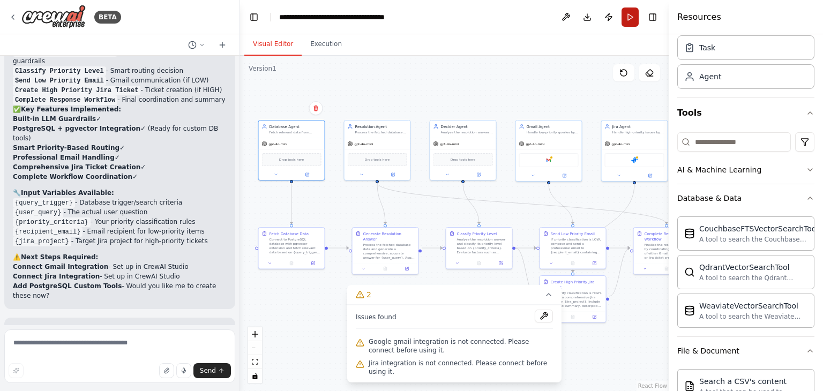
click at [628, 20] on button "Run" at bounding box center [629, 16] width 17 height 19
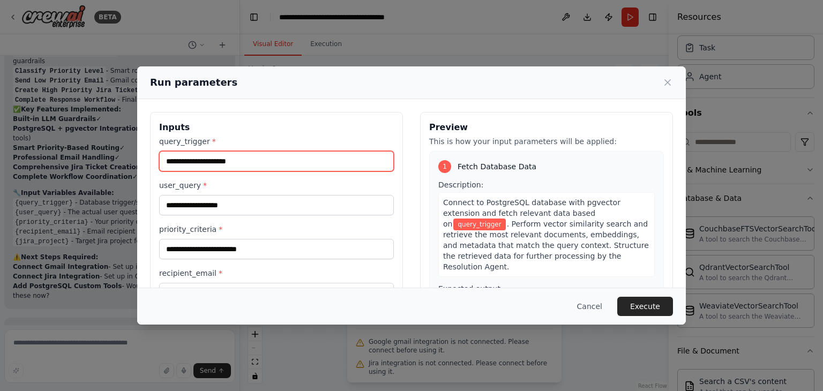
click at [237, 159] on input "query_trigger *" at bounding box center [276, 161] width 235 height 20
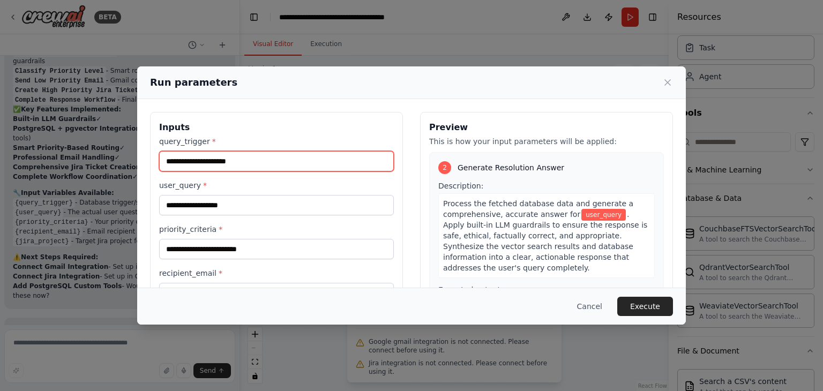
scroll to position [0, 0]
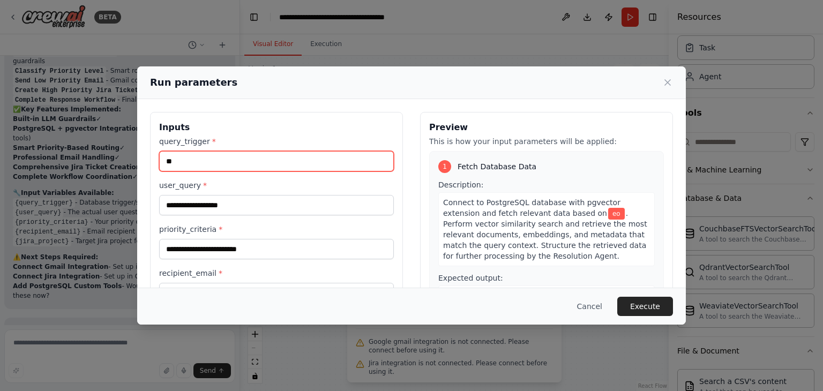
type input "*"
type input "**********"
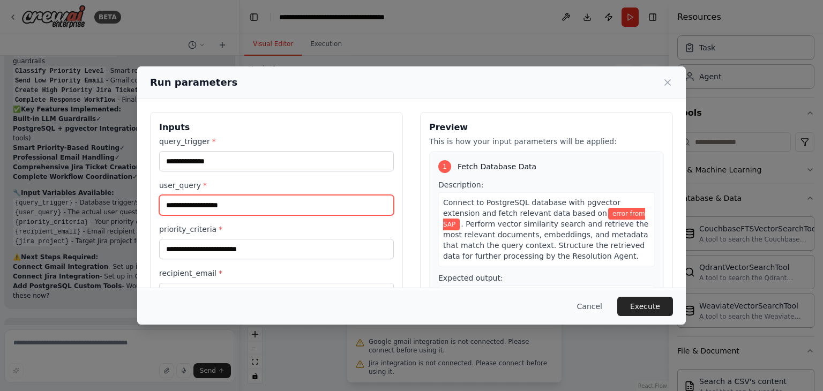
click at [230, 211] on input "user_query *" at bounding box center [276, 205] width 235 height 20
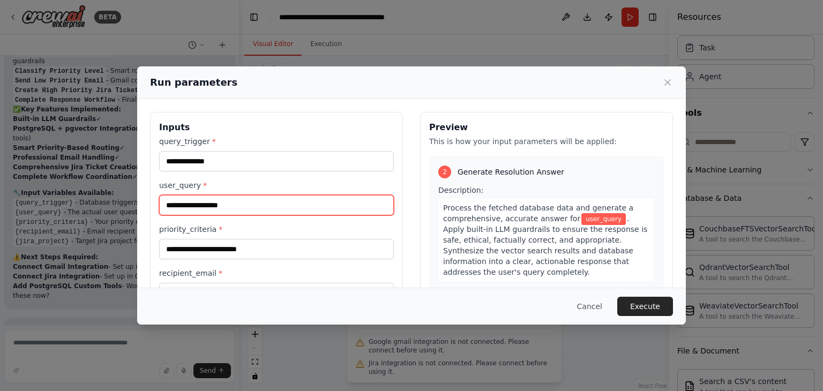
scroll to position [200, 0]
type input "*"
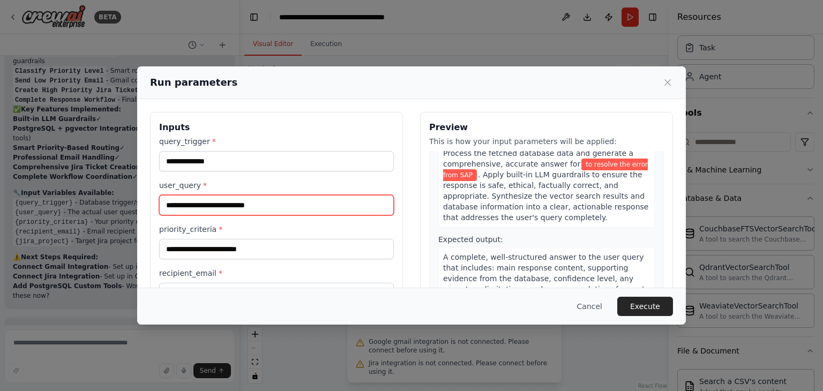
scroll to position [257, 0]
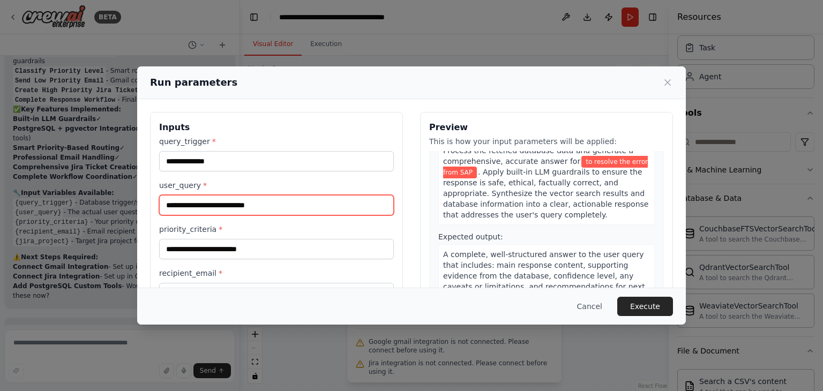
type input "**********"
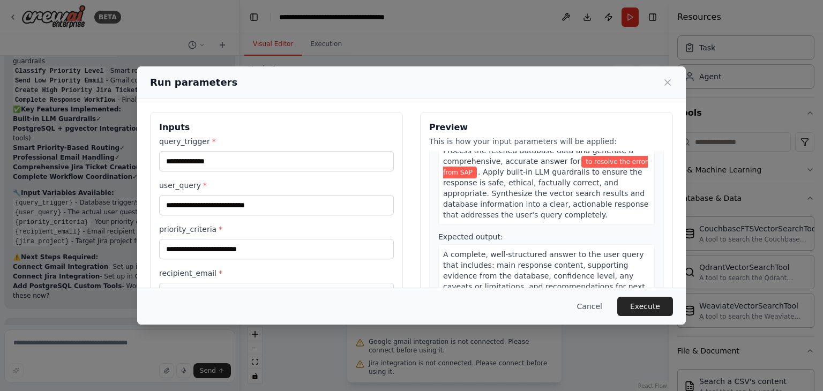
click at [433, 337] on div "**********" at bounding box center [411, 195] width 823 height 391
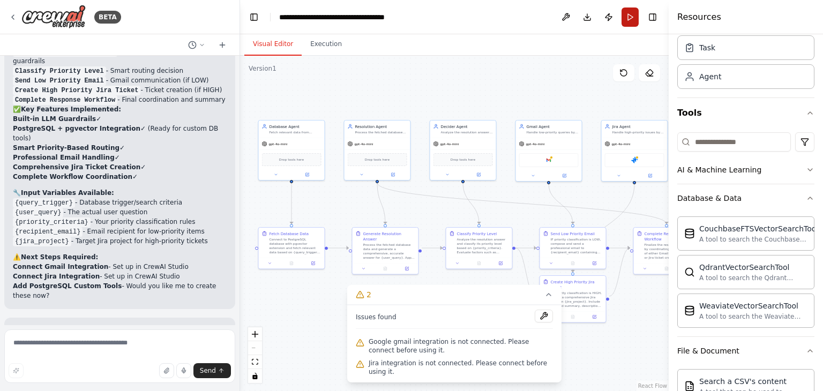
click at [626, 21] on button "Run" at bounding box center [629, 16] width 17 height 19
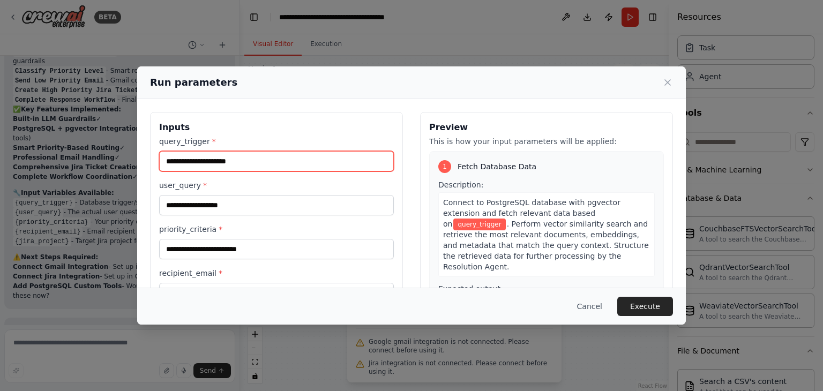
click at [225, 159] on input "query_trigger *" at bounding box center [276, 161] width 235 height 20
type input "**********"
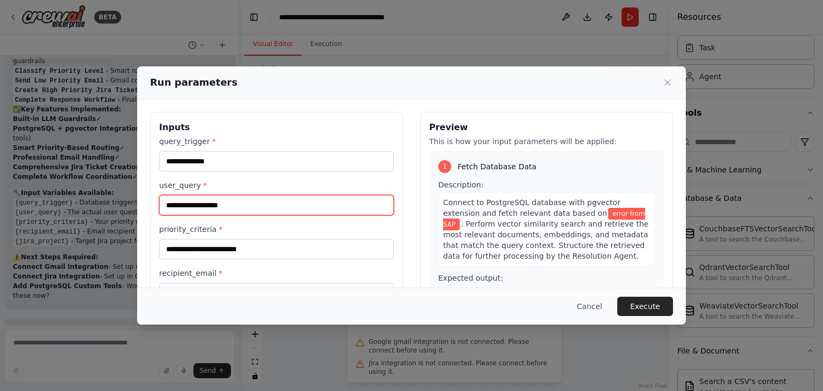
click at [205, 210] on input "user_query *" at bounding box center [276, 205] width 235 height 20
type input "**********"
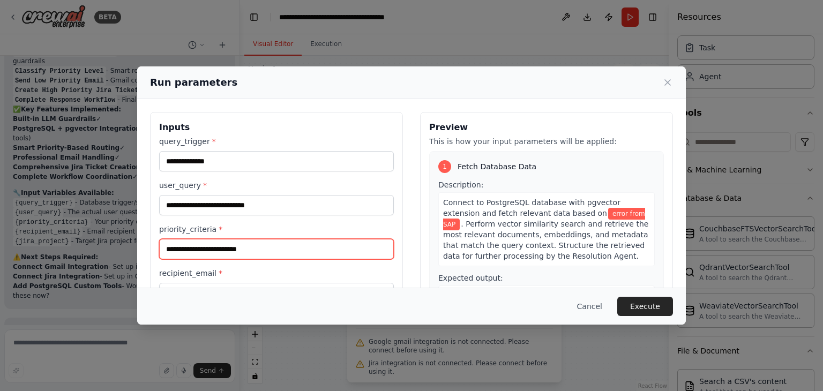
click at [228, 246] on input "priority_criteria *" at bounding box center [276, 249] width 235 height 20
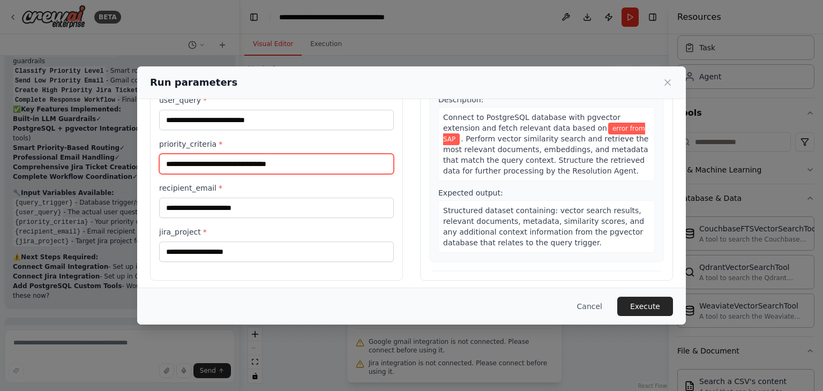
scroll to position [86, 0]
drag, startPoint x: 355, startPoint y: 165, endPoint x: 266, endPoint y: 170, distance: 89.0
click at [266, 170] on input "**********" at bounding box center [276, 163] width 235 height 20
type input "**********"
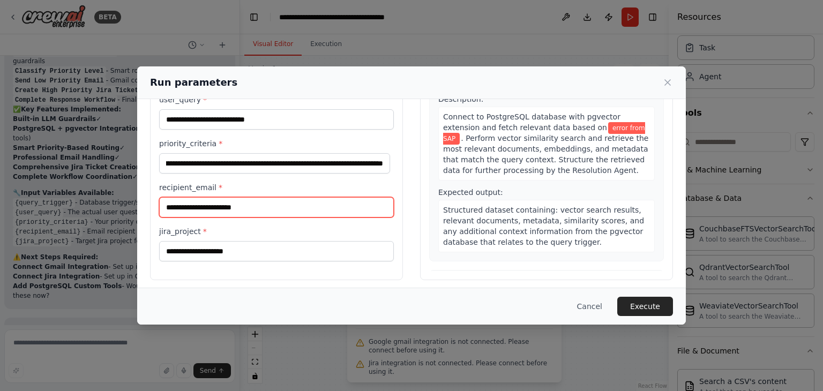
click at [242, 209] on input "recipient_email *" at bounding box center [276, 207] width 235 height 20
type input "**********"
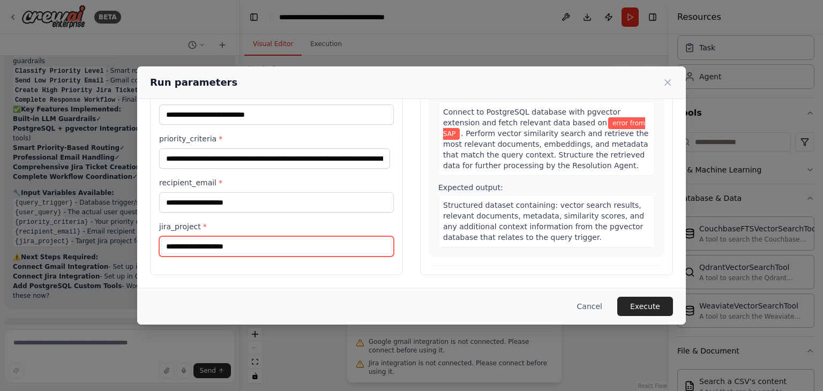
click at [255, 243] on input "jira_project *" at bounding box center [276, 246] width 235 height 20
type input "*********"
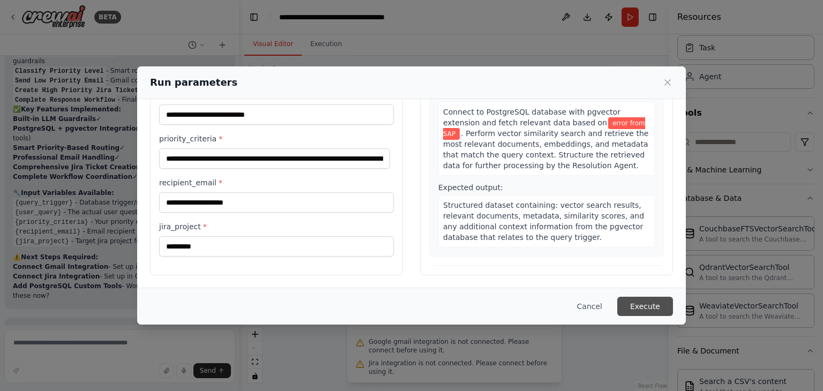
click at [650, 306] on button "Execute" at bounding box center [645, 306] width 56 height 19
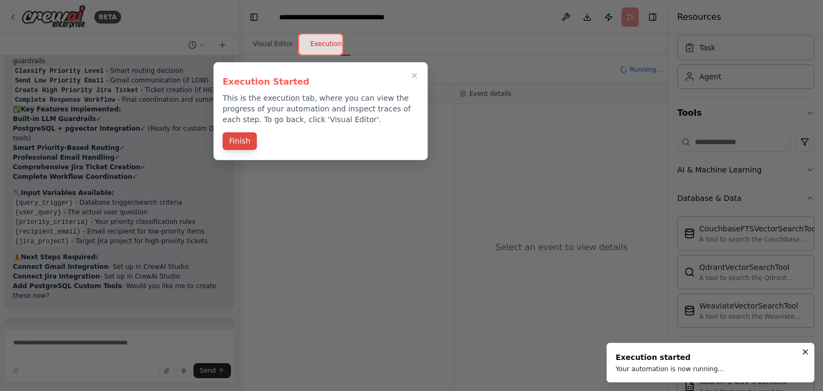
click at [234, 142] on button "Finish" at bounding box center [239, 141] width 34 height 18
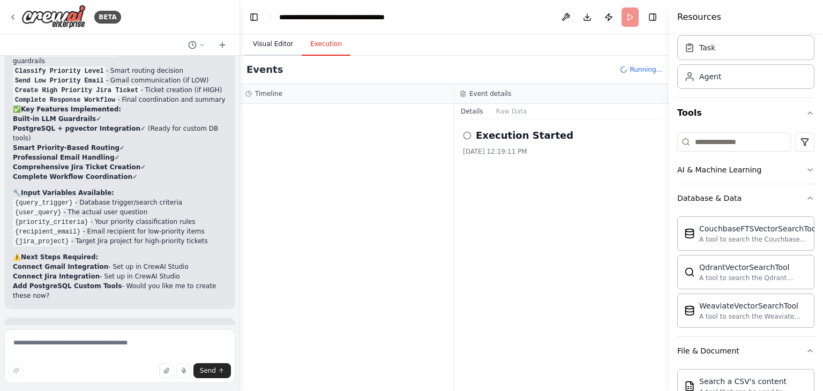
click at [278, 43] on button "Visual Editor" at bounding box center [272, 44] width 57 height 22
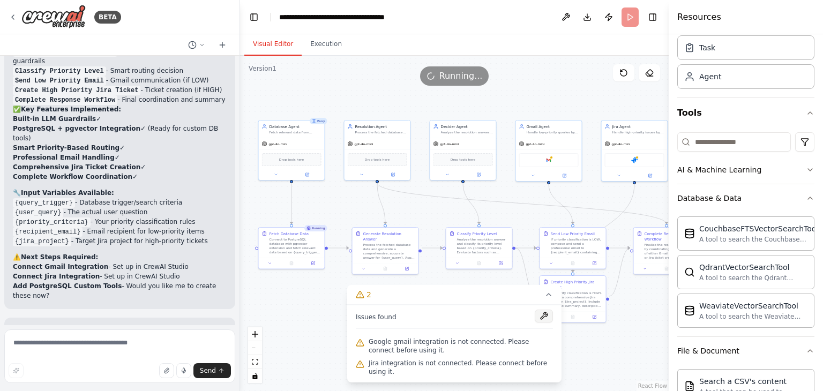
click at [543, 321] on button at bounding box center [544, 316] width 18 height 13
click at [569, 174] on button at bounding box center [564, 174] width 31 height 6
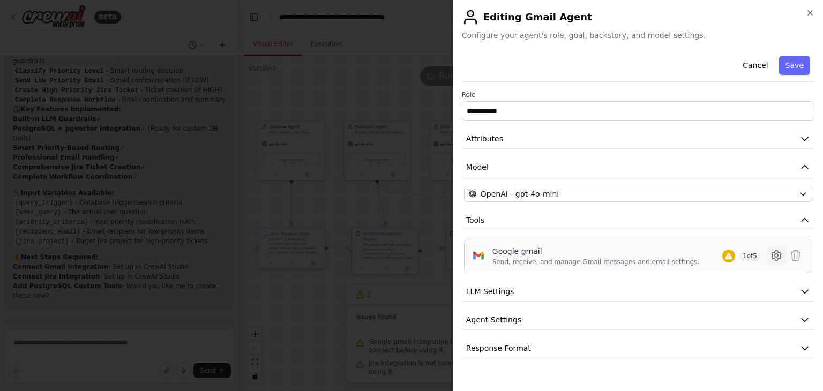
click at [770, 255] on icon at bounding box center [776, 255] width 13 height 13
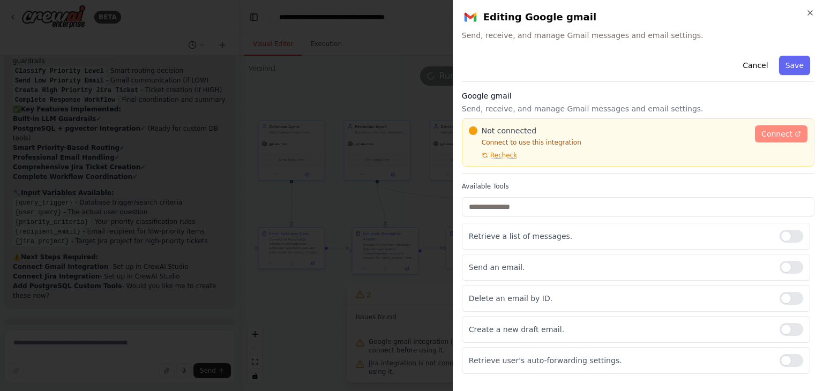
click at [776, 138] on span "Connect" at bounding box center [776, 134] width 31 height 11
click at [768, 132] on span "Connect" at bounding box center [776, 134] width 31 height 11
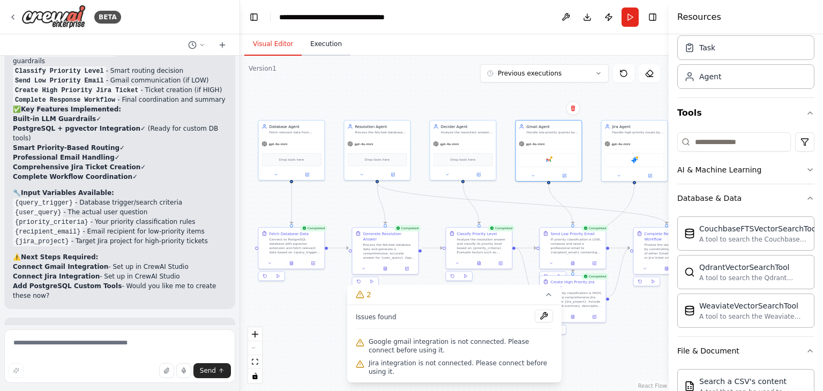
click at [319, 39] on button "Execution" at bounding box center [326, 44] width 49 height 22
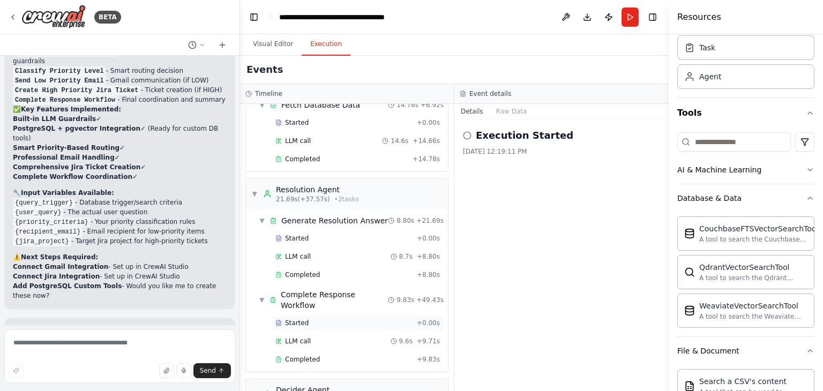
scroll to position [0, 0]
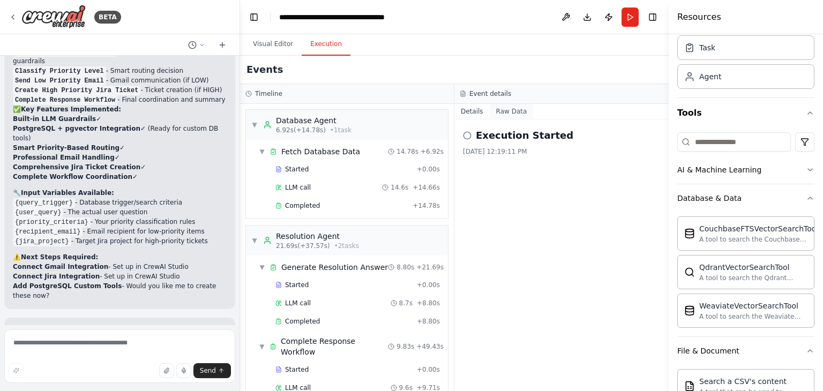
click at [506, 111] on button "Raw Data" at bounding box center [512, 111] width 44 height 15
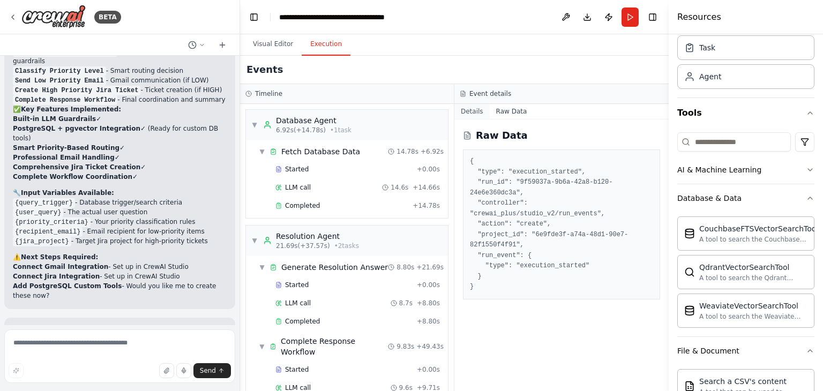
click at [476, 116] on button "Details" at bounding box center [471, 111] width 35 height 15
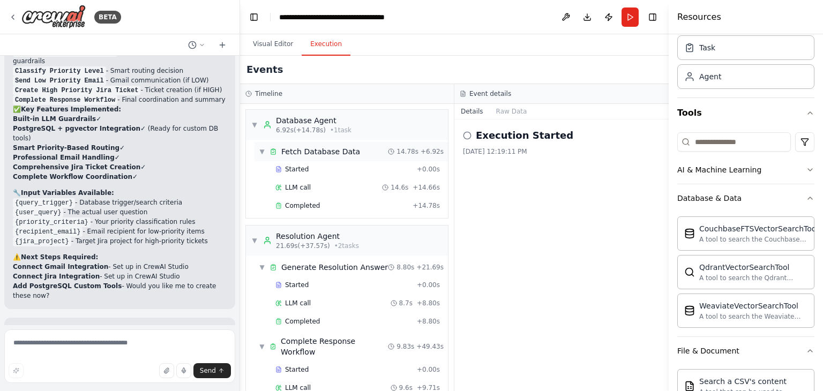
click at [259, 151] on span "▼" at bounding box center [262, 151] width 6 height 9
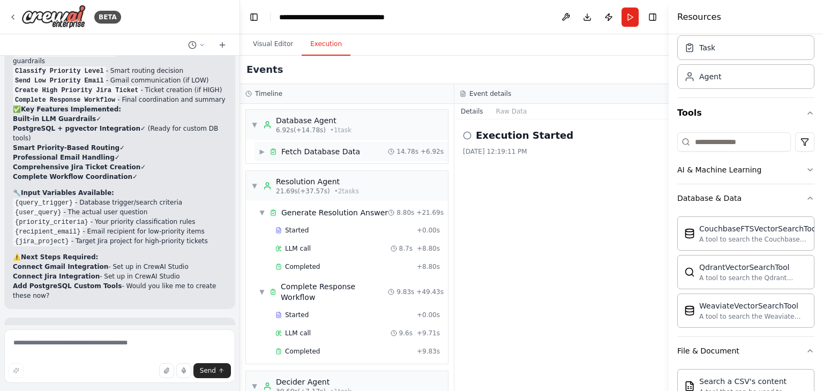
click at [259, 151] on span "▶" at bounding box center [262, 151] width 6 height 9
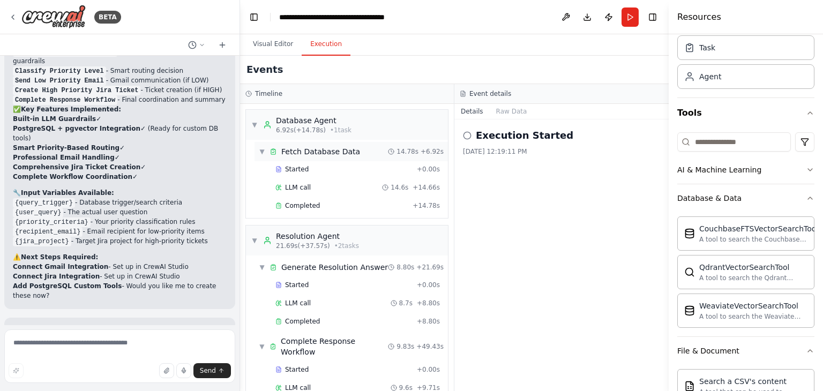
click at [323, 153] on span "Fetch Database Data" at bounding box center [320, 151] width 79 height 11
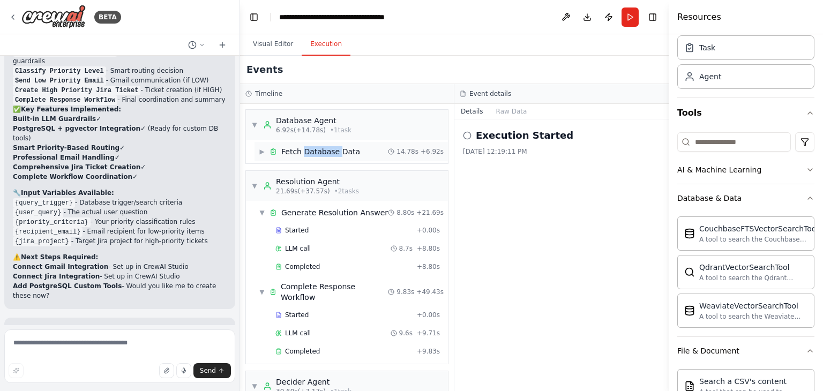
click at [323, 153] on span "Fetch Database Data" at bounding box center [320, 151] width 79 height 11
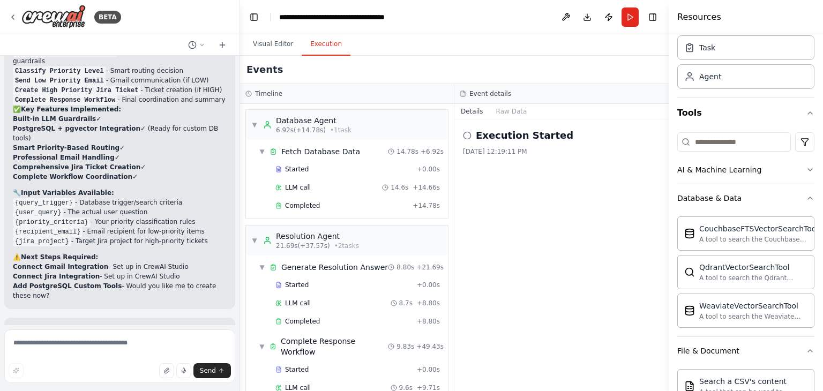
click at [521, 231] on div "Execution Started 9/29/2025, 12:19:11 PM" at bounding box center [561, 255] width 214 height 272
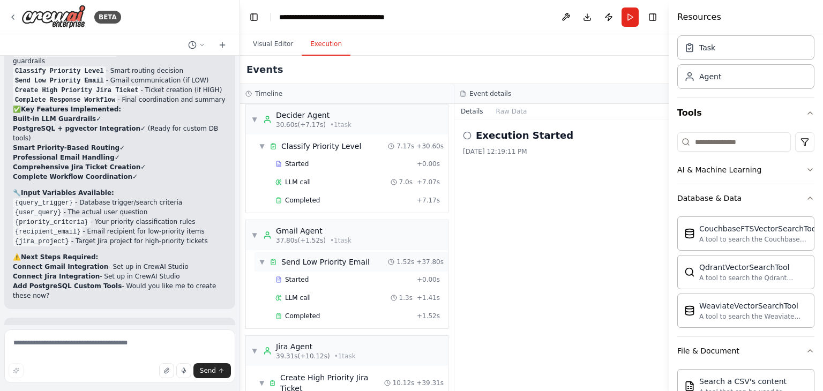
scroll to position [371, 0]
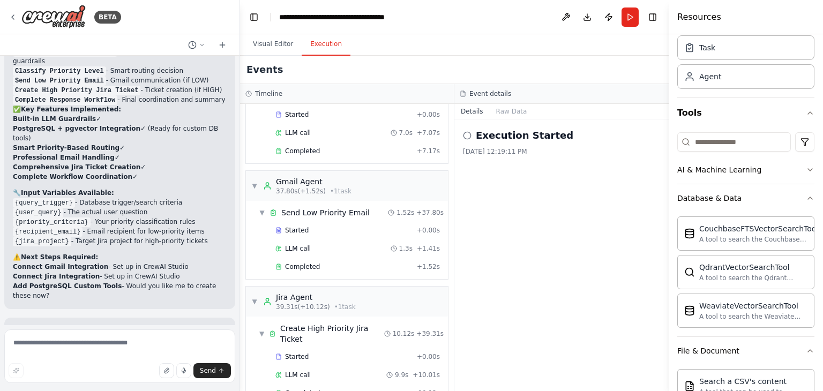
click at [541, 289] on div "Execution Started 9/29/2025, 12:19:11 PM" at bounding box center [561, 255] width 214 height 272
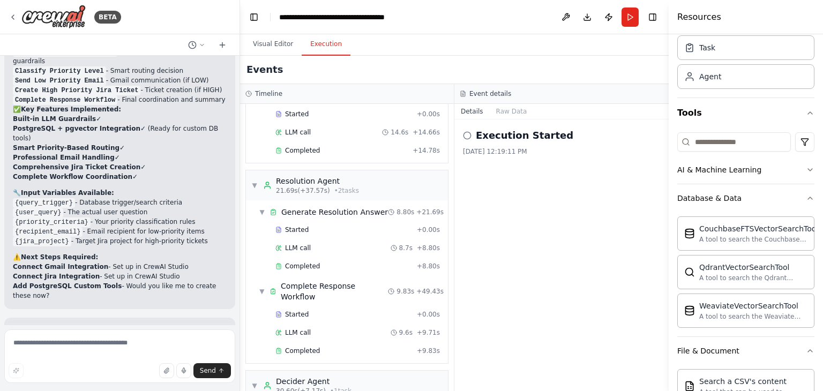
scroll to position [0, 0]
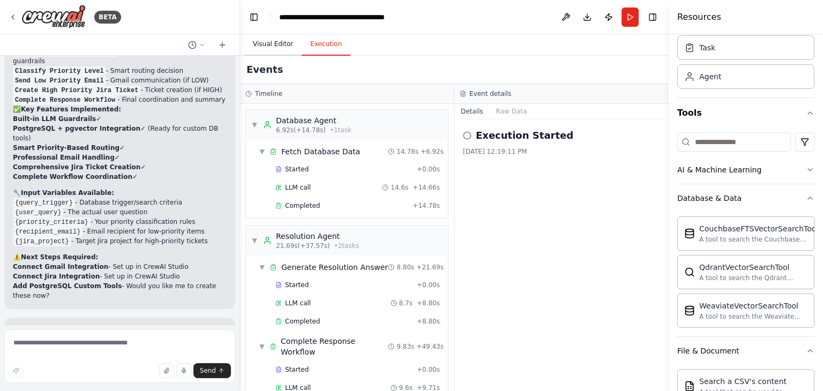
click at [276, 47] on button "Visual Editor" at bounding box center [272, 44] width 57 height 22
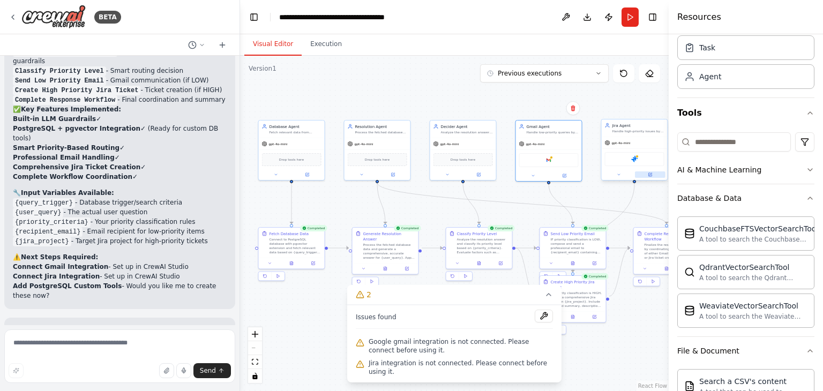
click at [656, 174] on button at bounding box center [650, 174] width 31 height 6
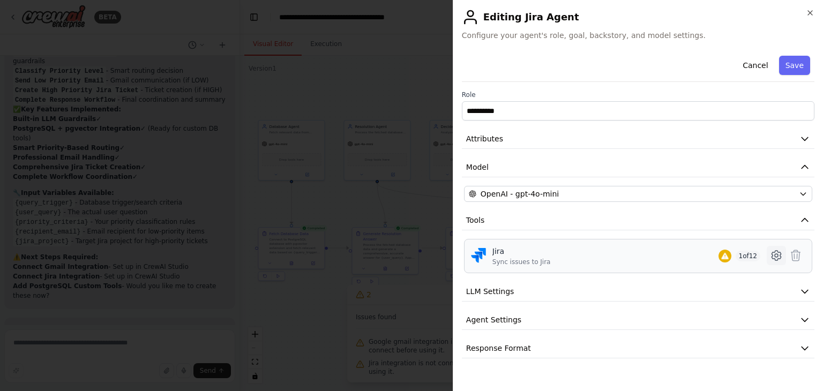
click at [776, 254] on icon at bounding box center [775, 255] width 3 height 3
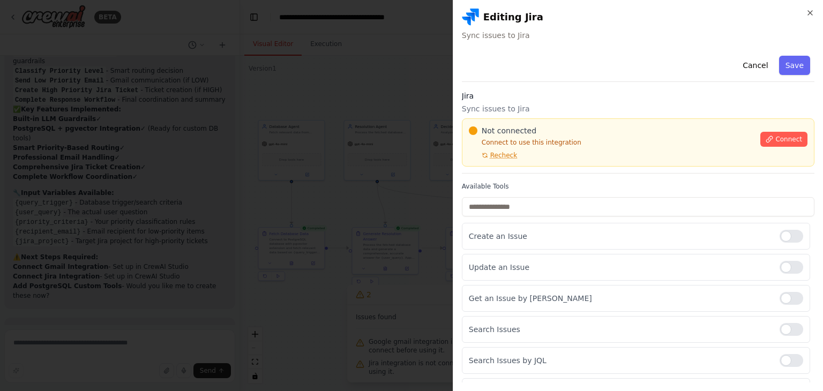
click at [493, 154] on span "Recheck" at bounding box center [503, 155] width 27 height 9
click at [795, 140] on button "Connect" at bounding box center [783, 139] width 47 height 15
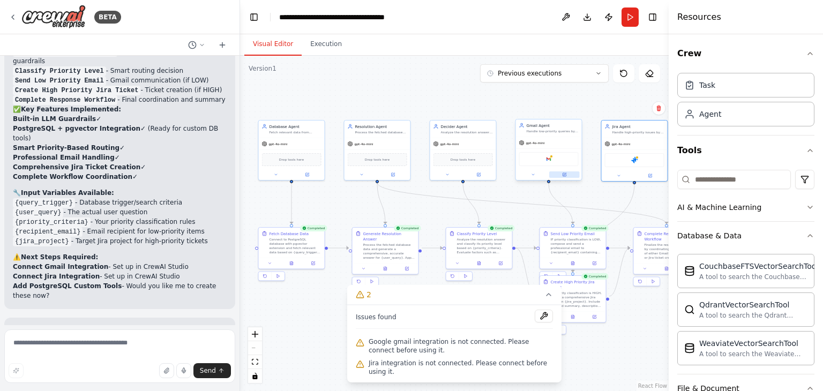
click at [566, 176] on button at bounding box center [564, 174] width 31 height 6
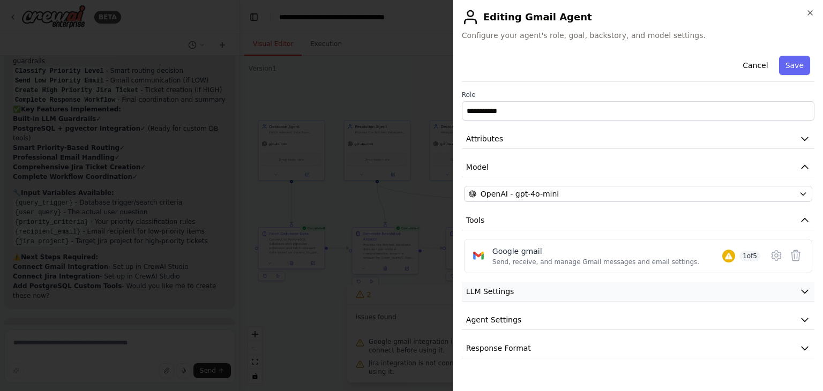
click at [523, 297] on button "LLM Settings" at bounding box center [638, 292] width 352 height 20
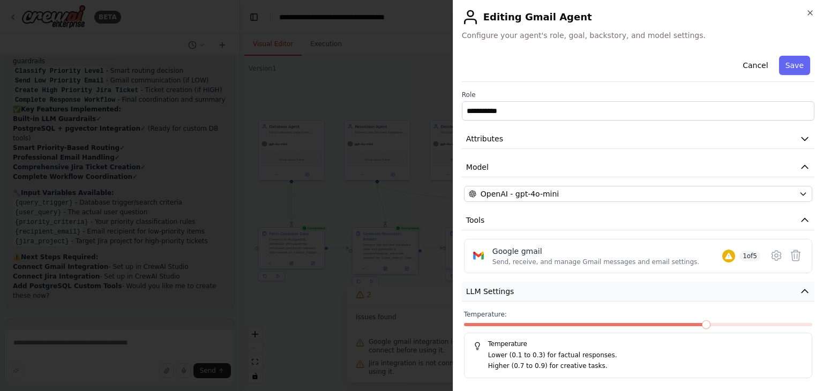
click at [523, 297] on button "LLM Settings" at bounding box center [638, 292] width 352 height 20
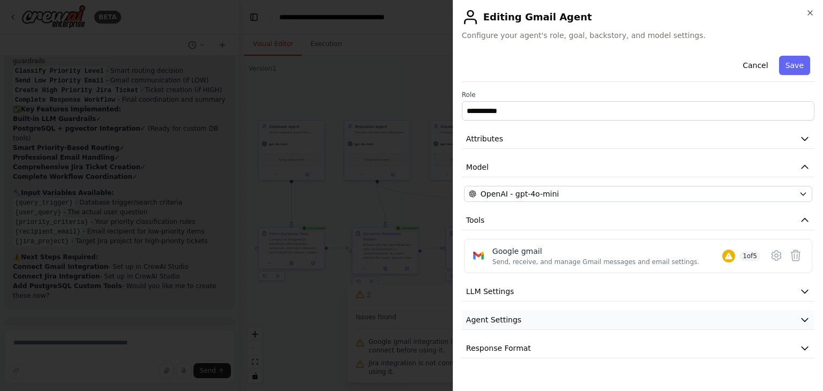
click at [498, 319] on span "Agent Settings" at bounding box center [493, 319] width 55 height 11
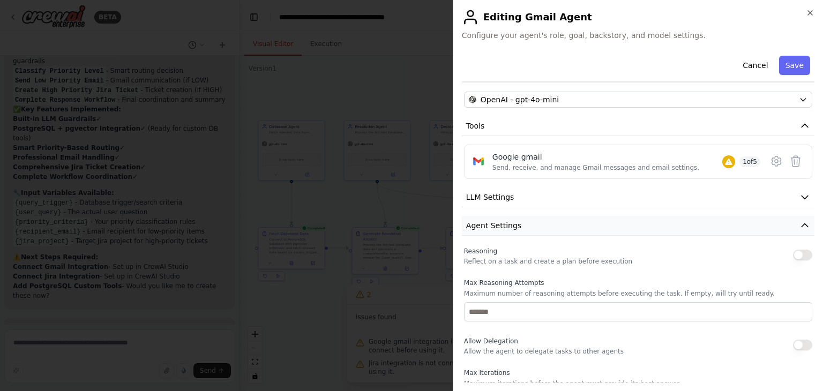
scroll to position [56, 0]
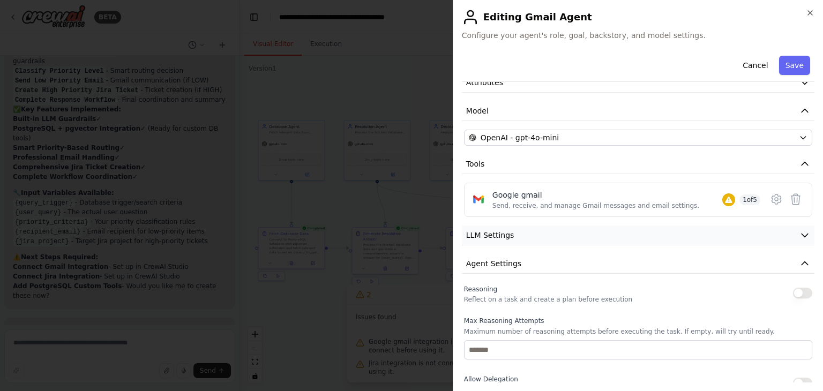
click at [506, 238] on span "LLM Settings" at bounding box center [490, 235] width 48 height 11
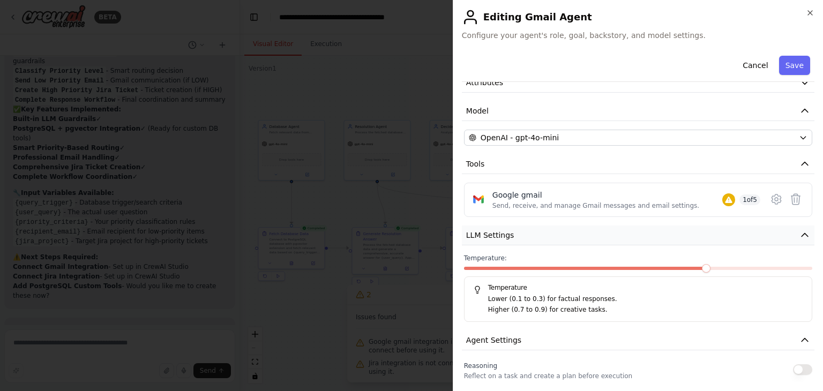
click at [512, 231] on button "LLM Settings" at bounding box center [638, 235] width 352 height 20
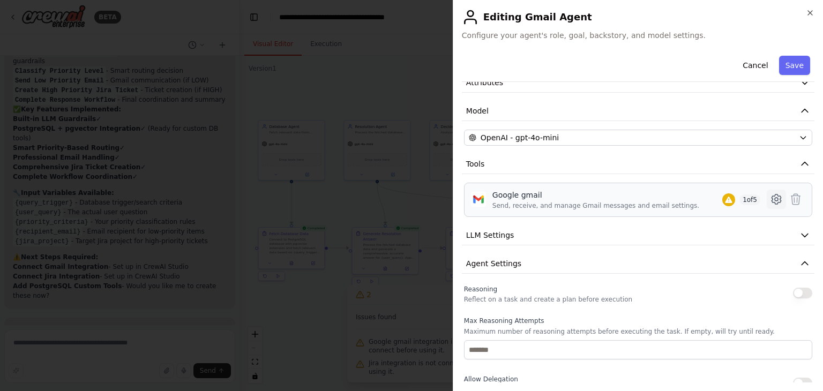
click at [770, 199] on icon at bounding box center [776, 199] width 13 height 13
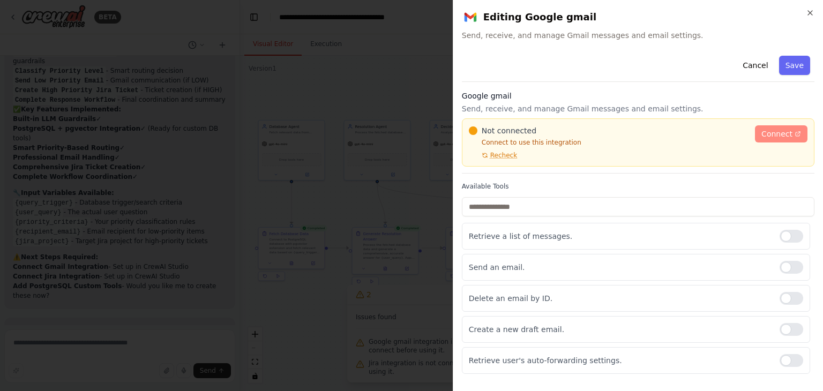
click at [786, 136] on span "Connect" at bounding box center [776, 134] width 31 height 11
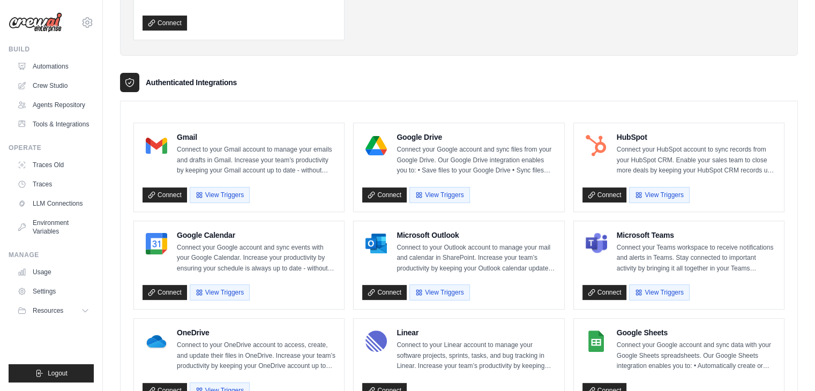
scroll to position [214, 0]
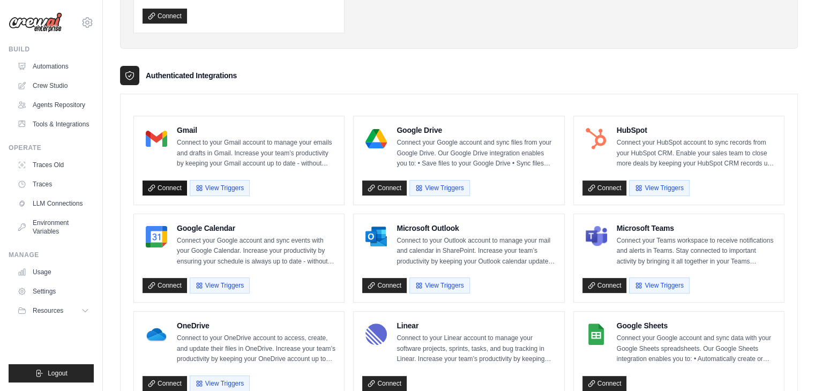
click at [159, 187] on link "Connect" at bounding box center [164, 187] width 44 height 15
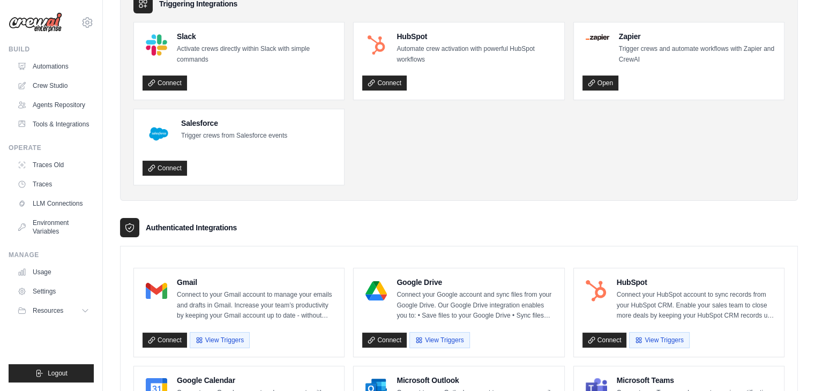
scroll to position [0, 0]
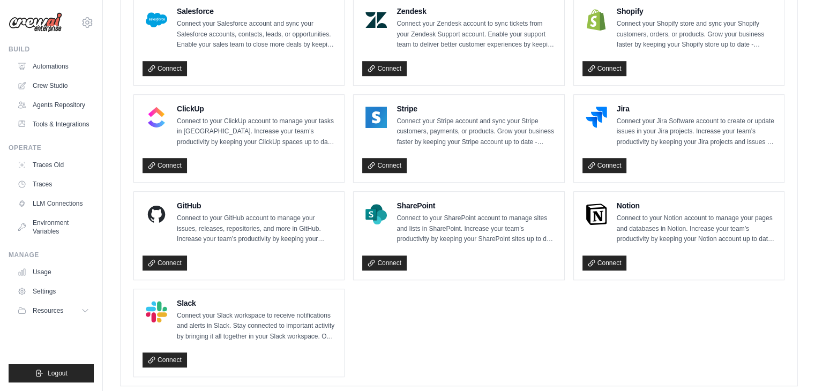
scroll to position [743, 0]
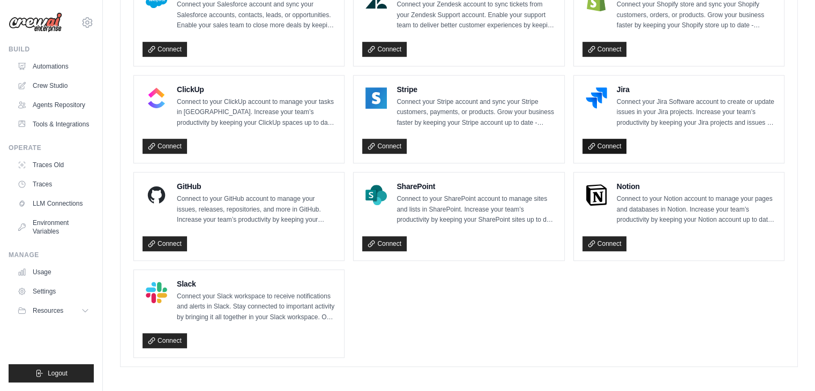
click at [604, 142] on link "Connect" at bounding box center [604, 146] width 44 height 15
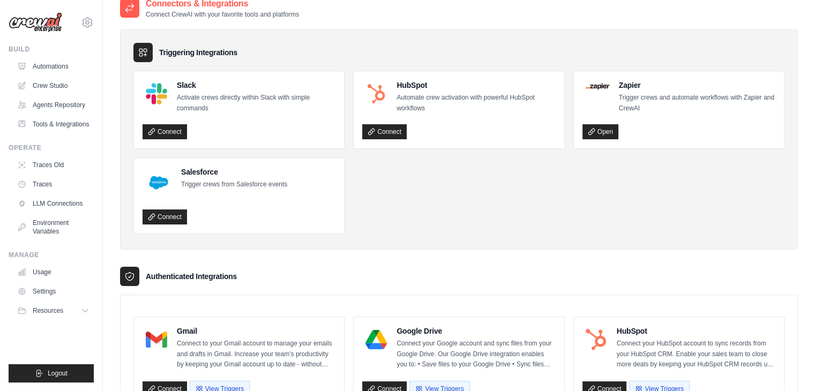
scroll to position [0, 0]
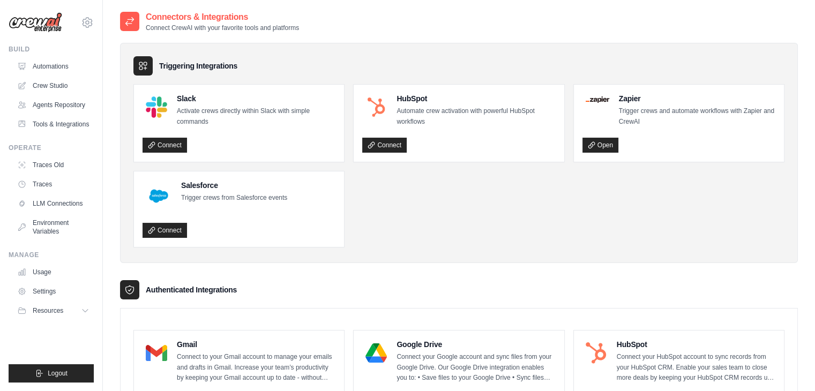
scroll to position [107, 0]
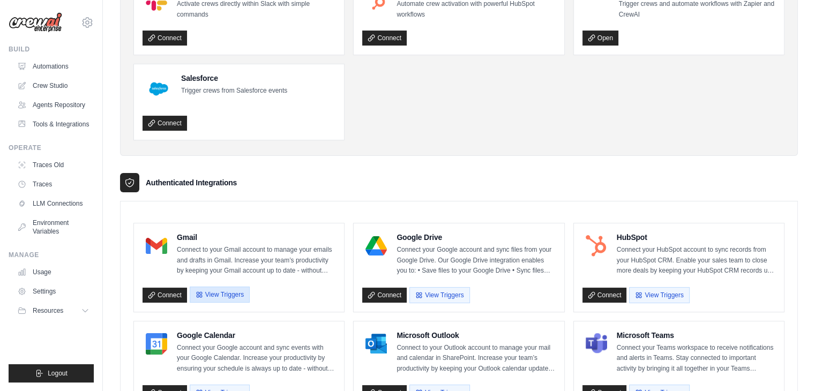
click at [216, 292] on button "View Triggers" at bounding box center [220, 295] width 60 height 16
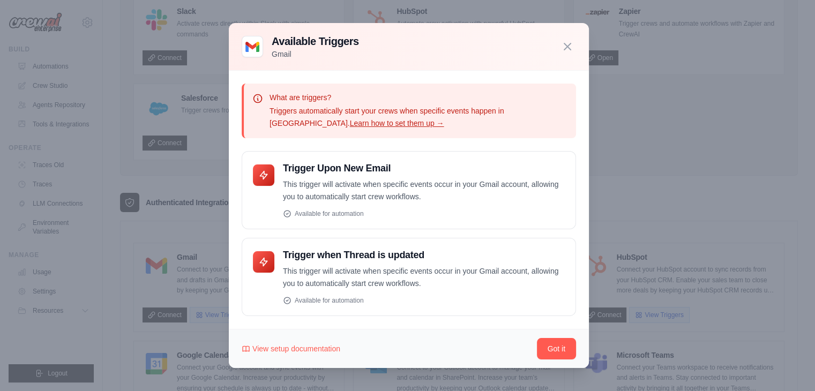
scroll to position [0, 0]
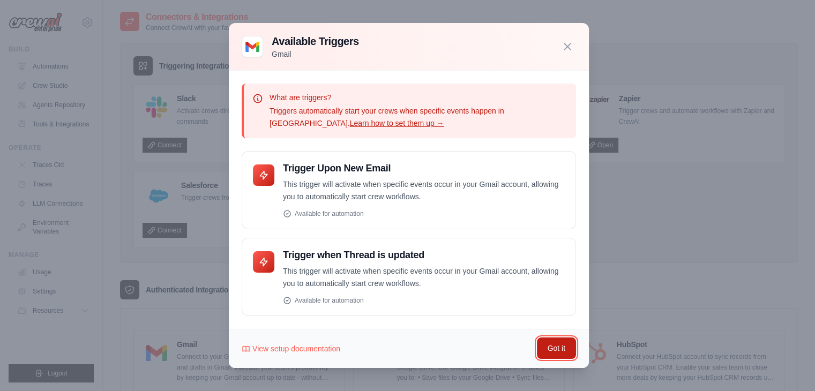
click at [548, 347] on button "Got it" at bounding box center [556, 347] width 39 height 21
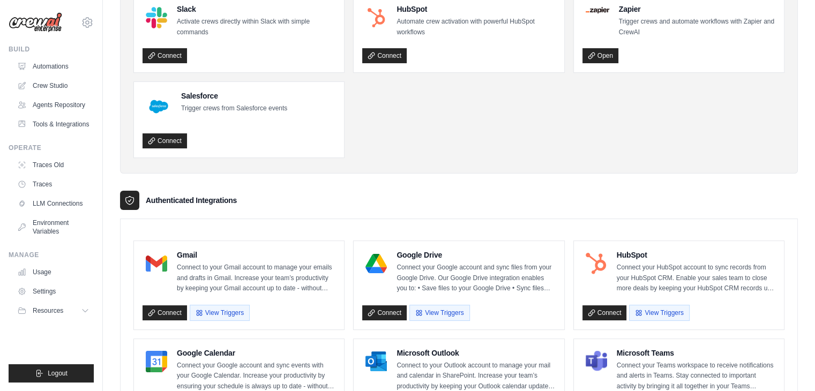
scroll to position [107, 0]
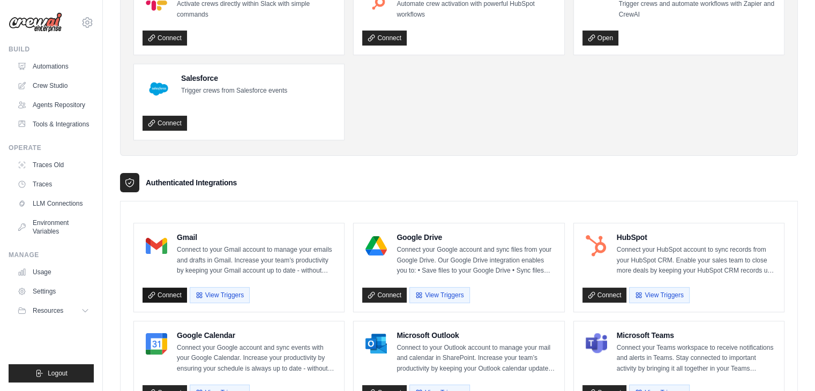
click at [161, 288] on link "Connect" at bounding box center [164, 295] width 44 height 15
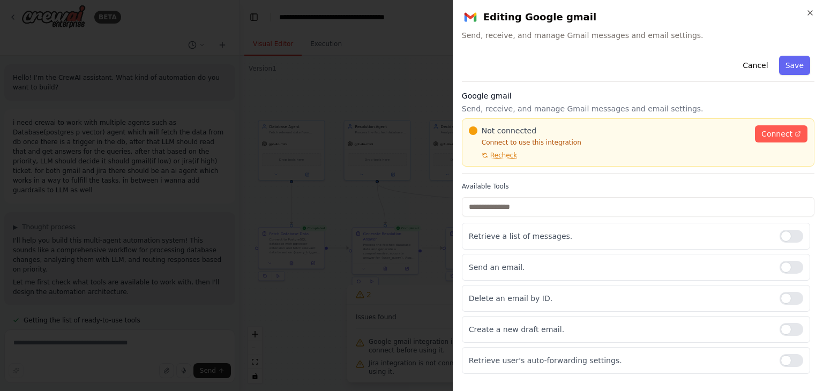
scroll to position [4078, 0]
click at [759, 66] on button "Cancel" at bounding box center [755, 65] width 38 height 19
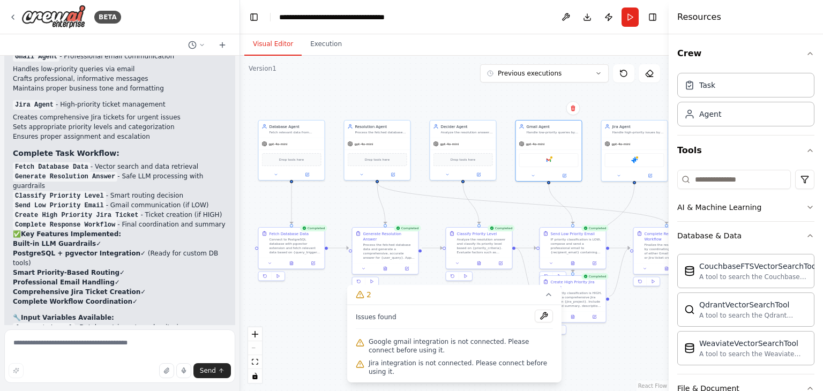
scroll to position [3970, 0]
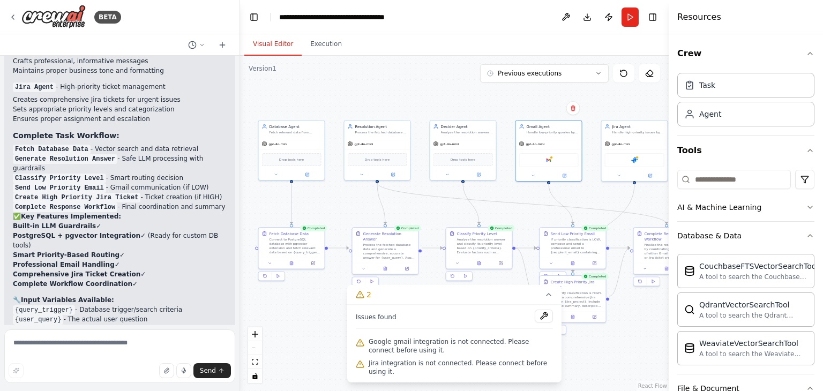
drag, startPoint x: 27, startPoint y: 215, endPoint x: 13, endPoint y: 204, distance: 18.2
click at [13, 388] on li "Add PostgreSQL Custom Tools - Would you like me to create these now?" at bounding box center [120, 397] width 214 height 19
copy li "Add PostgreSQL Custom Tools - Would you like me to create these now?"
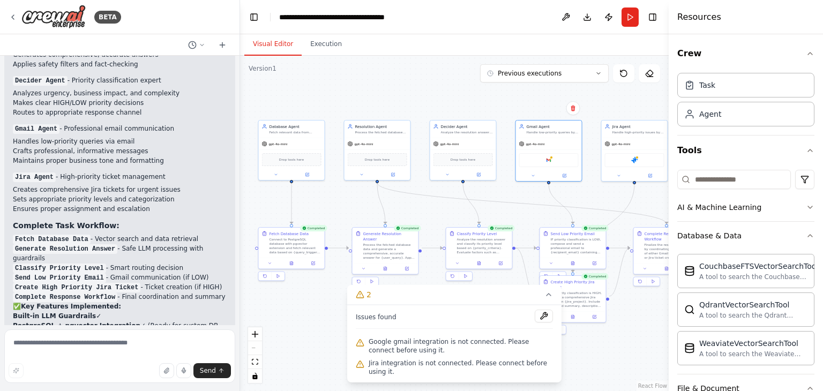
scroll to position [3863, 0]
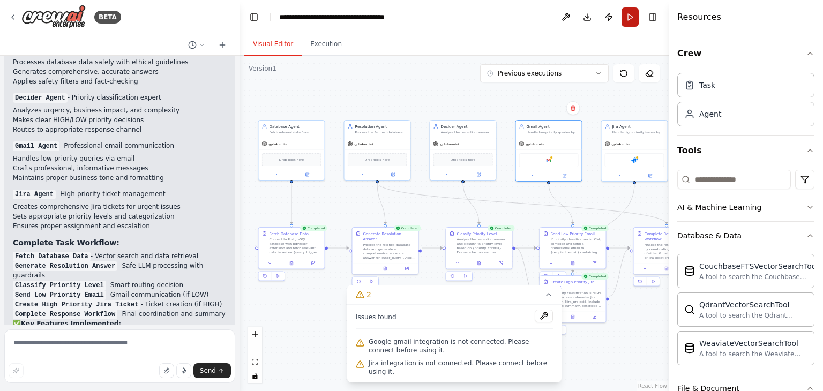
click at [634, 19] on button "Run" at bounding box center [629, 16] width 17 height 19
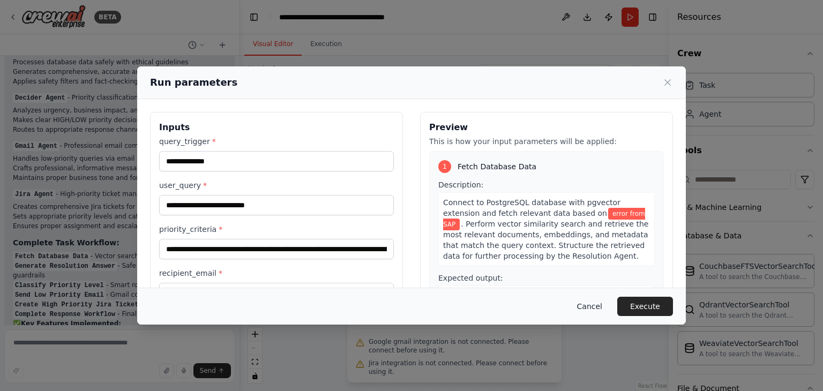
click at [593, 306] on button "Cancel" at bounding box center [589, 306] width 42 height 19
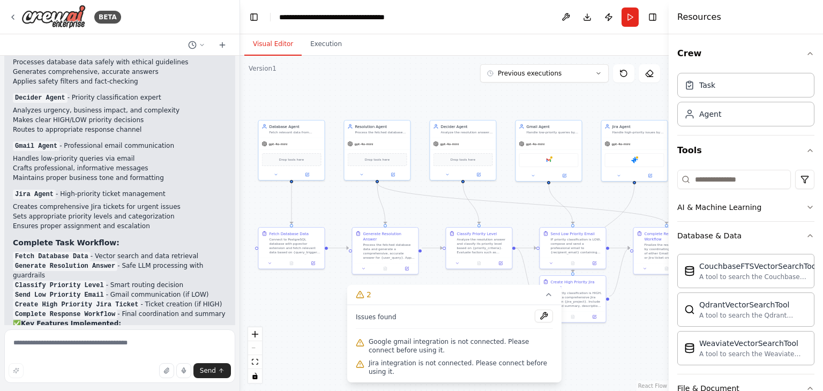
scroll to position [3649, 0]
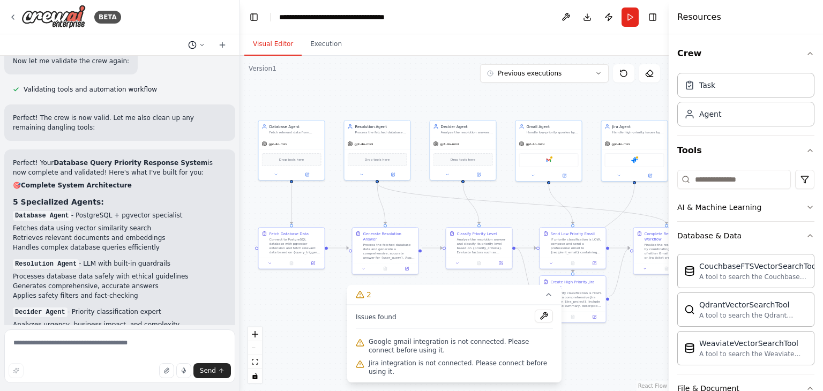
click at [197, 43] on button at bounding box center [197, 45] width 26 height 13
click at [197, 43] on div at bounding box center [120, 195] width 240 height 391
drag, startPoint x: 71, startPoint y: 14, endPoint x: 420, endPoint y: 14, distance: 349.2
click at [419, 14] on header "**********" at bounding box center [454, 17] width 428 height 34
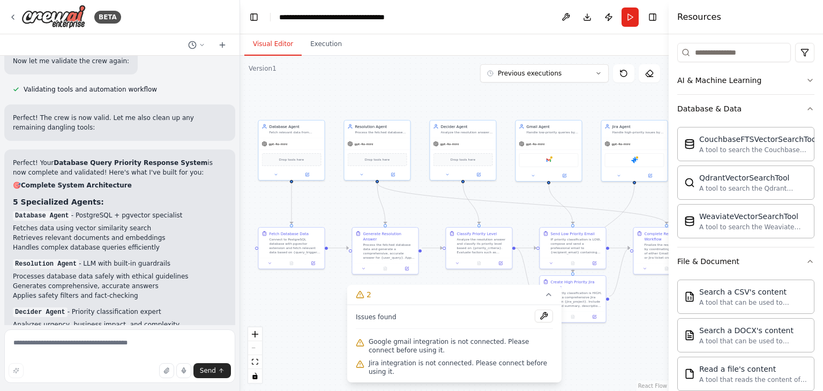
scroll to position [107, 0]
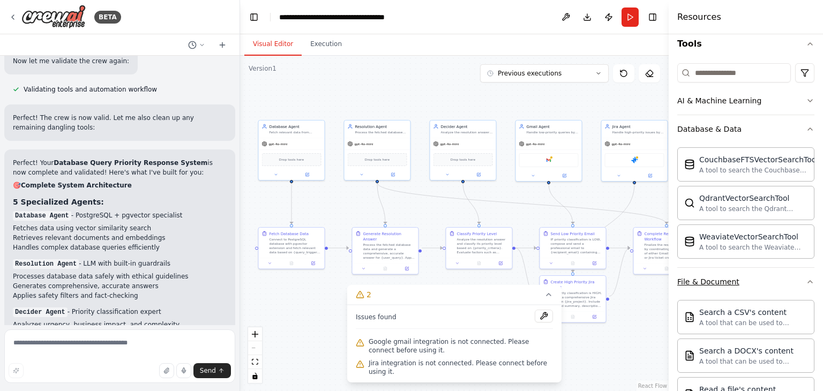
click at [733, 276] on div "File & Document" at bounding box center [708, 281] width 62 height 11
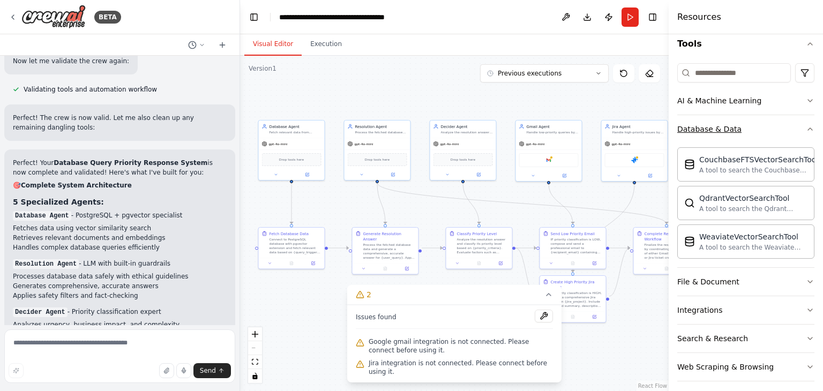
click at [736, 134] on button "Database & Data" at bounding box center [745, 129] width 137 height 28
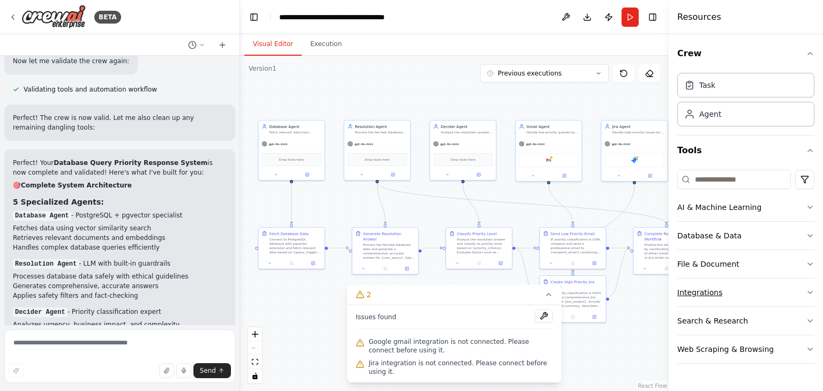
click at [698, 296] on div "Integrations" at bounding box center [699, 292] width 45 height 11
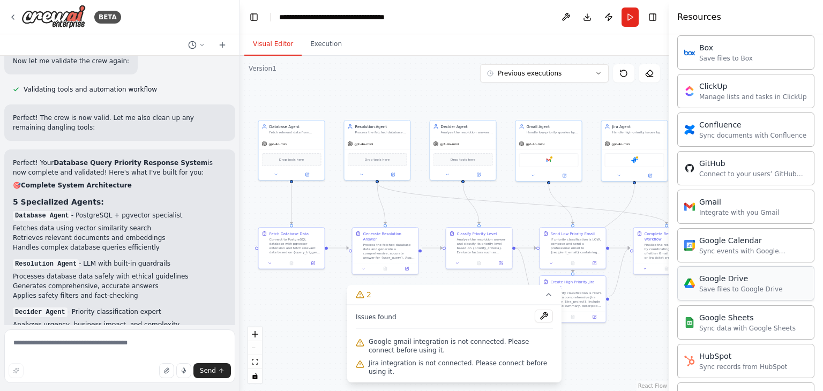
scroll to position [321, 0]
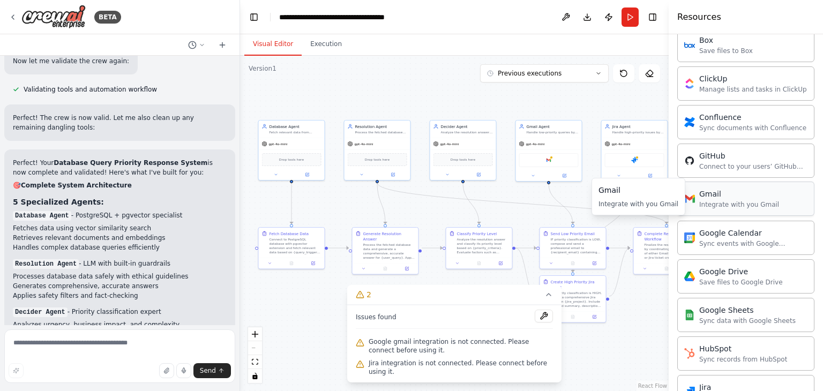
click at [738, 200] on div "Integrate with you Gmail" at bounding box center [739, 204] width 80 height 9
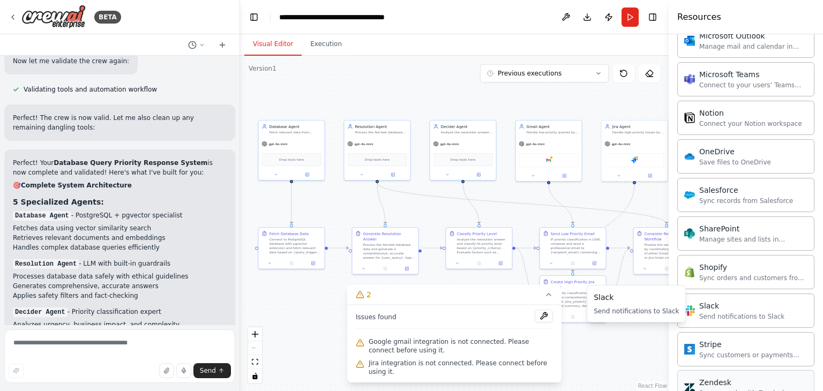
scroll to position [841, 0]
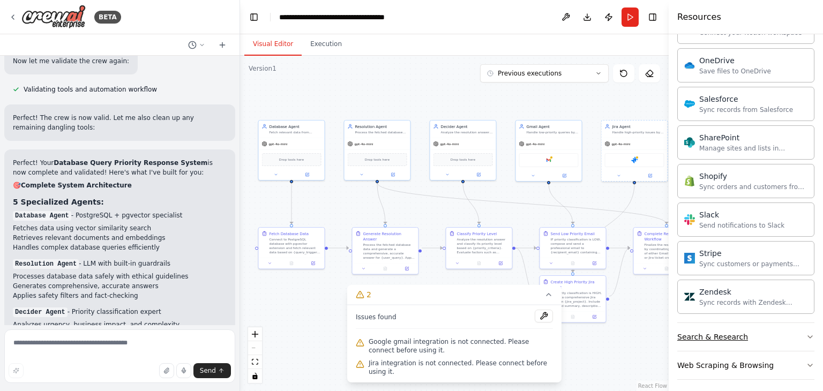
click at [718, 339] on button "Search & Research" at bounding box center [745, 337] width 137 height 28
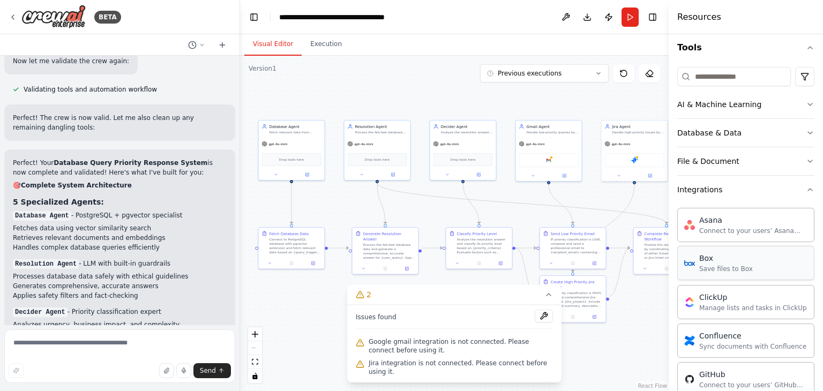
scroll to position [91, 0]
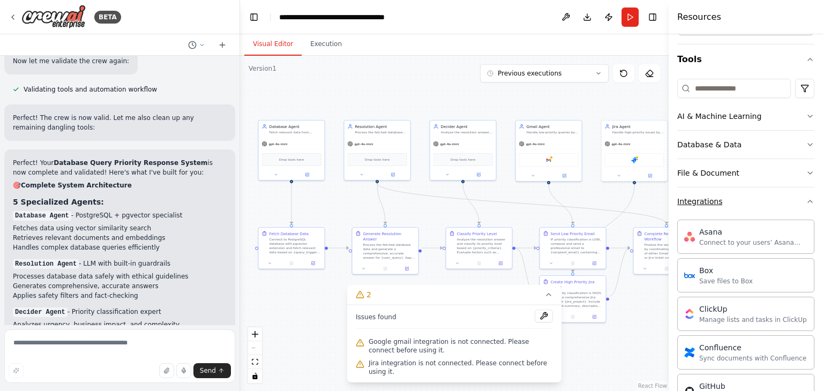
click at [713, 200] on div "Integrations" at bounding box center [699, 201] width 45 height 11
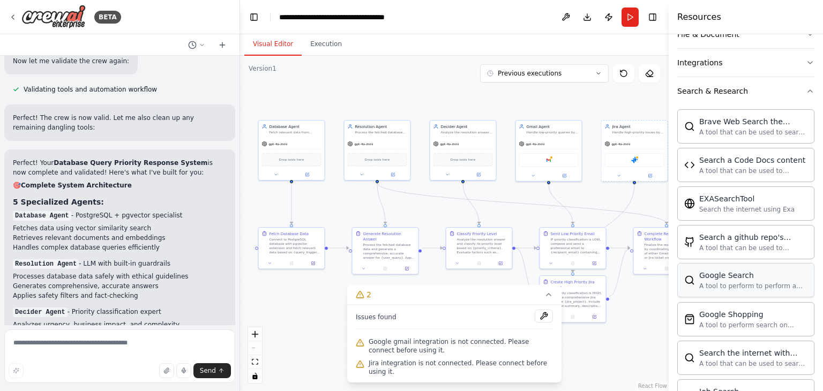
scroll to position [213, 0]
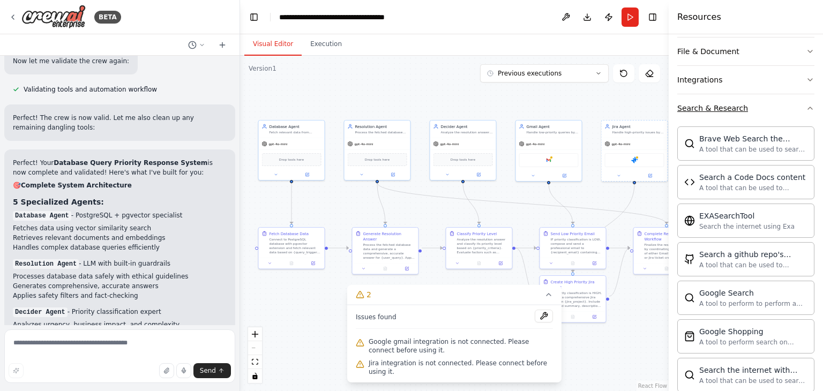
click at [720, 110] on div "Search & Research" at bounding box center [712, 108] width 71 height 11
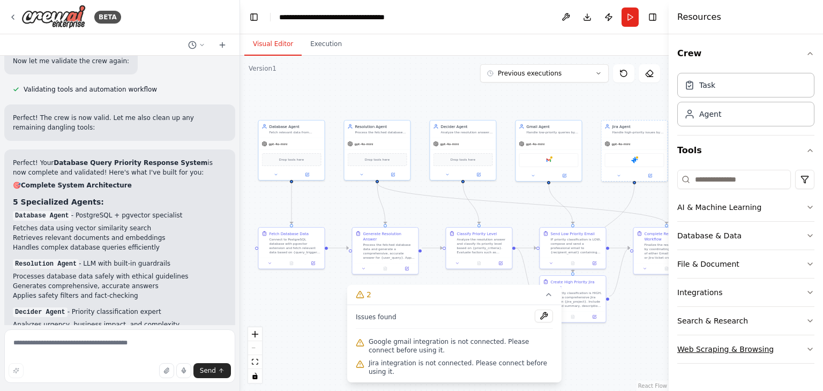
click at [713, 344] on div "Web Scraping & Browsing" at bounding box center [725, 349] width 96 height 11
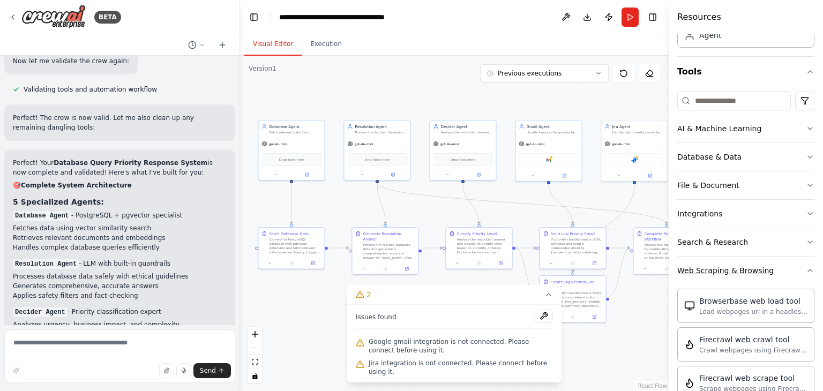
scroll to position [107, 0]
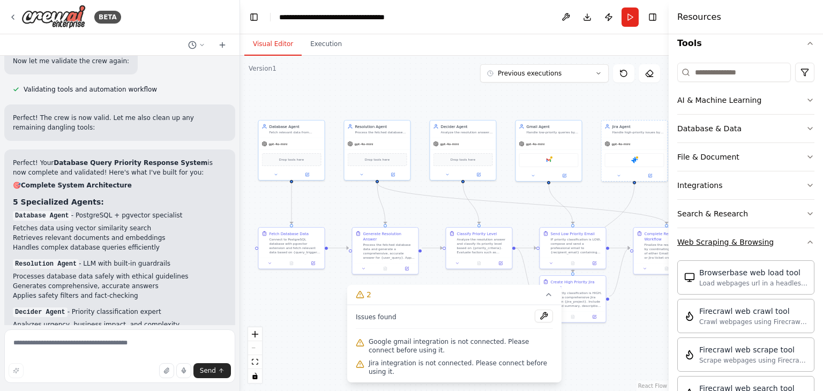
click at [765, 240] on button "Web Scraping & Browsing" at bounding box center [745, 242] width 137 height 28
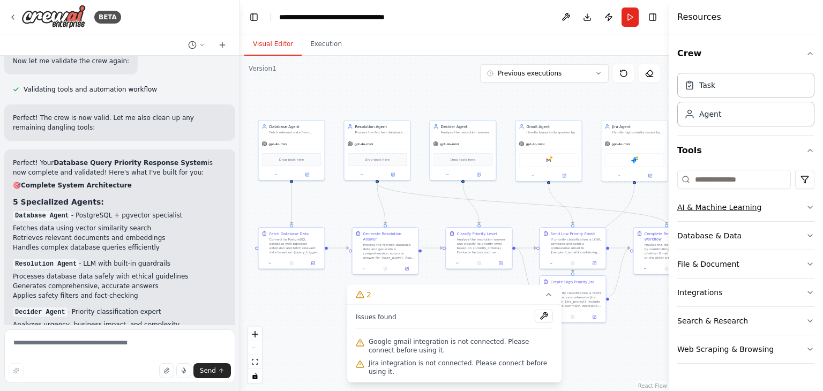
click at [717, 207] on div "AI & Machine Learning" at bounding box center [719, 207] width 84 height 11
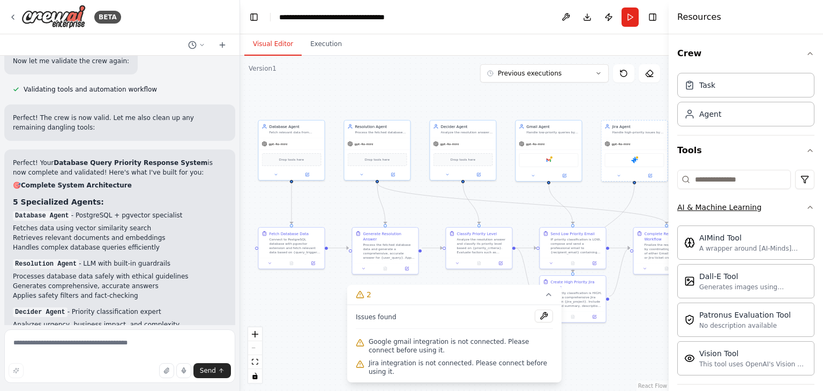
click at [717, 207] on div "AI & Machine Learning" at bounding box center [719, 207] width 84 height 11
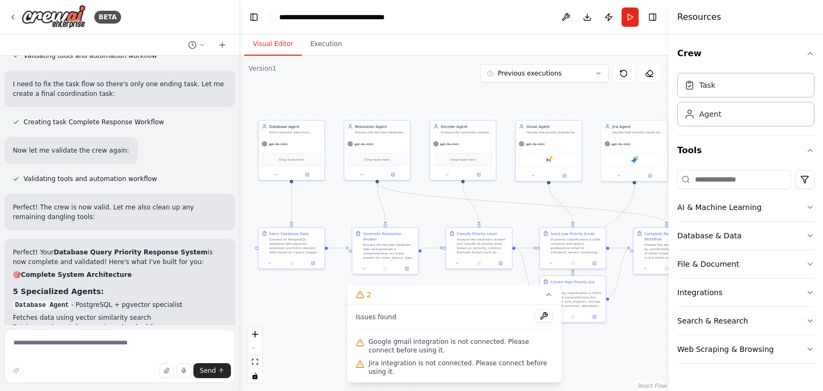
scroll to position [3542, 0]
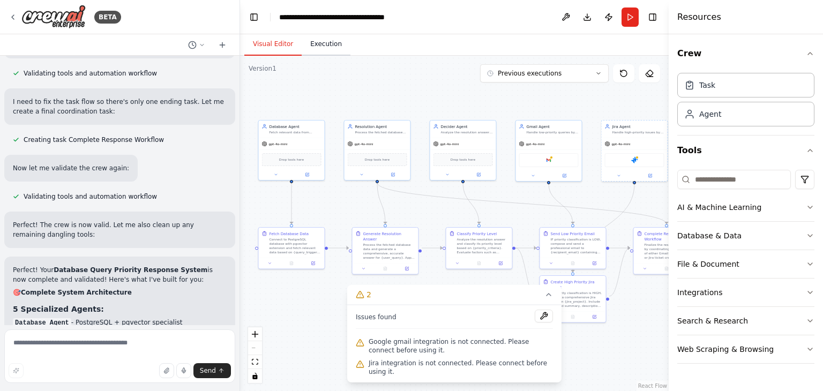
click at [330, 50] on button "Execution" at bounding box center [326, 44] width 49 height 22
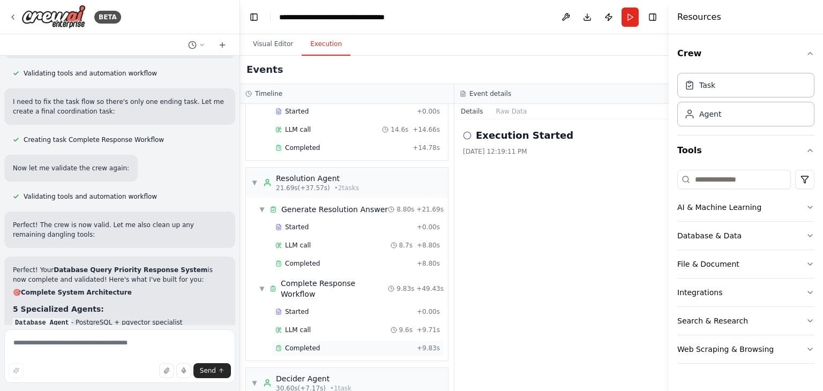
scroll to position [0, 0]
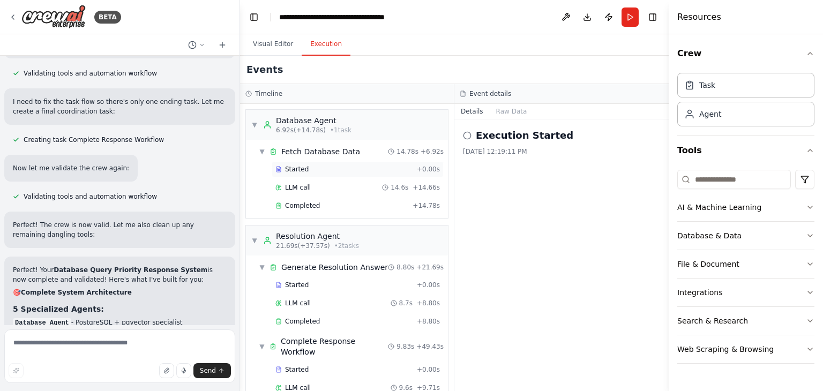
click at [327, 170] on div "Started" at bounding box center [343, 169] width 137 height 9
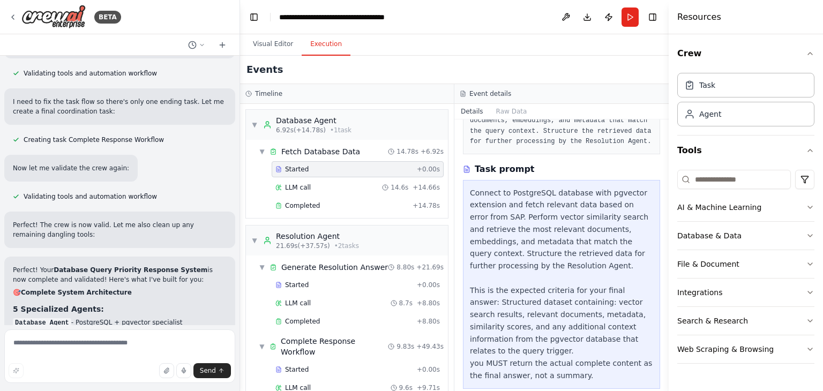
scroll to position [114, 0]
click at [314, 184] on div "LLM call 14.6s + 14.66s" at bounding box center [357, 187] width 164 height 9
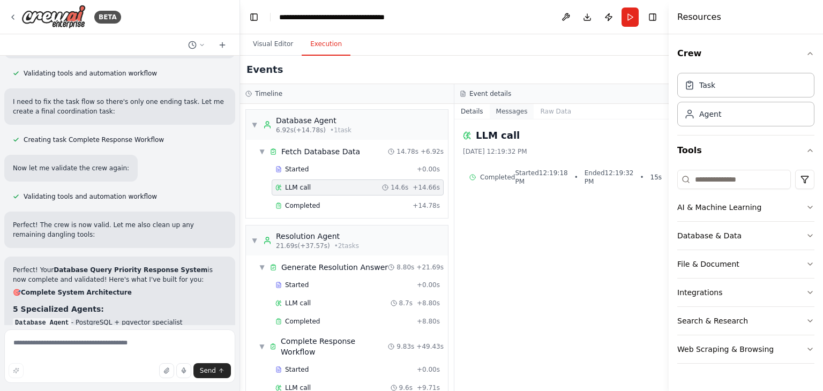
click at [501, 112] on button "Messages" at bounding box center [512, 111] width 44 height 15
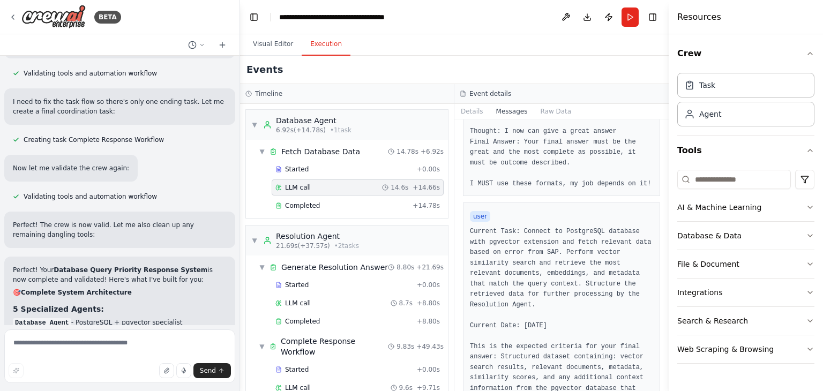
scroll to position [326, 0]
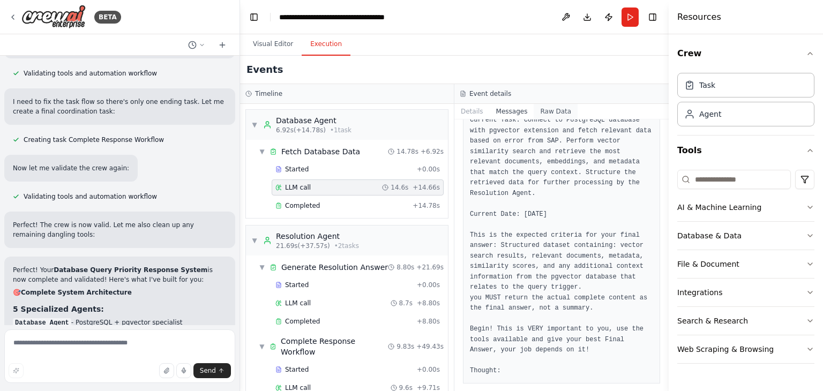
click at [547, 114] on button "Raw Data" at bounding box center [555, 111] width 44 height 15
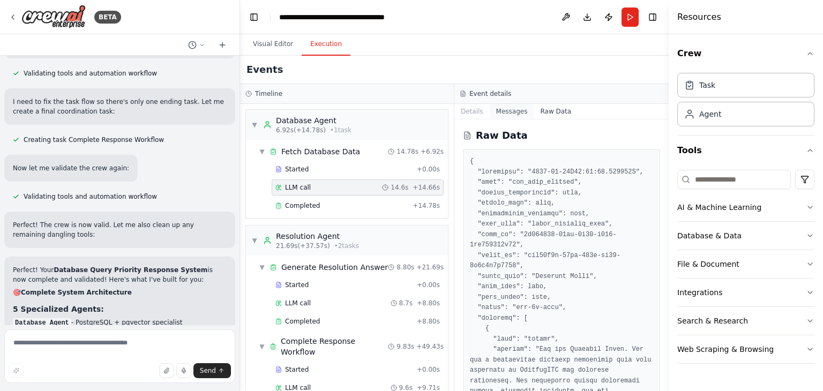
click at [508, 110] on button "Messages" at bounding box center [512, 111] width 44 height 15
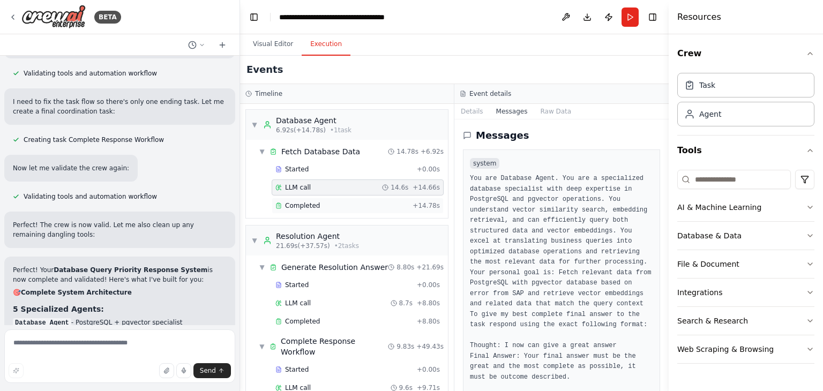
click at [319, 204] on div "Completed" at bounding box center [341, 205] width 133 height 9
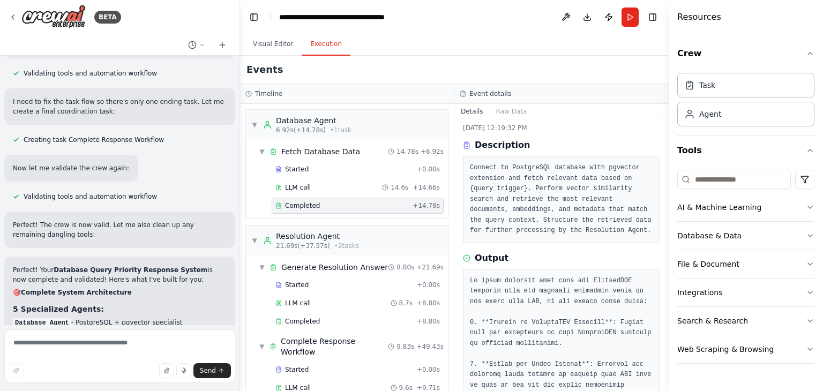
scroll to position [0, 0]
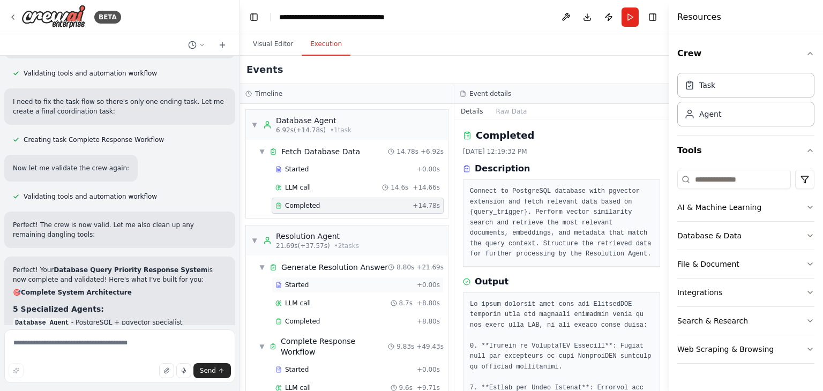
click at [300, 283] on span "Started" at bounding box center [297, 285] width 24 height 9
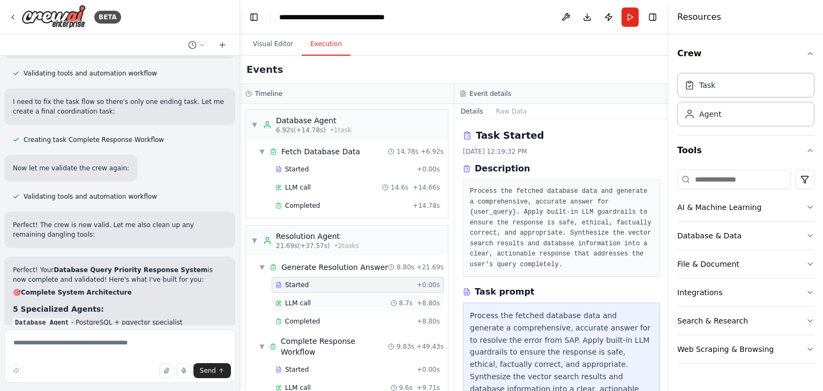
click at [301, 305] on span "LLM call" at bounding box center [298, 303] width 26 height 9
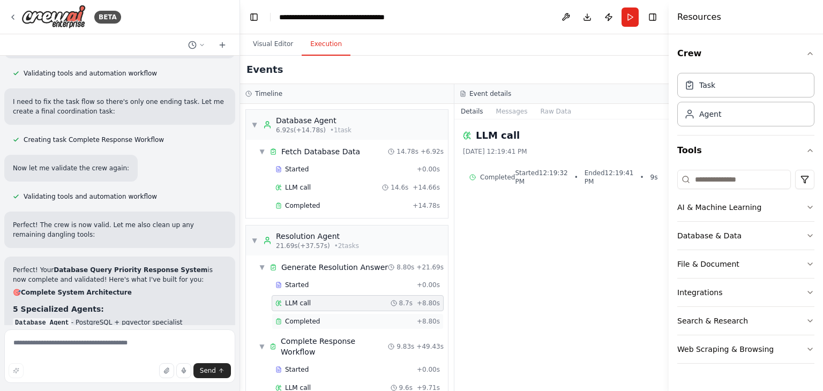
click at [309, 318] on span "Completed" at bounding box center [302, 321] width 35 height 9
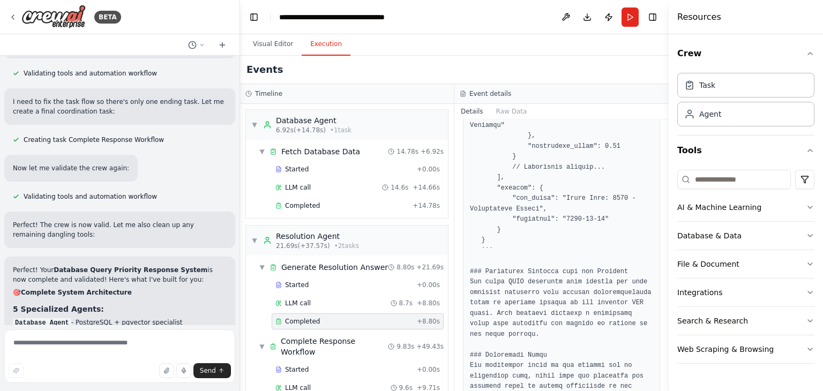
scroll to position [1393, 0]
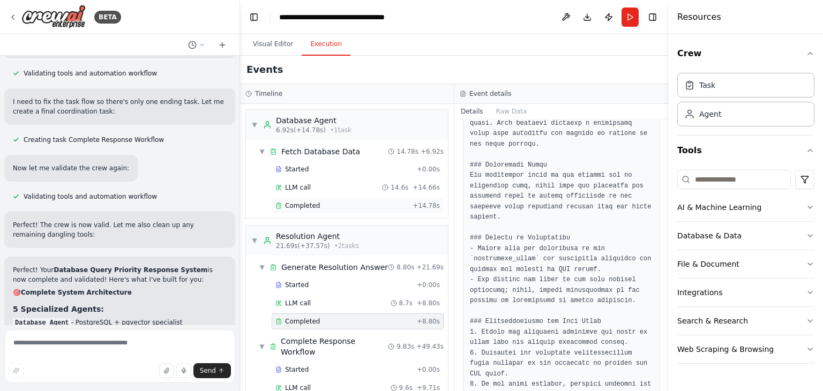
click at [309, 208] on span "Completed" at bounding box center [302, 205] width 35 height 9
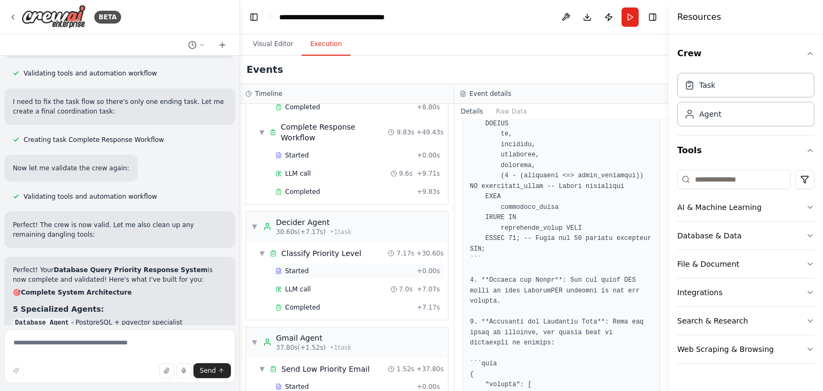
scroll to position [0, 0]
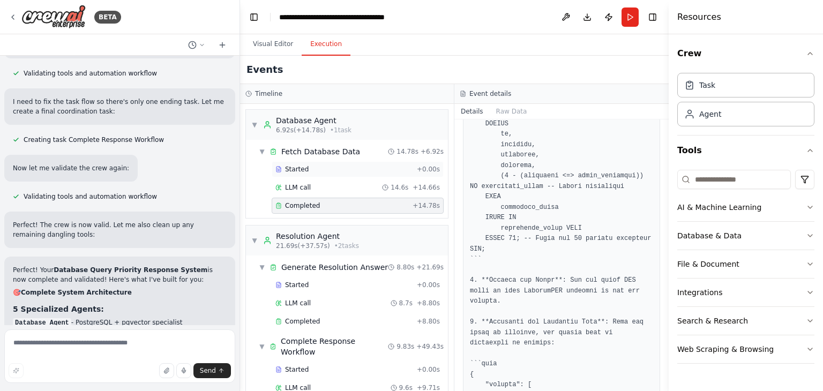
click at [312, 170] on div "Started" at bounding box center [343, 169] width 137 height 9
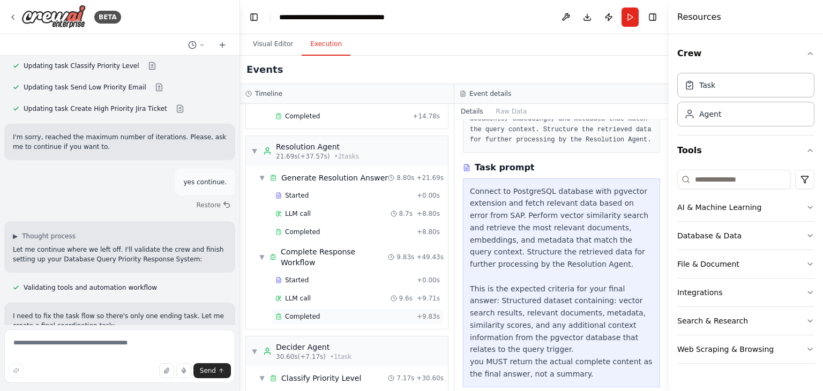
scroll to position [107, 0]
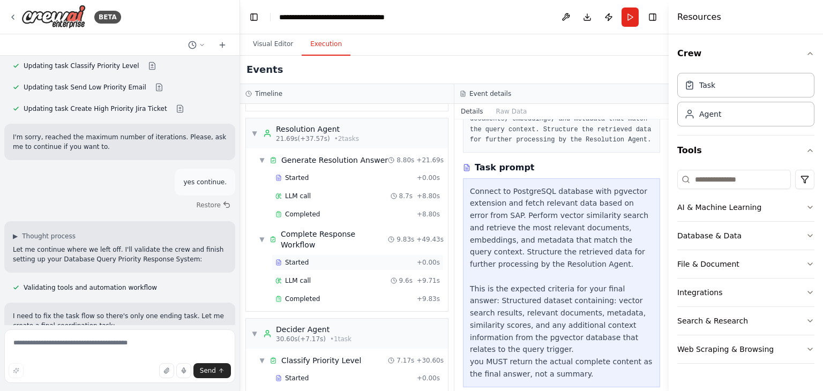
click at [302, 258] on span "Started" at bounding box center [297, 262] width 24 height 9
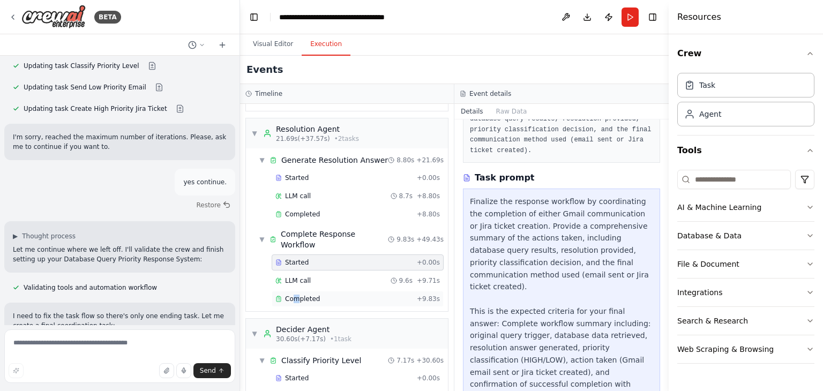
click at [295, 295] on span "Completed" at bounding box center [302, 299] width 35 height 9
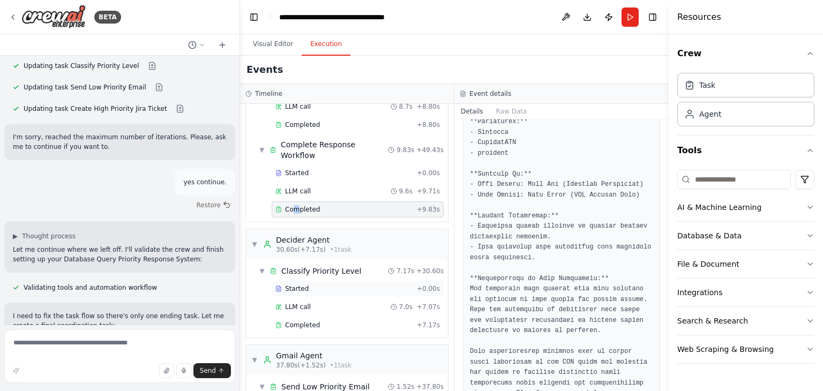
scroll to position [214, 0]
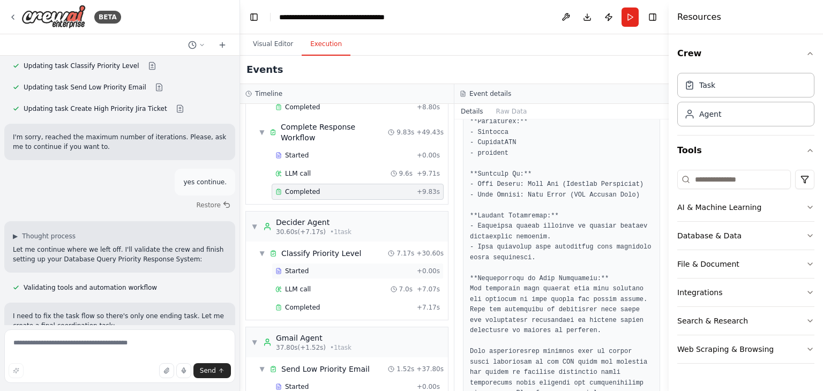
click at [310, 267] on div "Started" at bounding box center [343, 271] width 137 height 9
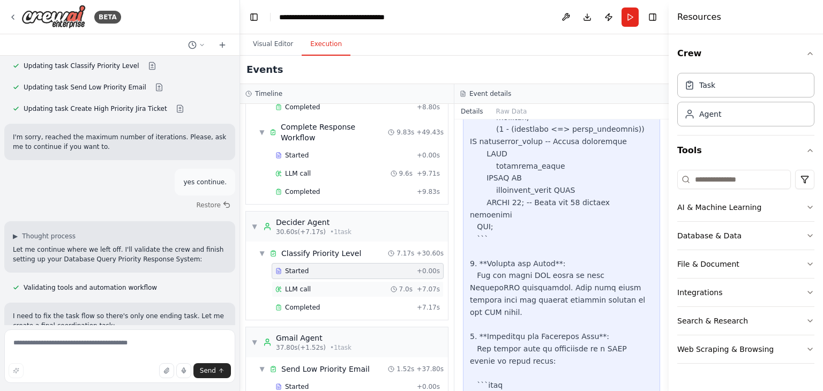
click at [310, 285] on div "LLM call 7.0s + 7.07s" at bounding box center [357, 289] width 164 height 9
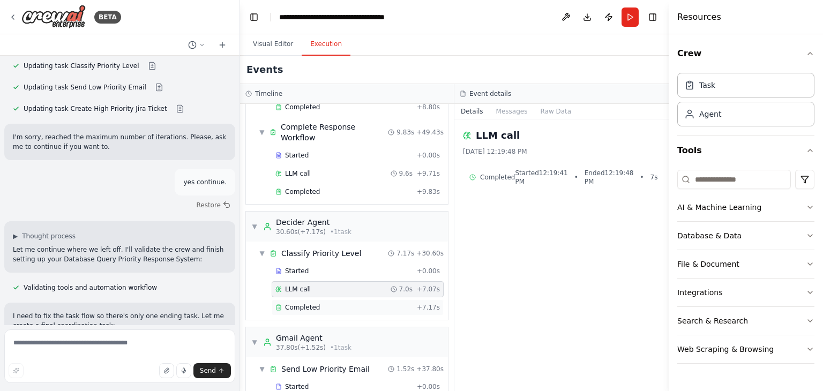
click at [311, 303] on span "Completed" at bounding box center [302, 307] width 35 height 9
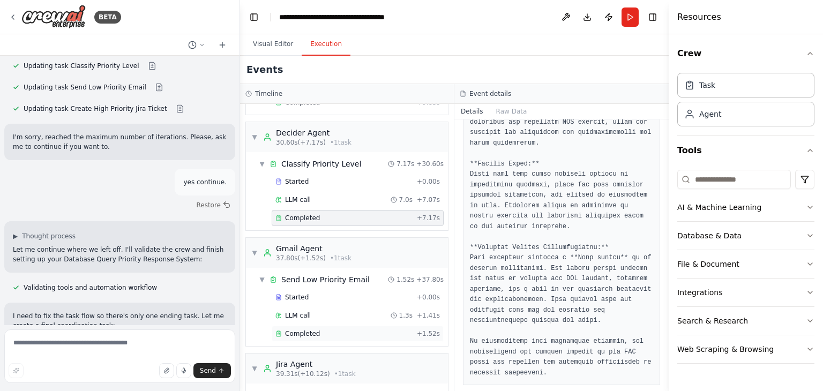
scroll to position [321, 0]
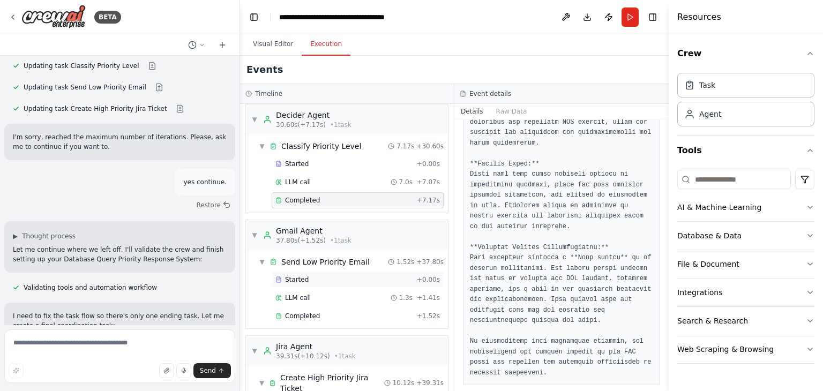
click at [299, 275] on span "Started" at bounding box center [297, 279] width 24 height 9
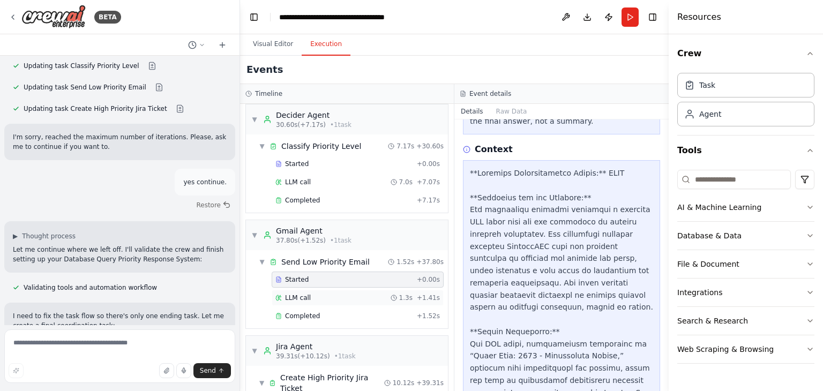
click at [310, 294] on div "LLM call 1.3s + 1.41s" at bounding box center [357, 298] width 164 height 9
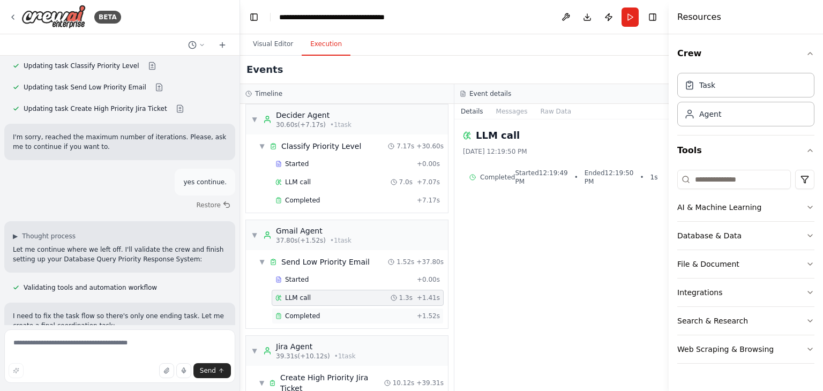
click at [311, 312] on span "Completed" at bounding box center [302, 316] width 35 height 9
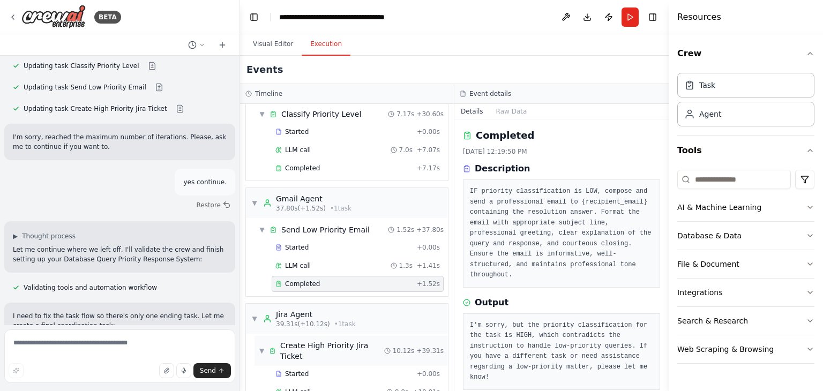
scroll to position [371, 0]
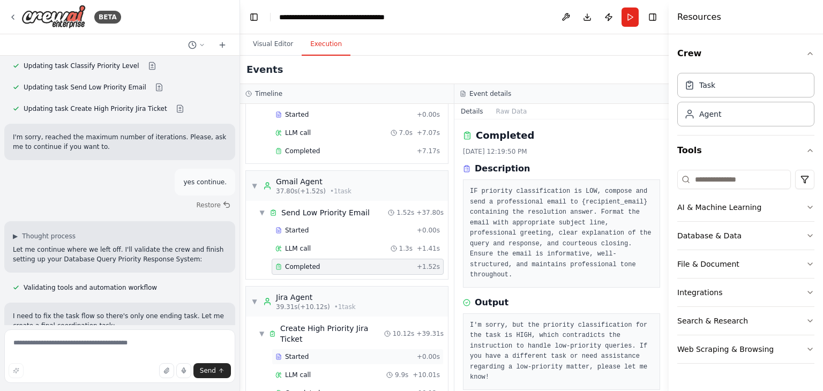
click at [322, 352] on div "Started" at bounding box center [343, 356] width 137 height 9
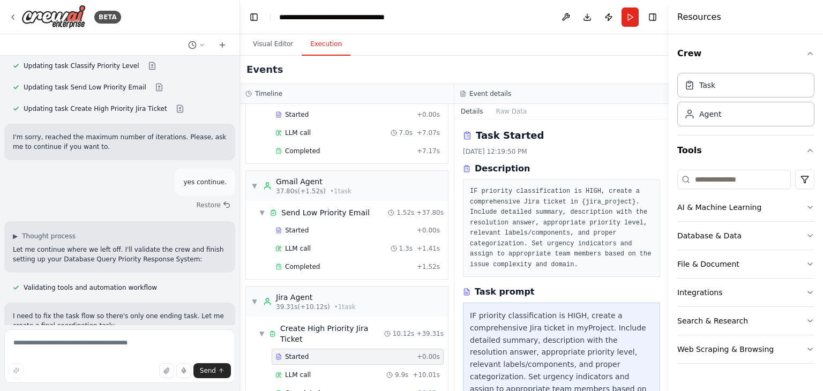
drag, startPoint x: 302, startPoint y: 348, endPoint x: 303, endPoint y: 356, distance: 8.6
click at [301, 371] on span "LLM call" at bounding box center [298, 375] width 26 height 9
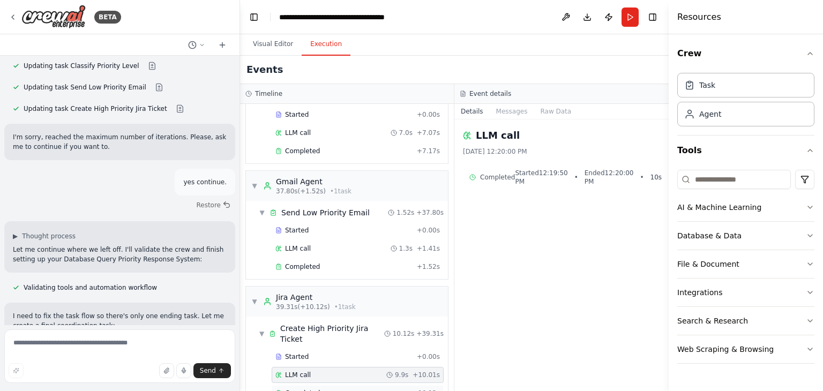
click at [305, 389] on span "Completed" at bounding box center [302, 393] width 35 height 9
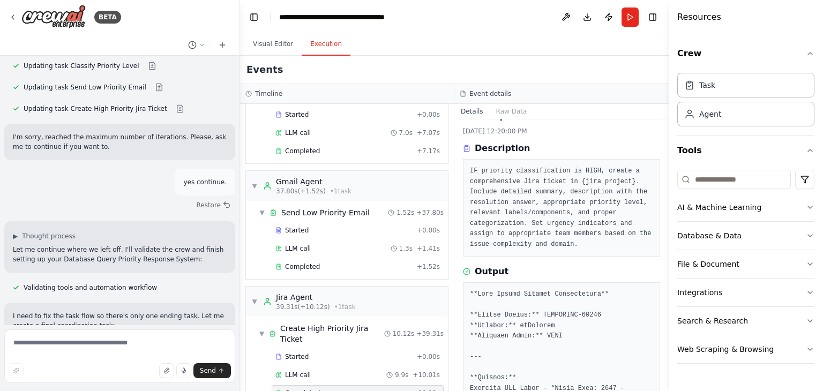
scroll to position [0, 0]
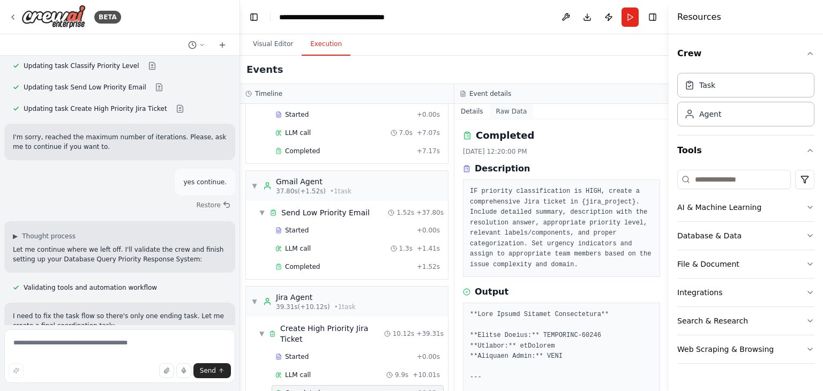
click at [497, 105] on button "Raw Data" at bounding box center [512, 111] width 44 height 15
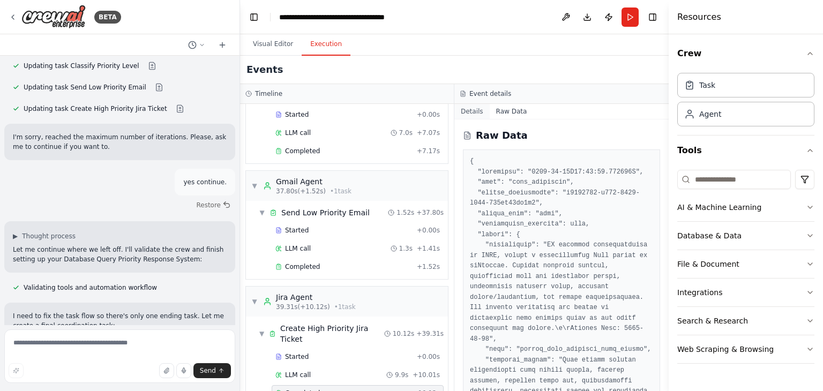
click at [462, 112] on button "Details" at bounding box center [471, 111] width 35 height 15
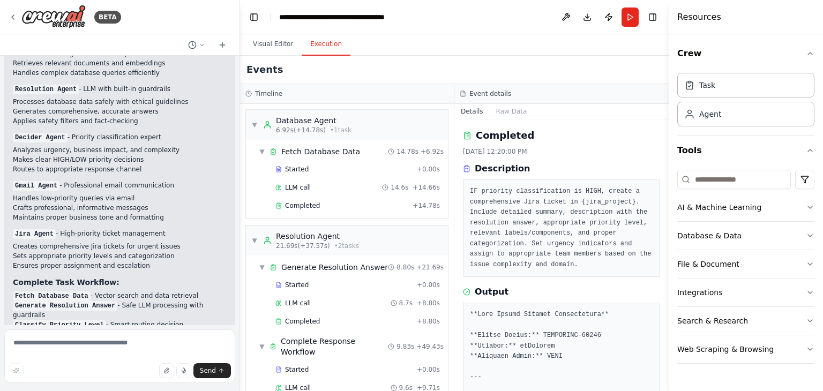
scroll to position [3863, 0]
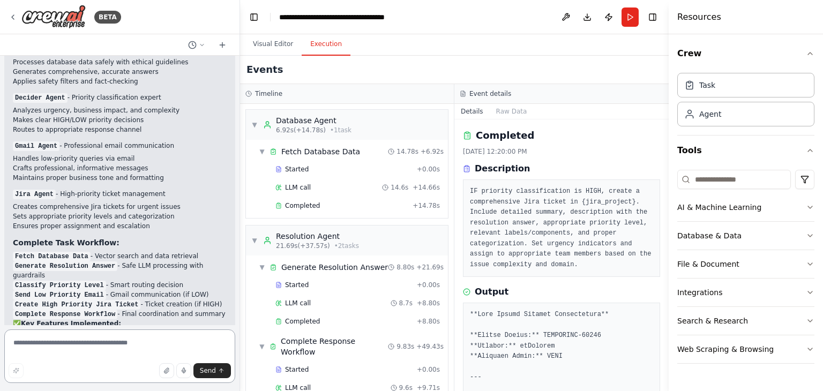
click at [103, 339] on textarea at bounding box center [119, 356] width 231 height 54
type textarea "*"
type textarea "**********"
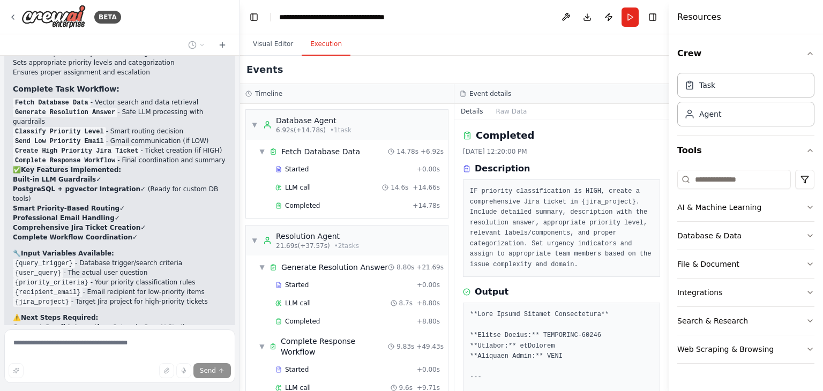
scroll to position [4078, 0]
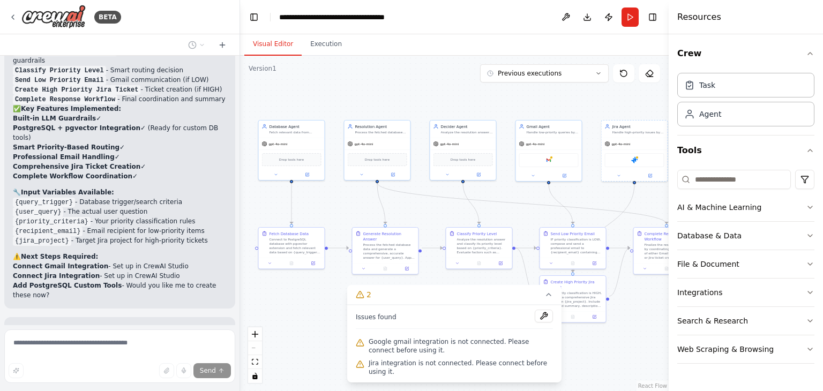
click at [258, 41] on button "Visual Editor" at bounding box center [272, 44] width 57 height 22
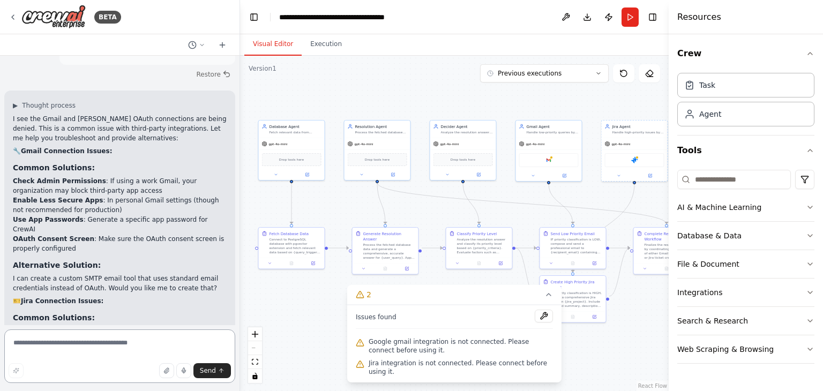
scroll to position [4480, 0]
type textarea "**********"
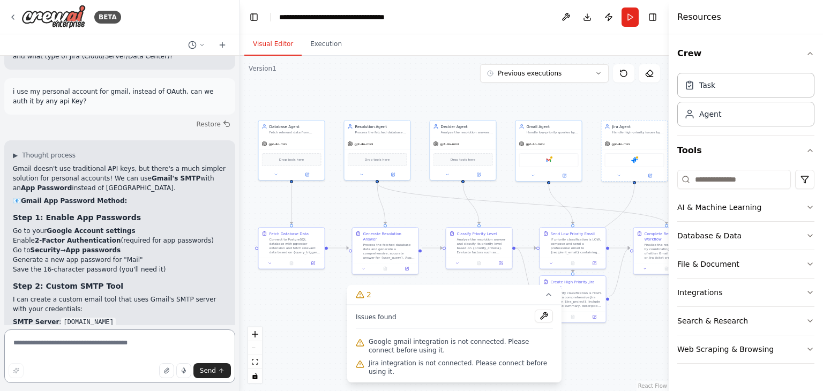
scroll to position [4977, 0]
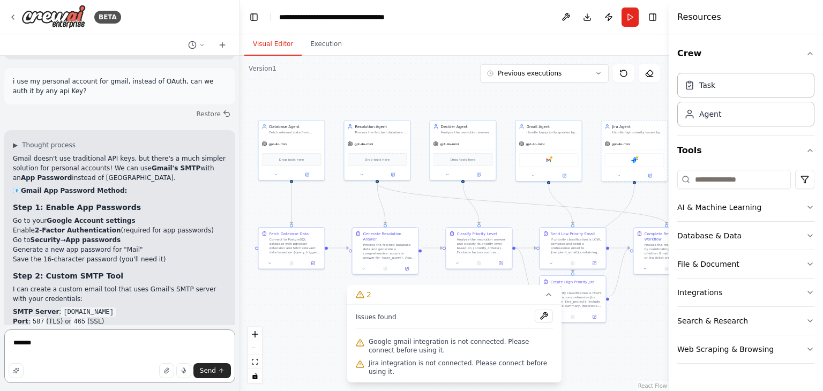
type textarea "********"
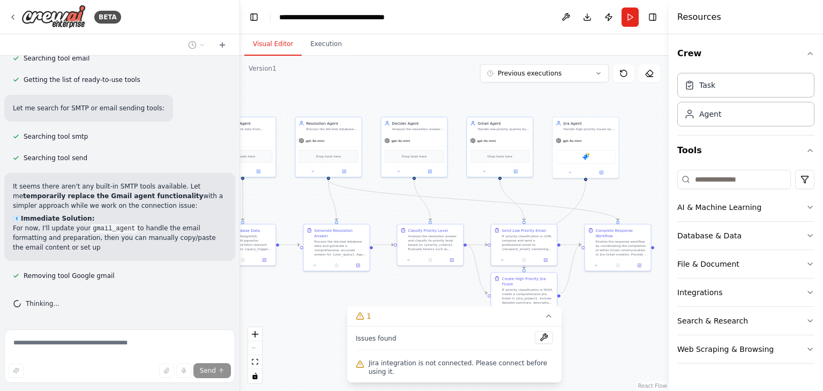
scroll to position [6227, 0]
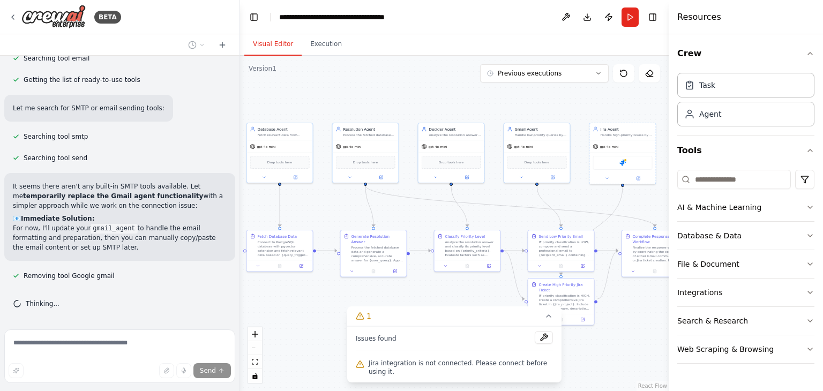
drag, startPoint x: 442, startPoint y: 207, endPoint x: 431, endPoint y: 209, distance: 12.1
click at [431, 209] on div ".deletable-edge-delete-btn { width: 20px; height: 20px; border: 0px solid #ffff…" at bounding box center [454, 223] width 428 height 335
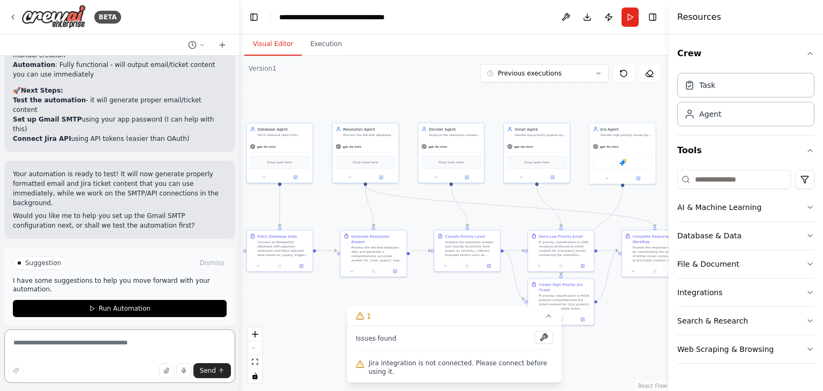
scroll to position [6796, 0]
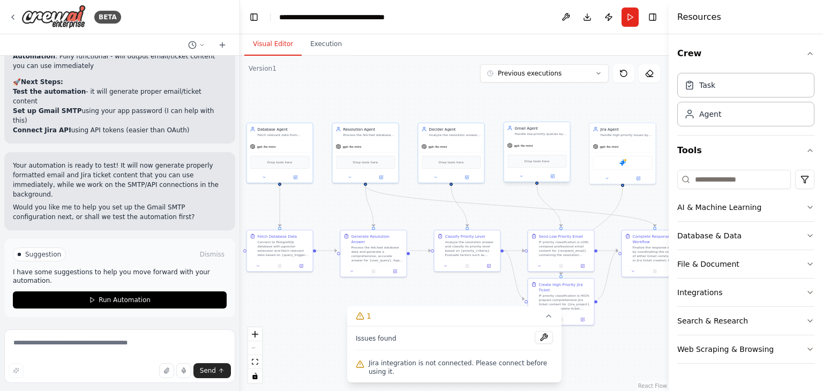
click at [546, 144] on div "gpt-4o-mini" at bounding box center [537, 146] width 66 height 12
click at [553, 177] on icon at bounding box center [552, 176] width 3 height 3
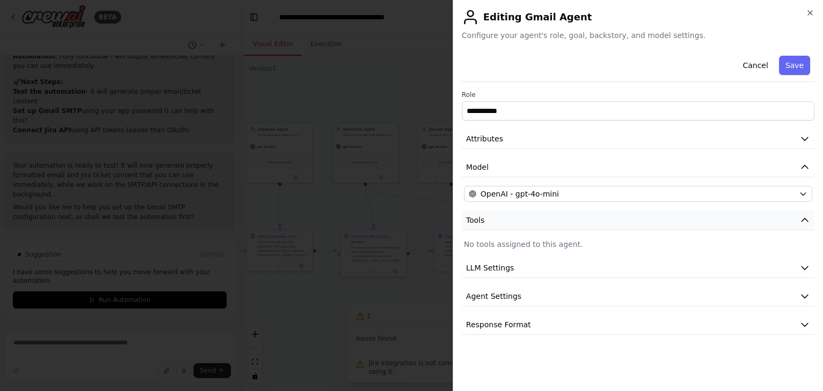
click at [498, 224] on button "Tools" at bounding box center [638, 220] width 352 height 20
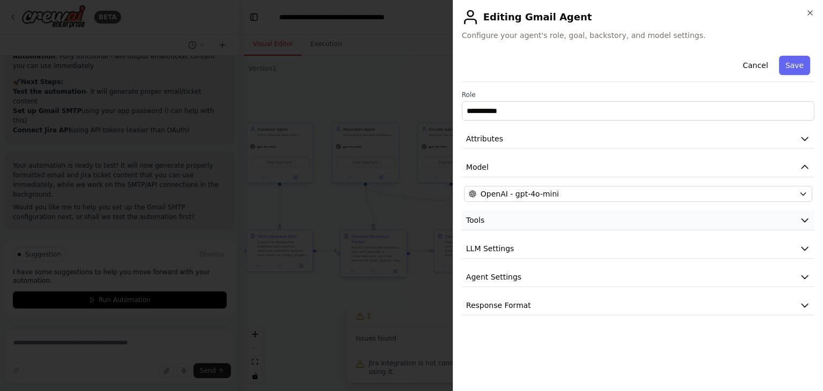
click at [498, 224] on button "Tools" at bounding box center [638, 220] width 352 height 20
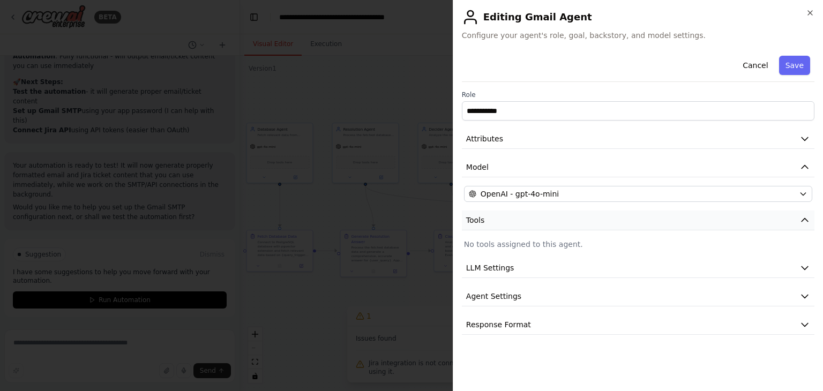
click at [498, 224] on button "Tools" at bounding box center [638, 220] width 352 height 20
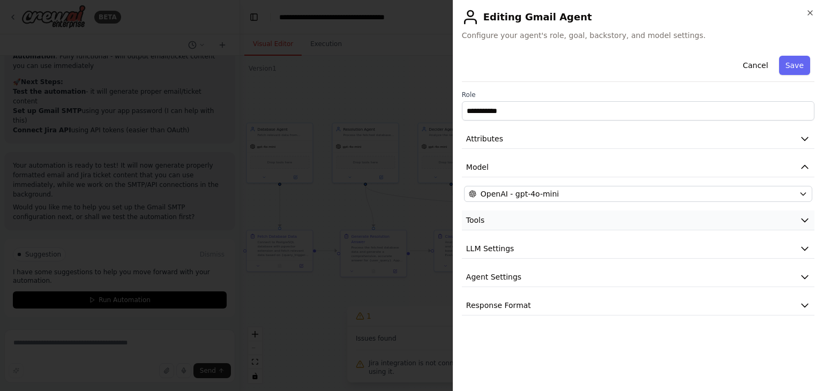
click at [498, 224] on button "Tools" at bounding box center [638, 220] width 352 height 20
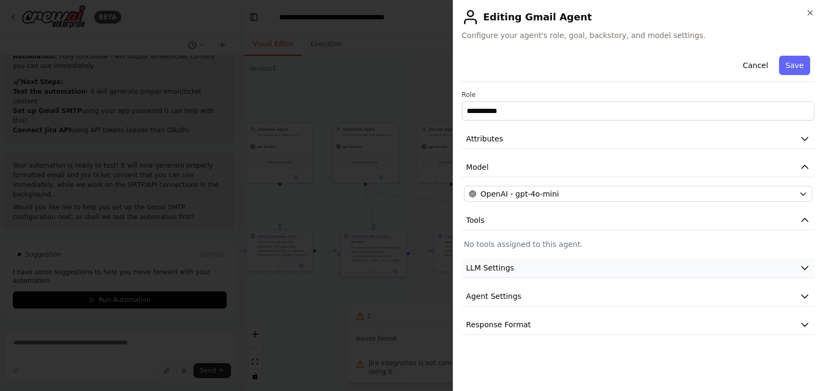
click at [499, 271] on span "LLM Settings" at bounding box center [490, 267] width 48 height 11
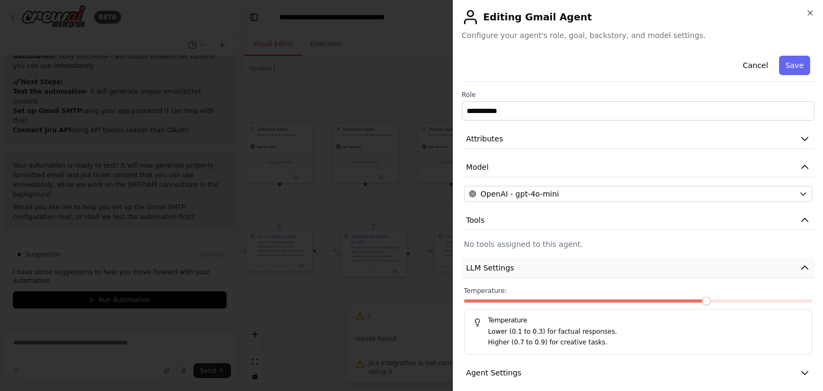
click at [499, 272] on span "LLM Settings" at bounding box center [490, 267] width 48 height 11
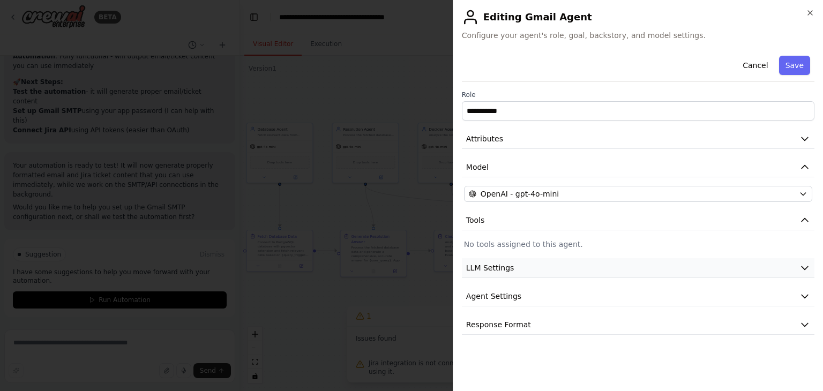
click at [499, 272] on span "LLM Settings" at bounding box center [490, 267] width 48 height 11
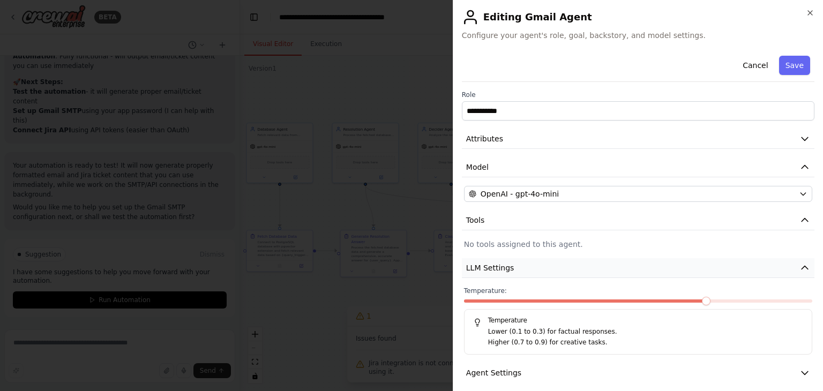
click at [499, 272] on span "LLM Settings" at bounding box center [490, 267] width 48 height 11
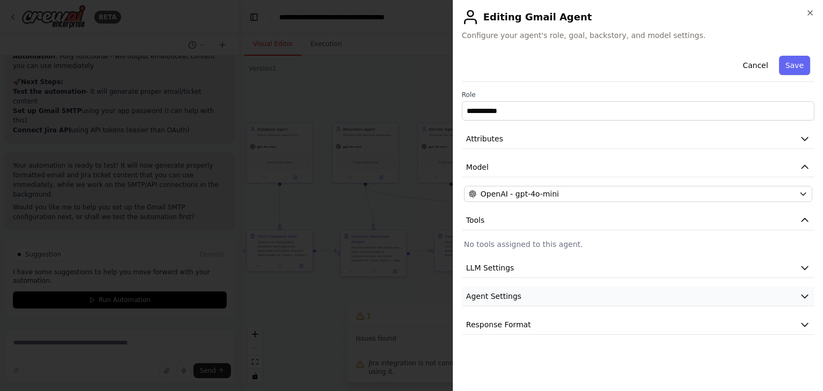
click at [498, 296] on span "Agent Settings" at bounding box center [493, 296] width 55 height 11
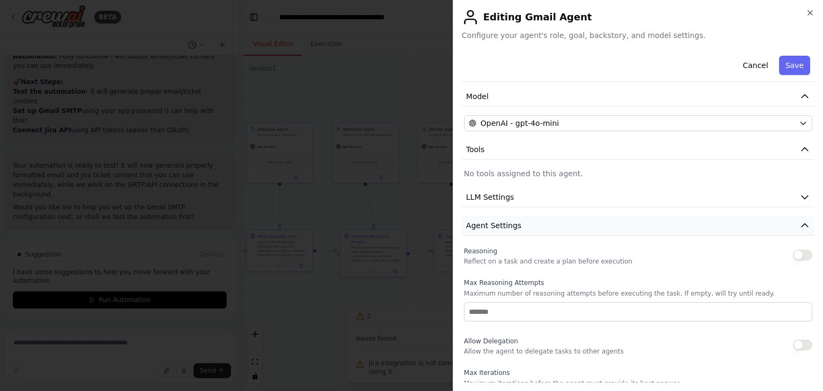
scroll to position [79, 0]
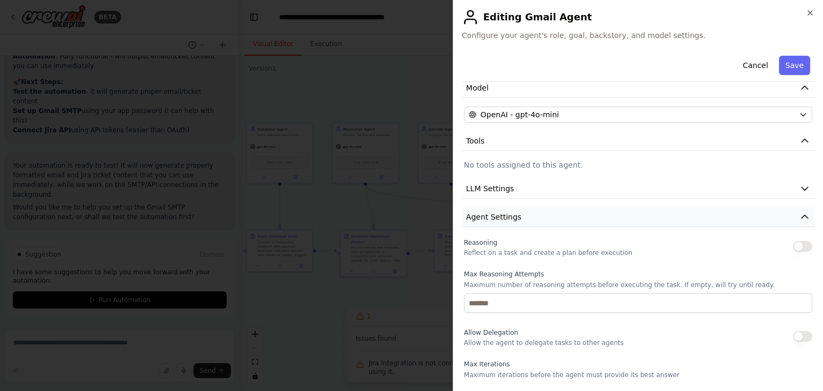
click at [521, 208] on button "Agent Settings" at bounding box center [638, 217] width 352 height 20
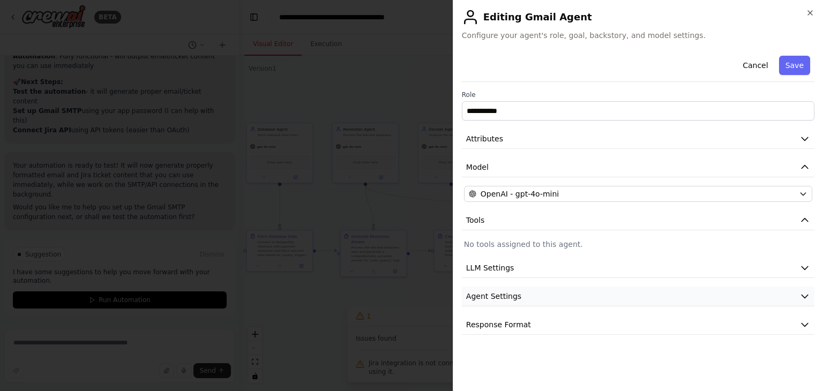
scroll to position [0, 0]
click at [503, 298] on span "Agent Settings" at bounding box center [493, 296] width 55 height 11
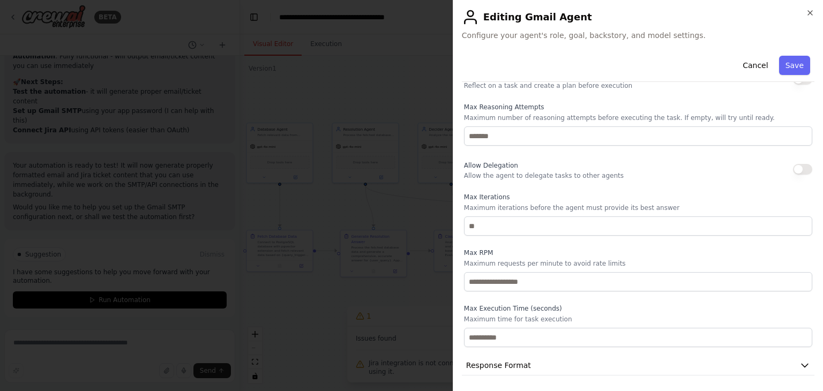
scroll to position [247, 0]
click at [504, 363] on span "Response Format" at bounding box center [498, 364] width 65 height 11
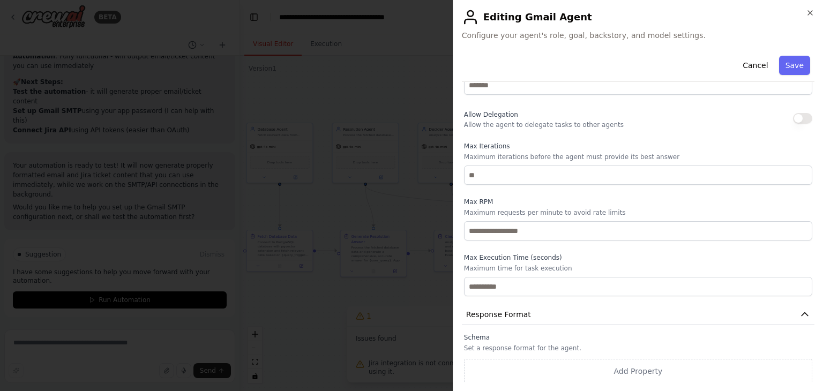
click at [503, 348] on p "Set a response format for the agent." at bounding box center [638, 348] width 348 height 9
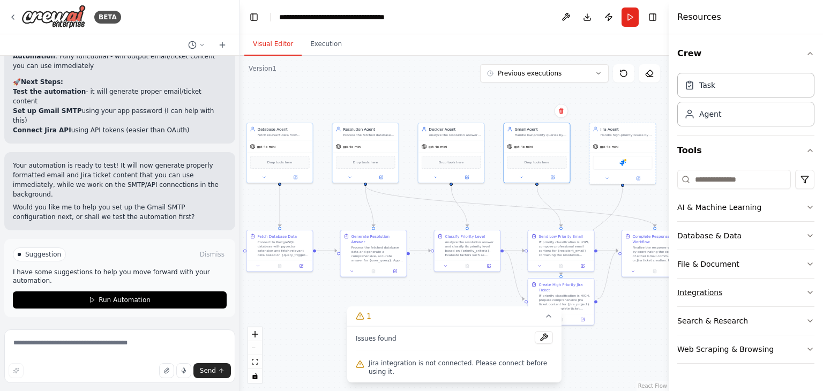
click at [703, 292] on div "Integrations" at bounding box center [699, 292] width 45 height 11
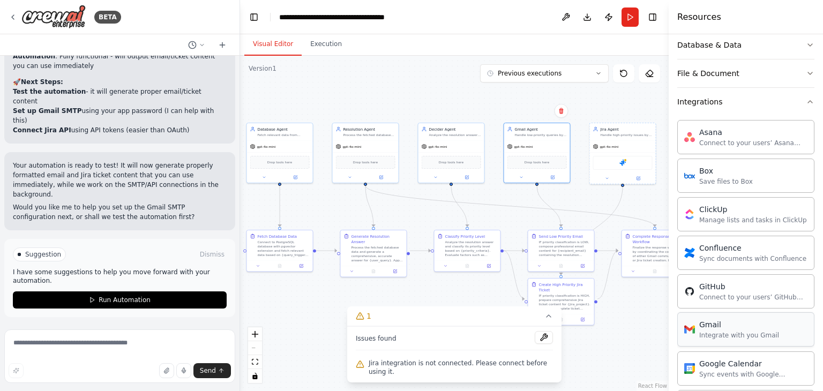
scroll to position [214, 0]
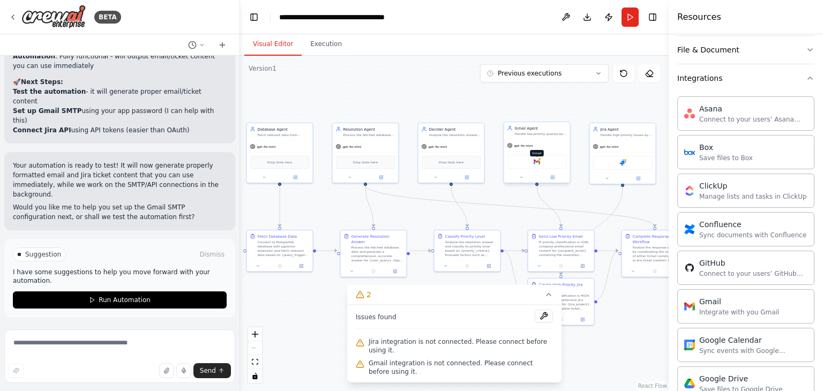
click at [536, 159] on img at bounding box center [536, 162] width 6 height 6
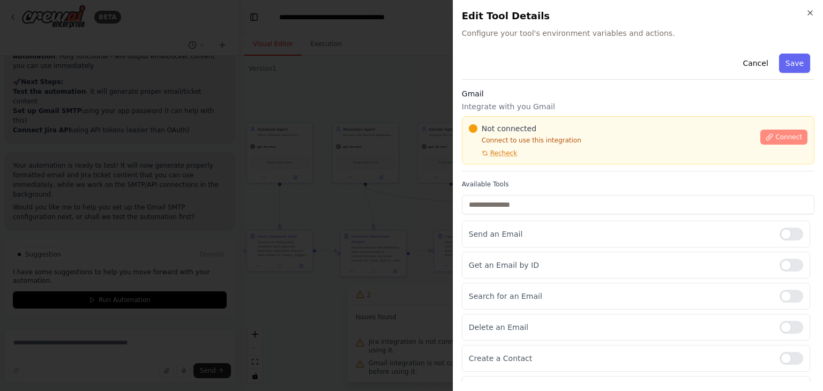
click at [765, 136] on icon at bounding box center [768, 136] width 7 height 7
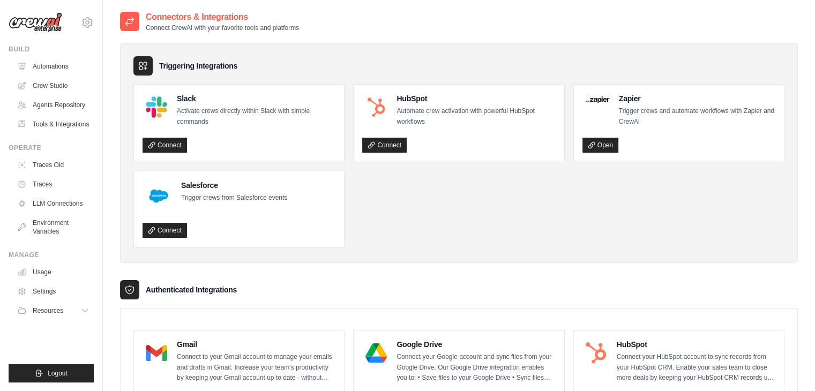
scroll to position [73, 0]
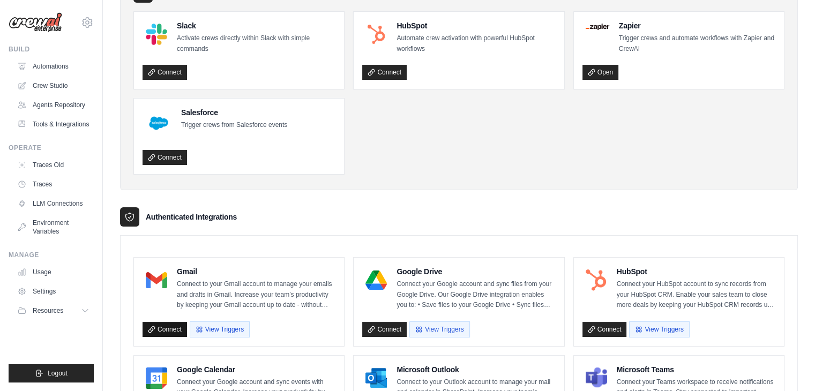
click at [178, 325] on link "Connect" at bounding box center [164, 329] width 44 height 15
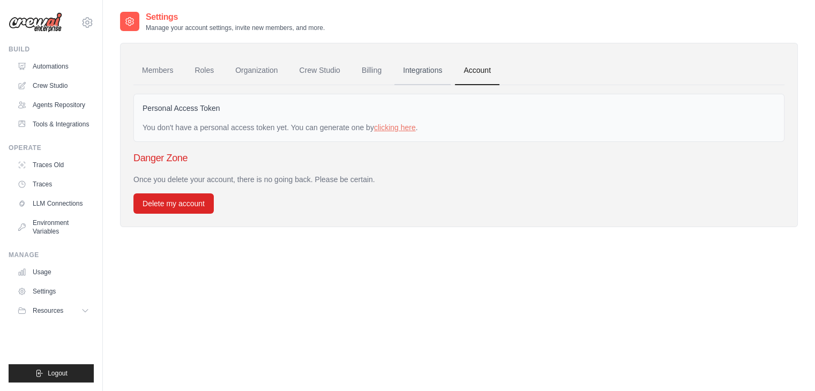
click at [424, 73] on link "Integrations" at bounding box center [422, 70] width 56 height 29
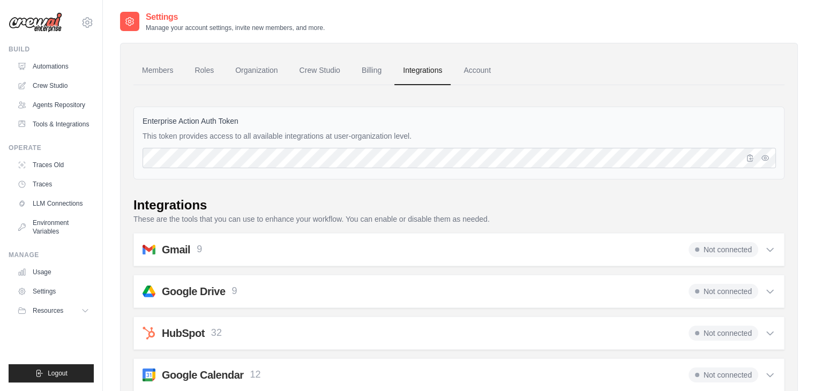
click at [772, 249] on icon at bounding box center [769, 249] width 6 height 3
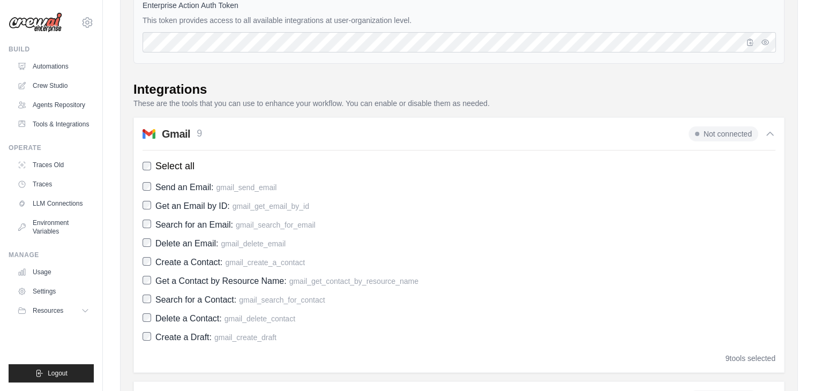
scroll to position [214, 0]
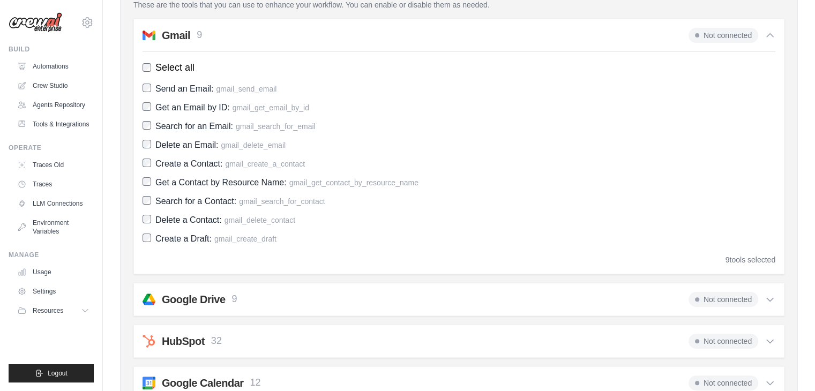
click at [725, 32] on span "Not connected" at bounding box center [723, 35] width 70 height 15
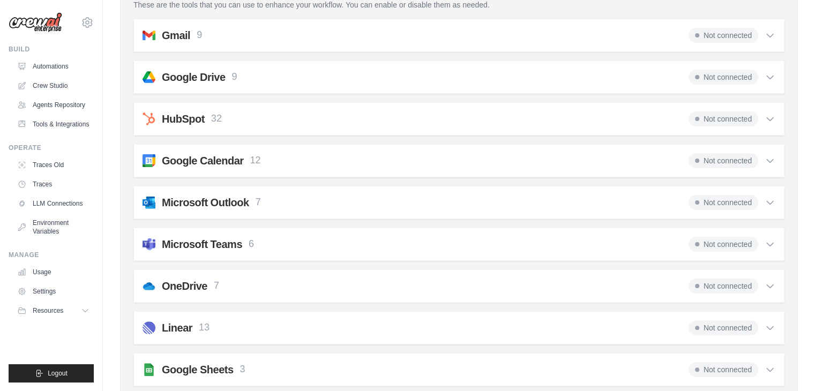
click at [725, 32] on span "Not connected" at bounding box center [723, 35] width 70 height 15
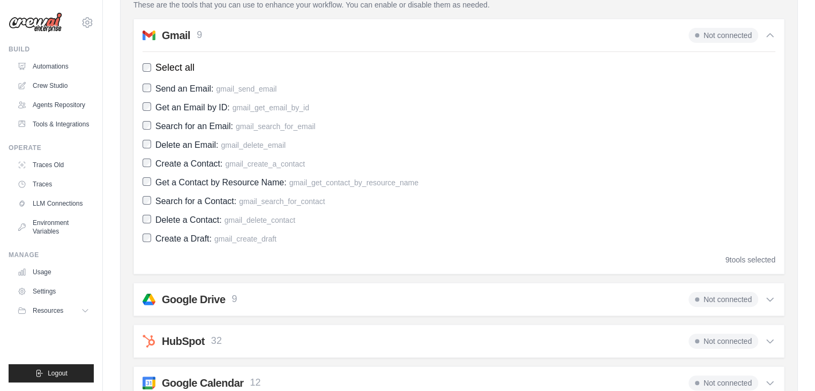
click at [725, 32] on span "Not connected" at bounding box center [723, 35] width 70 height 15
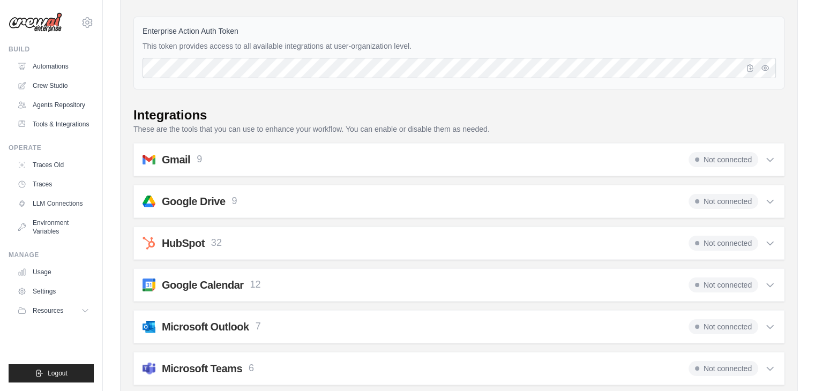
scroll to position [107, 0]
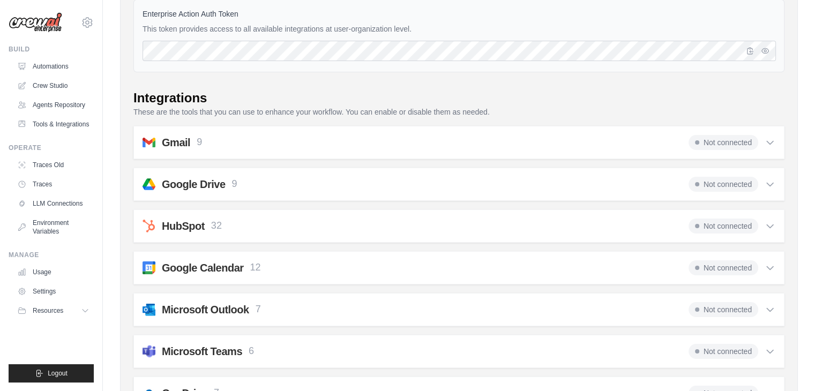
click at [209, 187] on h2 "Google Drive" at bounding box center [193, 184] width 63 height 15
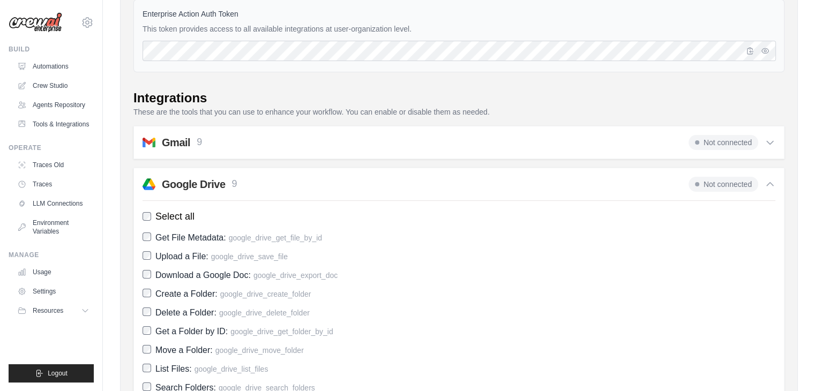
click at [209, 187] on h2 "Google Drive" at bounding box center [193, 184] width 63 height 15
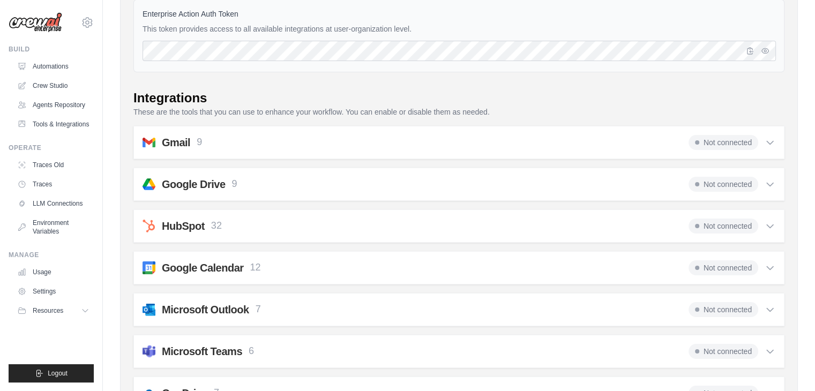
click at [221, 135] on div "Gmail 9 Not connected" at bounding box center [458, 142] width 633 height 15
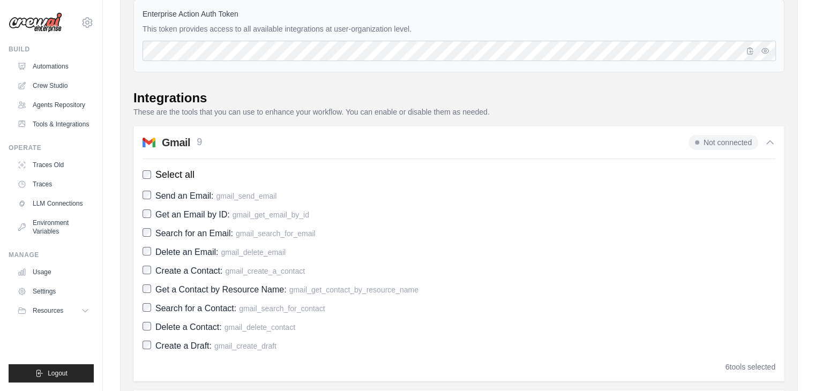
click at [146, 274] on label "Create a Contact: gmail_create_a_contact" at bounding box center [458, 271] width 633 height 14
click at [148, 350] on label "Create a Draft: gmail_create_draft" at bounding box center [458, 346] width 633 height 14
click at [275, 126] on div "Gmail 9 Not connected Select all Send an Email: gmail_send_email Get an Email b…" at bounding box center [458, 253] width 651 height 255
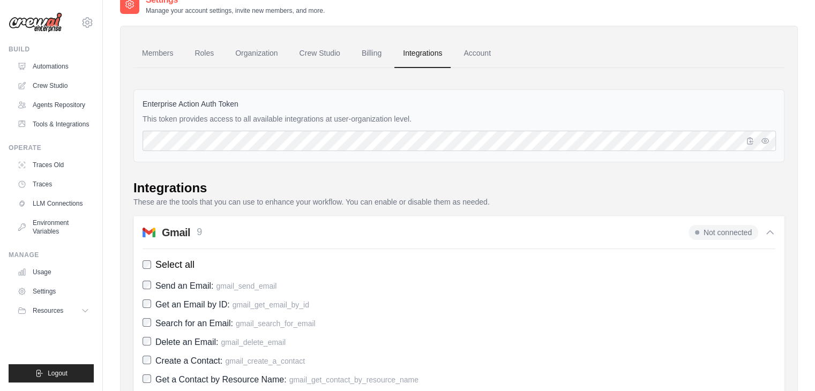
scroll to position [0, 0]
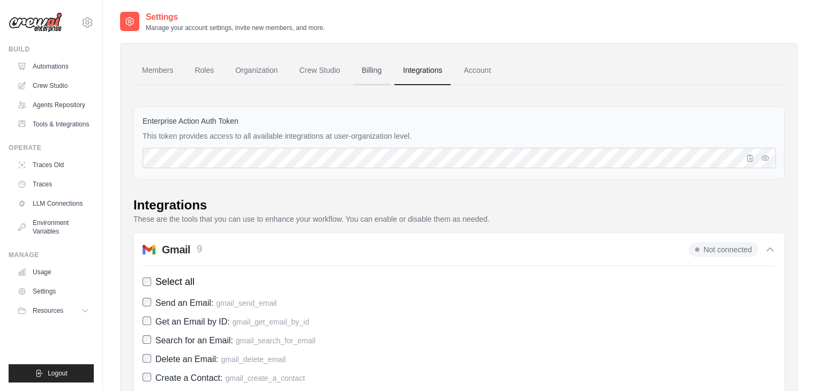
click at [369, 68] on link "Billing" at bounding box center [371, 70] width 37 height 29
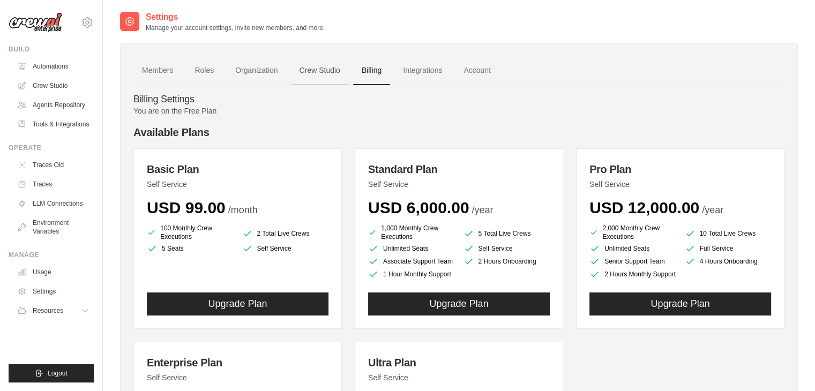
click at [336, 68] on link "Crew Studio" at bounding box center [320, 70] width 58 height 29
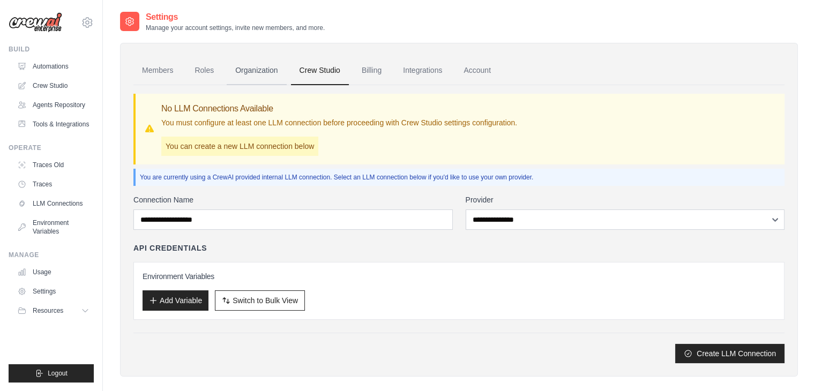
click at [244, 74] on link "Organization" at bounding box center [256, 70] width 59 height 29
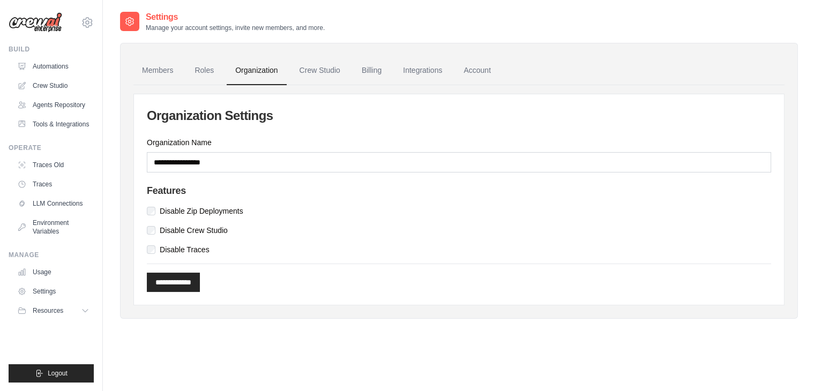
click at [219, 73] on link "Roles" at bounding box center [204, 70] width 36 height 29
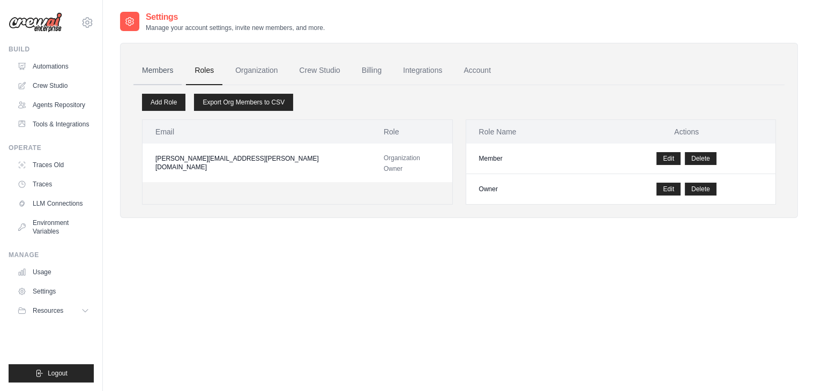
click at [161, 70] on link "Members" at bounding box center [157, 70] width 48 height 29
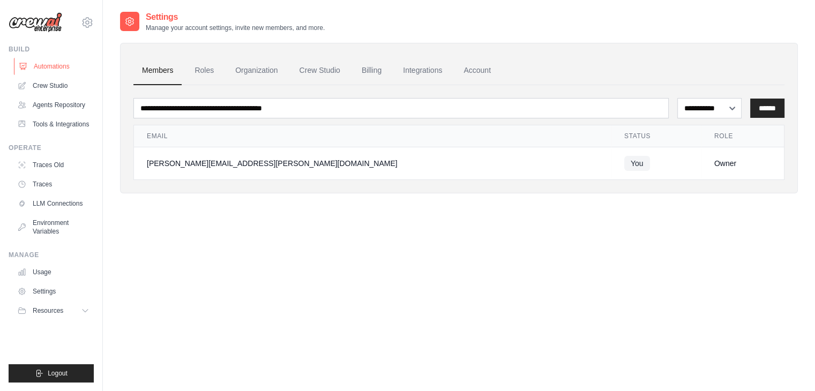
click at [45, 66] on link "Automations" at bounding box center [54, 66] width 81 height 17
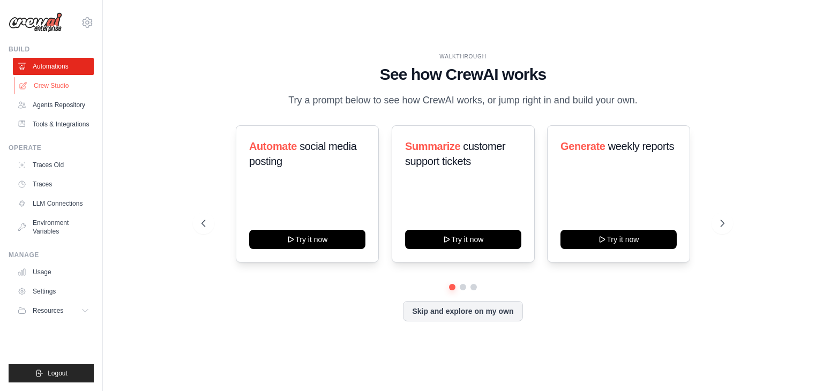
click at [59, 81] on link "Crew Studio" at bounding box center [54, 85] width 81 height 17
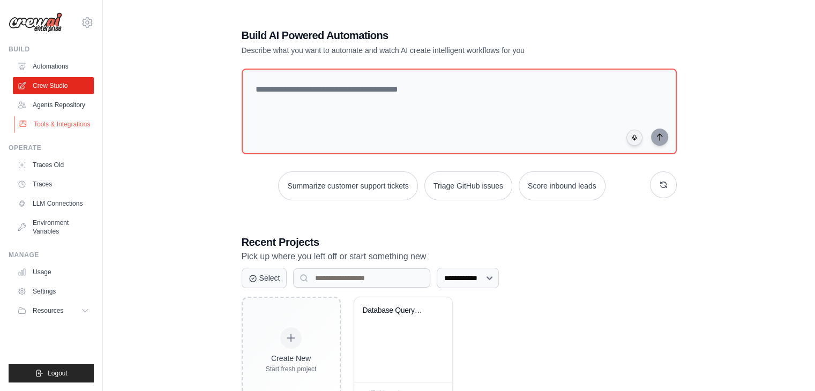
click at [41, 127] on link "Tools & Integrations" at bounding box center [54, 124] width 81 height 17
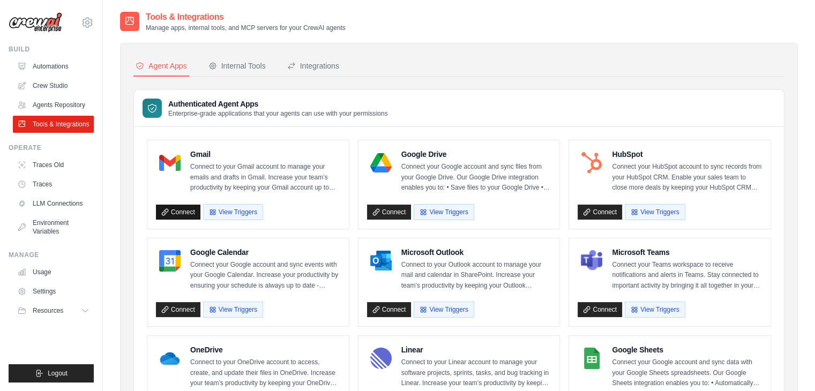
click at [190, 212] on link "Connect" at bounding box center [178, 212] width 44 height 15
click at [244, 67] on div "Internal Tools" at bounding box center [236, 66] width 57 height 11
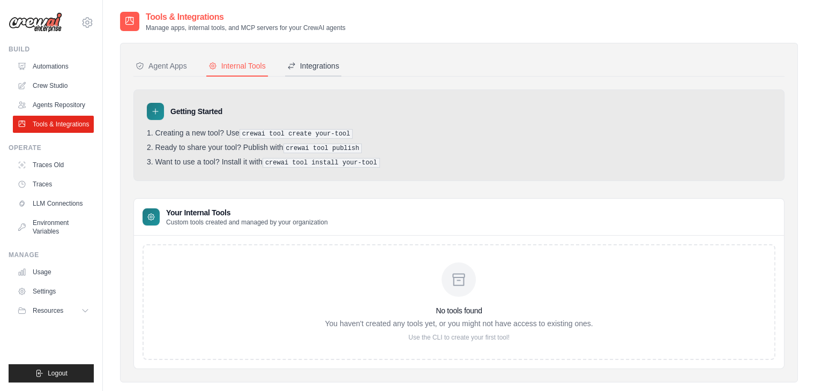
click at [310, 68] on div "Integrations" at bounding box center [313, 66] width 52 height 11
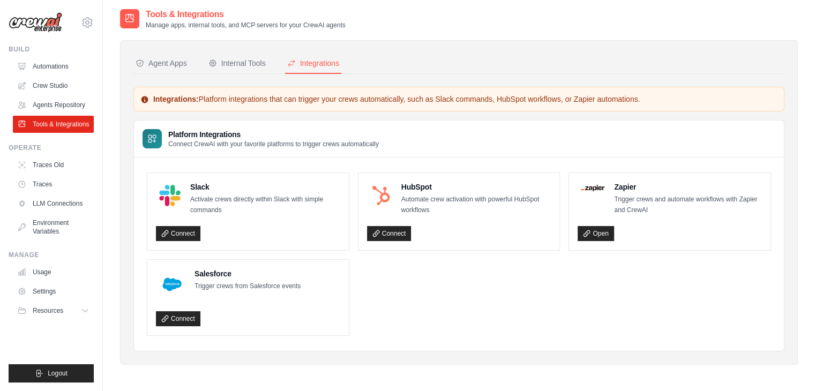
scroll to position [21, 0]
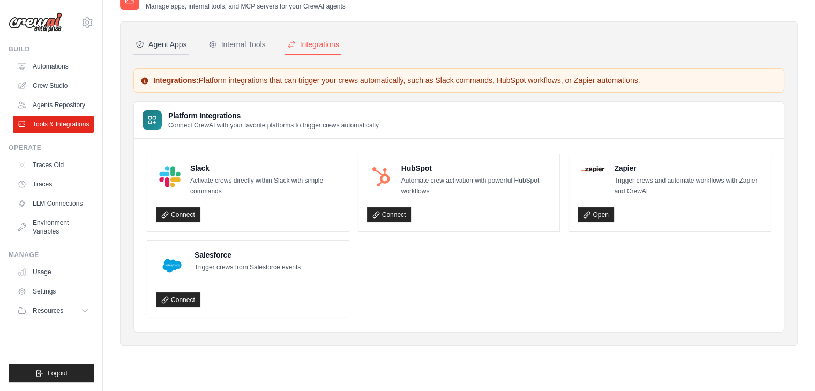
click at [169, 42] on div "Agent Apps" at bounding box center [161, 44] width 51 height 11
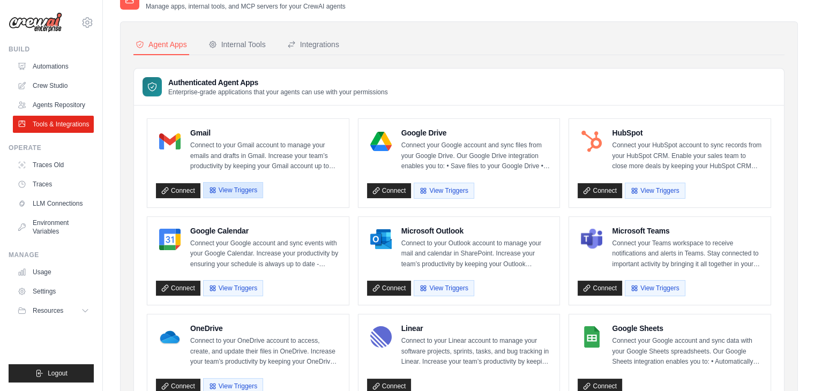
click at [231, 191] on button "View Triggers" at bounding box center [233, 190] width 60 height 16
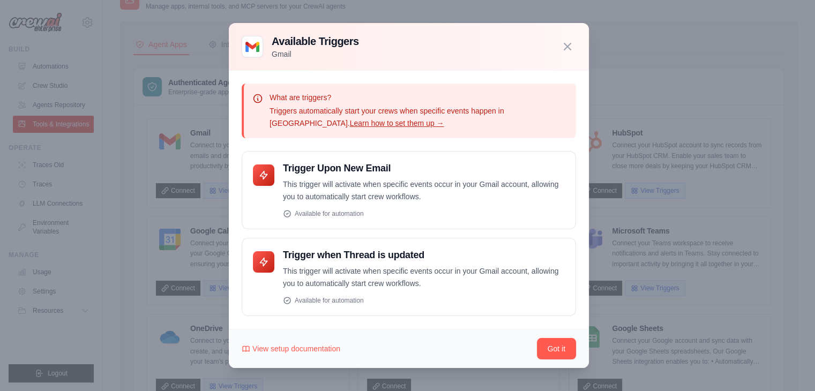
click at [350, 124] on link "Learn how to set them up →" at bounding box center [397, 123] width 94 height 9
click at [561, 343] on button "Got it" at bounding box center [556, 347] width 39 height 21
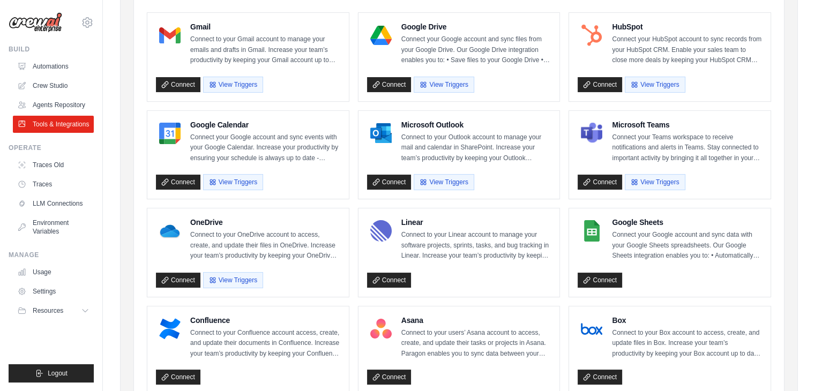
scroll to position [129, 0]
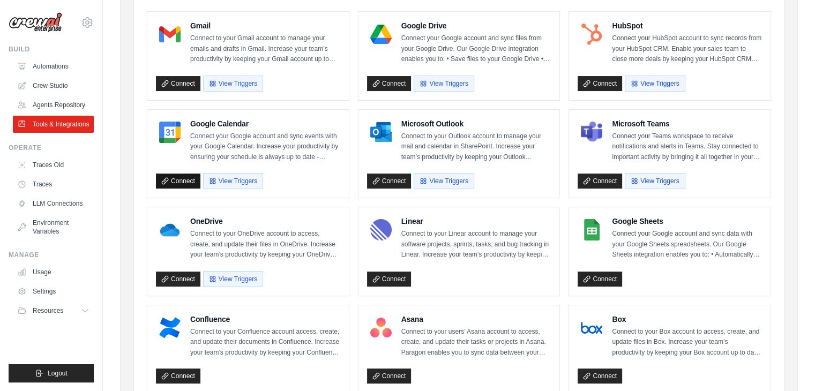
click at [180, 176] on link "Connect" at bounding box center [178, 181] width 44 height 15
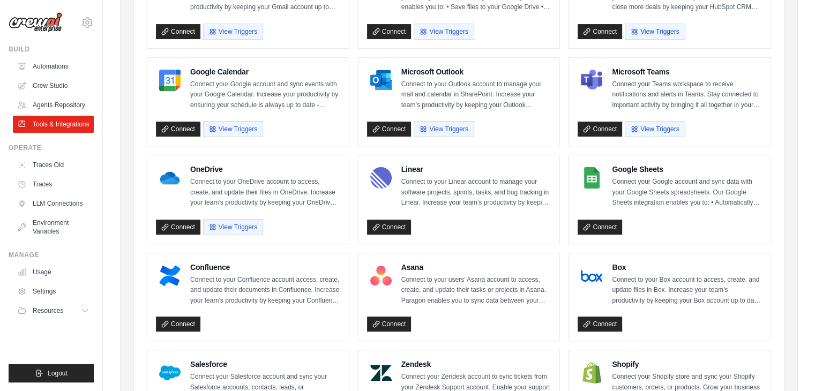
scroll to position [0, 0]
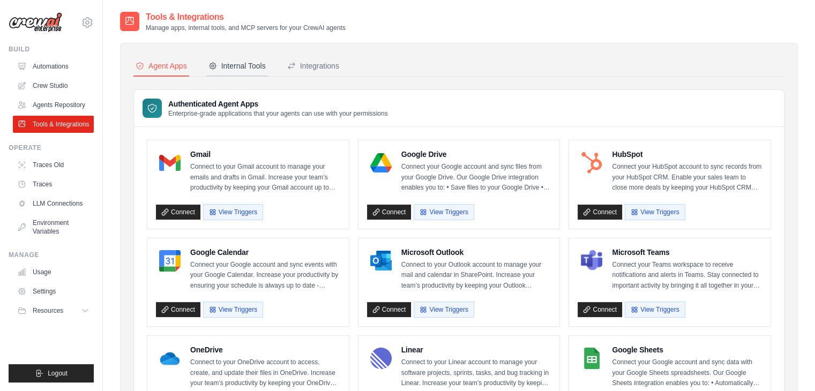
click at [240, 61] on div "Internal Tools" at bounding box center [236, 66] width 57 height 11
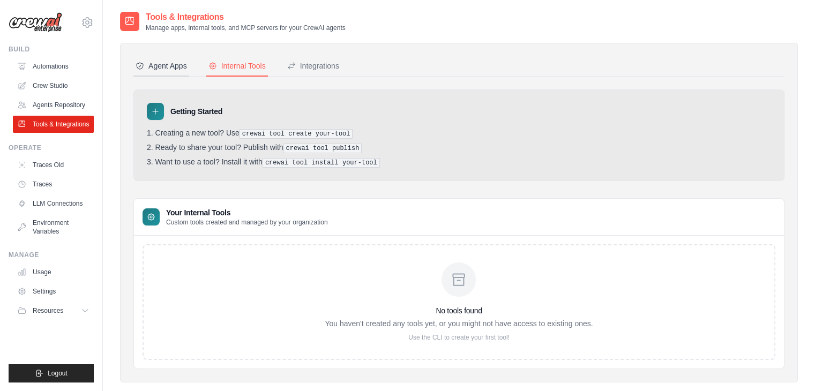
click at [164, 67] on div "Agent Apps" at bounding box center [161, 66] width 51 height 11
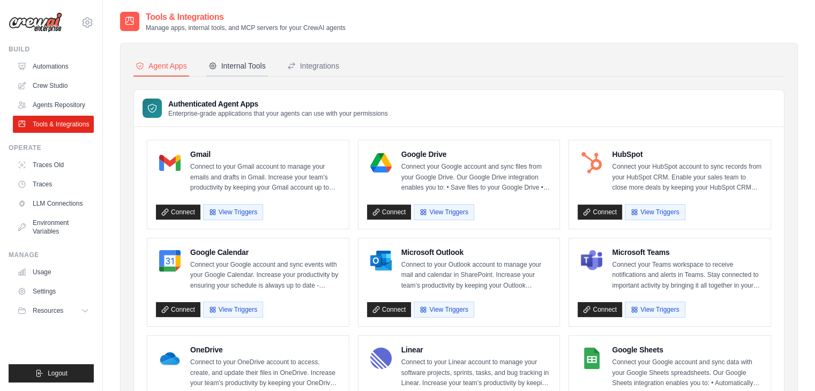
click at [236, 62] on div "Internal Tools" at bounding box center [236, 66] width 57 height 11
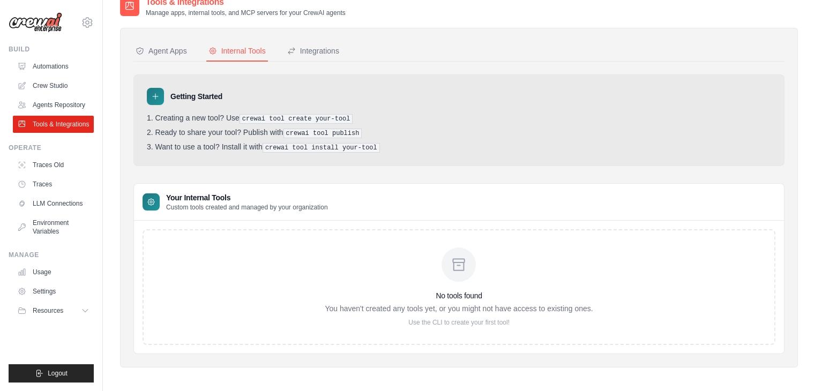
scroll to position [21, 0]
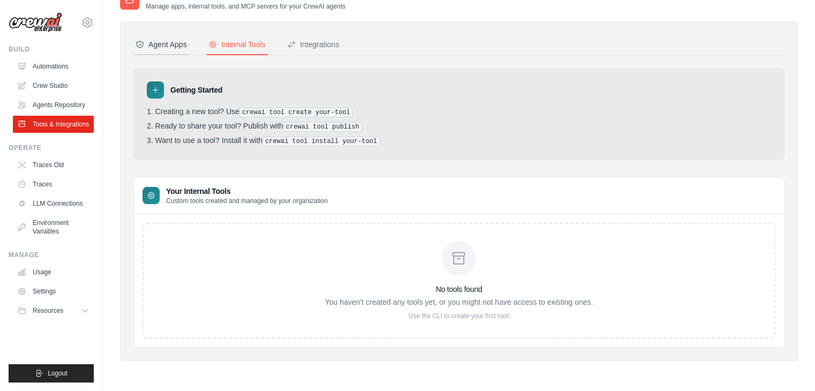
click at [144, 41] on div "Agent Apps" at bounding box center [161, 44] width 51 height 11
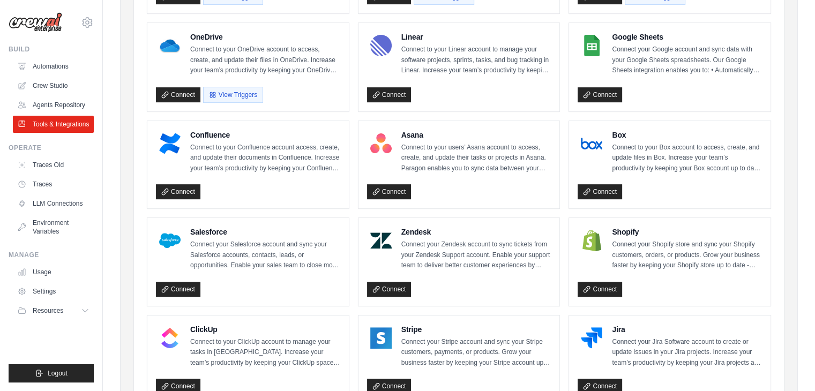
scroll to position [343, 0]
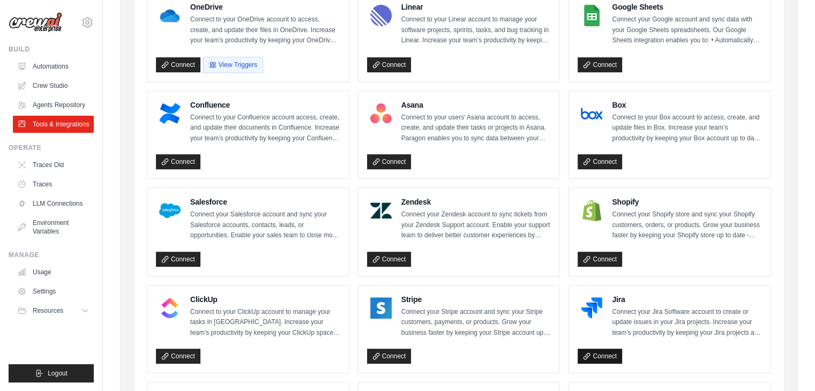
click at [594, 354] on link "Connect" at bounding box center [599, 356] width 44 height 15
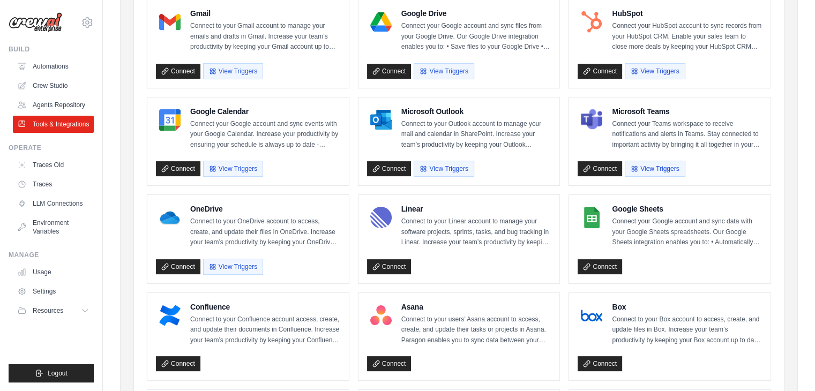
scroll to position [129, 0]
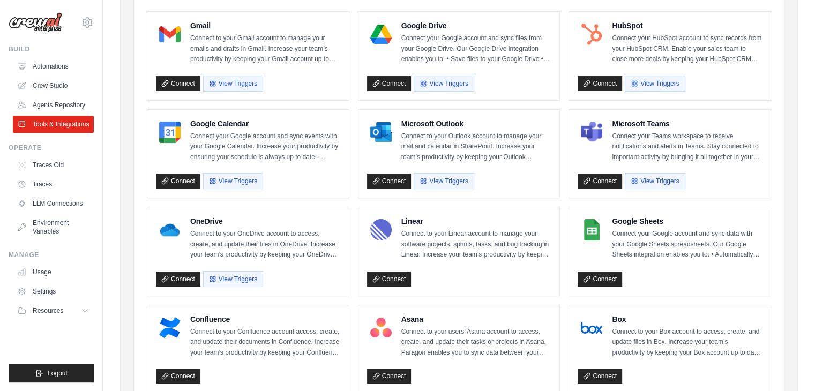
drag, startPoint x: 174, startPoint y: 87, endPoint x: 139, endPoint y: 80, distance: 34.9
click at [139, 80] on div "Gmail Connect to your Gmail account to manage your emails and drafts in Gmail. …" at bounding box center [459, 396] width 650 height 796
click at [164, 80] on icon at bounding box center [164, 83] width 7 height 7
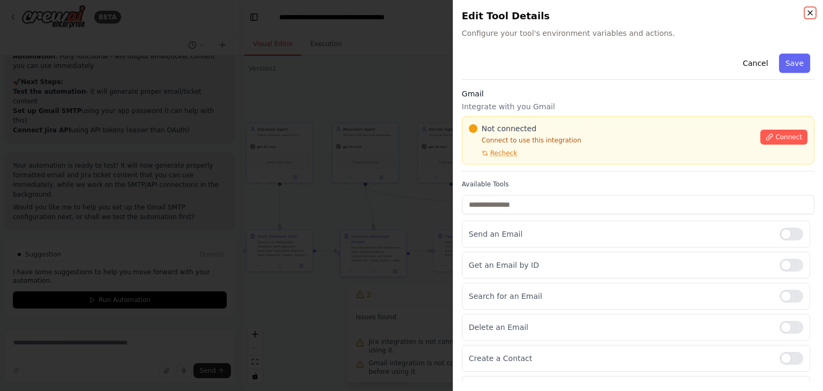
click at [808, 14] on icon "button" at bounding box center [810, 13] width 9 height 9
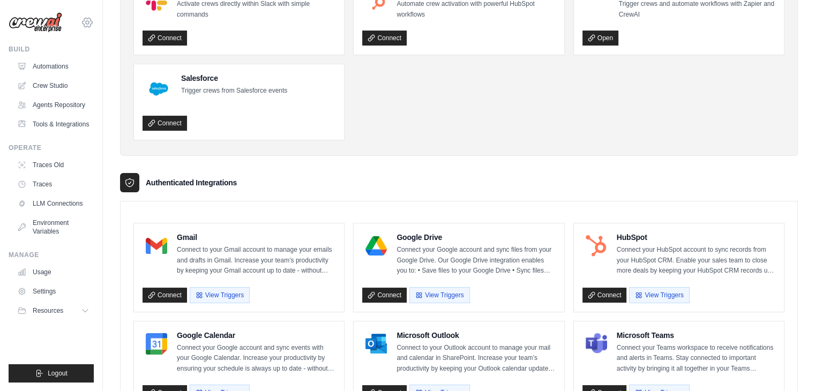
click at [87, 24] on icon at bounding box center [87, 22] width 3 height 3
click at [129, 71] on span "Settings" at bounding box center [133, 66] width 85 height 11
